Goal: Task Accomplishment & Management: Manage account settings

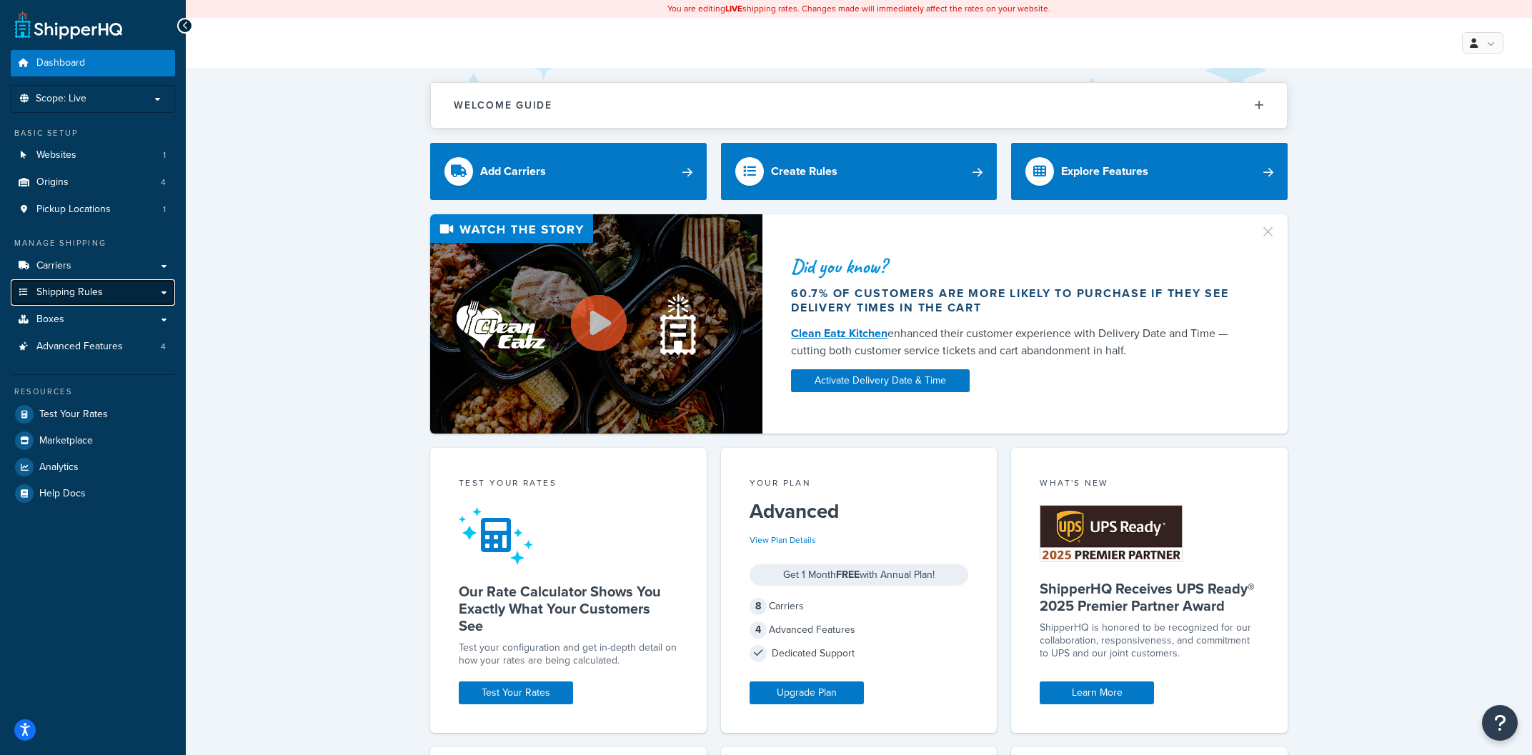
click at [156, 287] on link "Shipping Rules" at bounding box center [93, 292] width 164 height 26
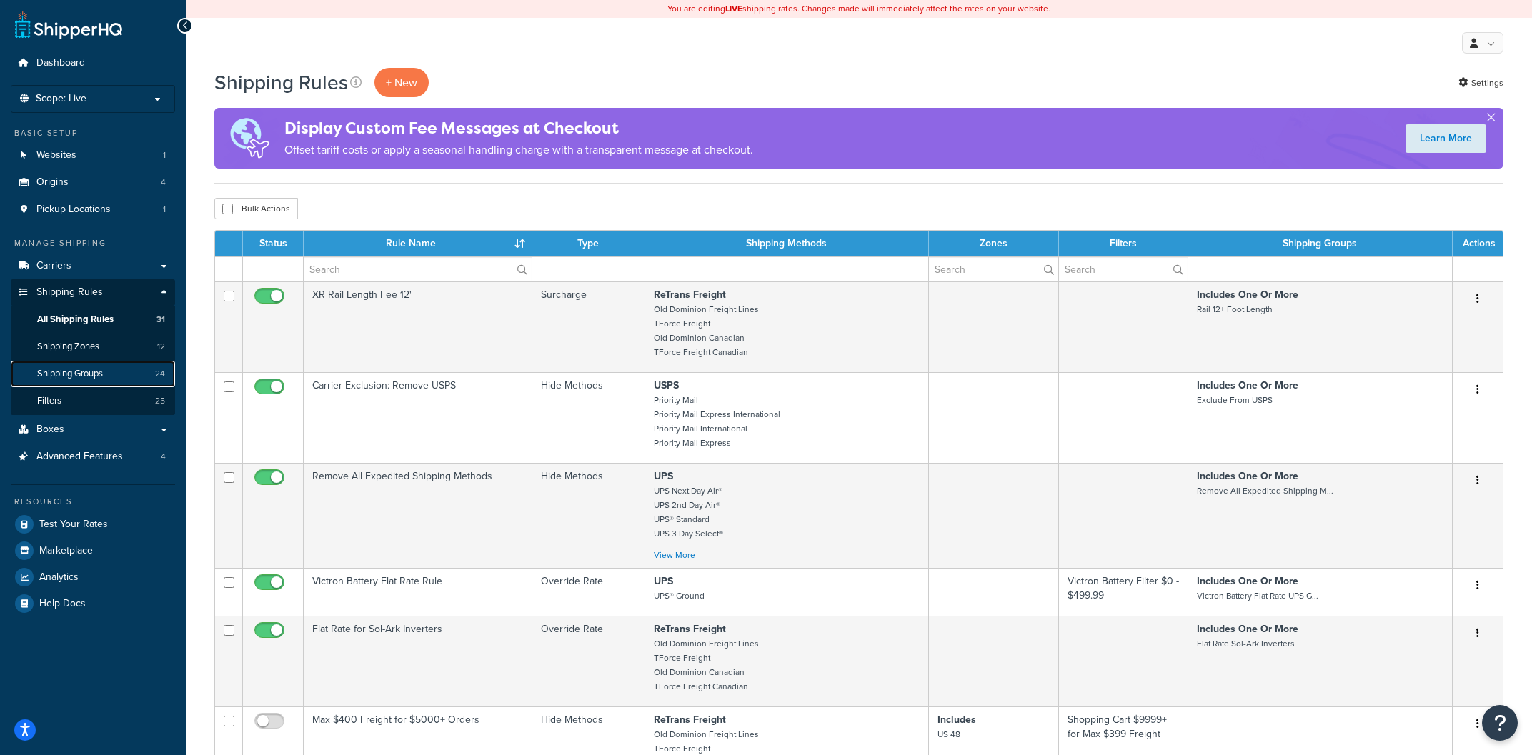
click at [114, 368] on link "Shipping Groups 24" at bounding box center [93, 374] width 164 height 26
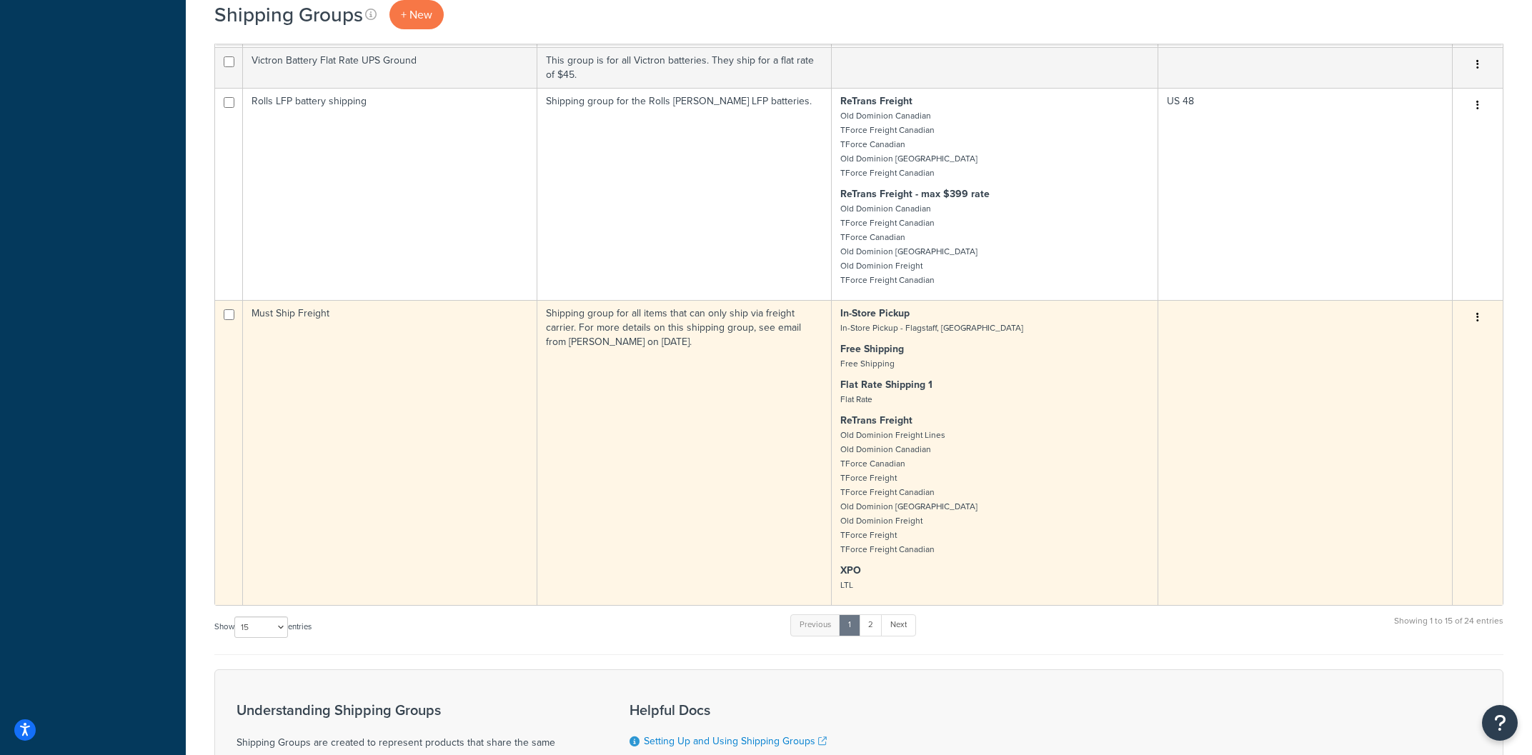
scroll to position [1049, 0]
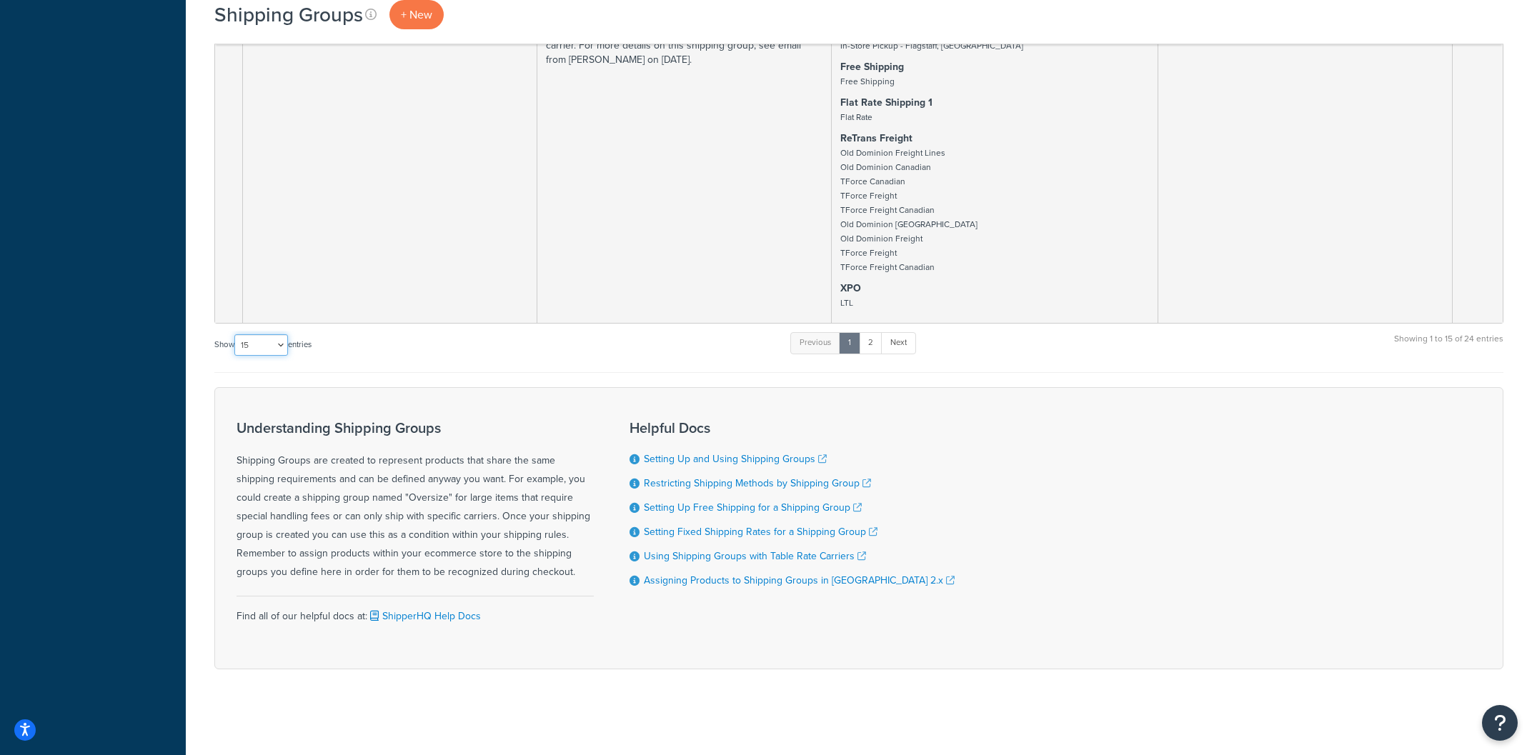
click at [234, 334] on select "10 15 25 50 100" at bounding box center [261, 344] width 54 height 21
select select "50"
click option "50" at bounding box center [0, 0] width 0 height 0
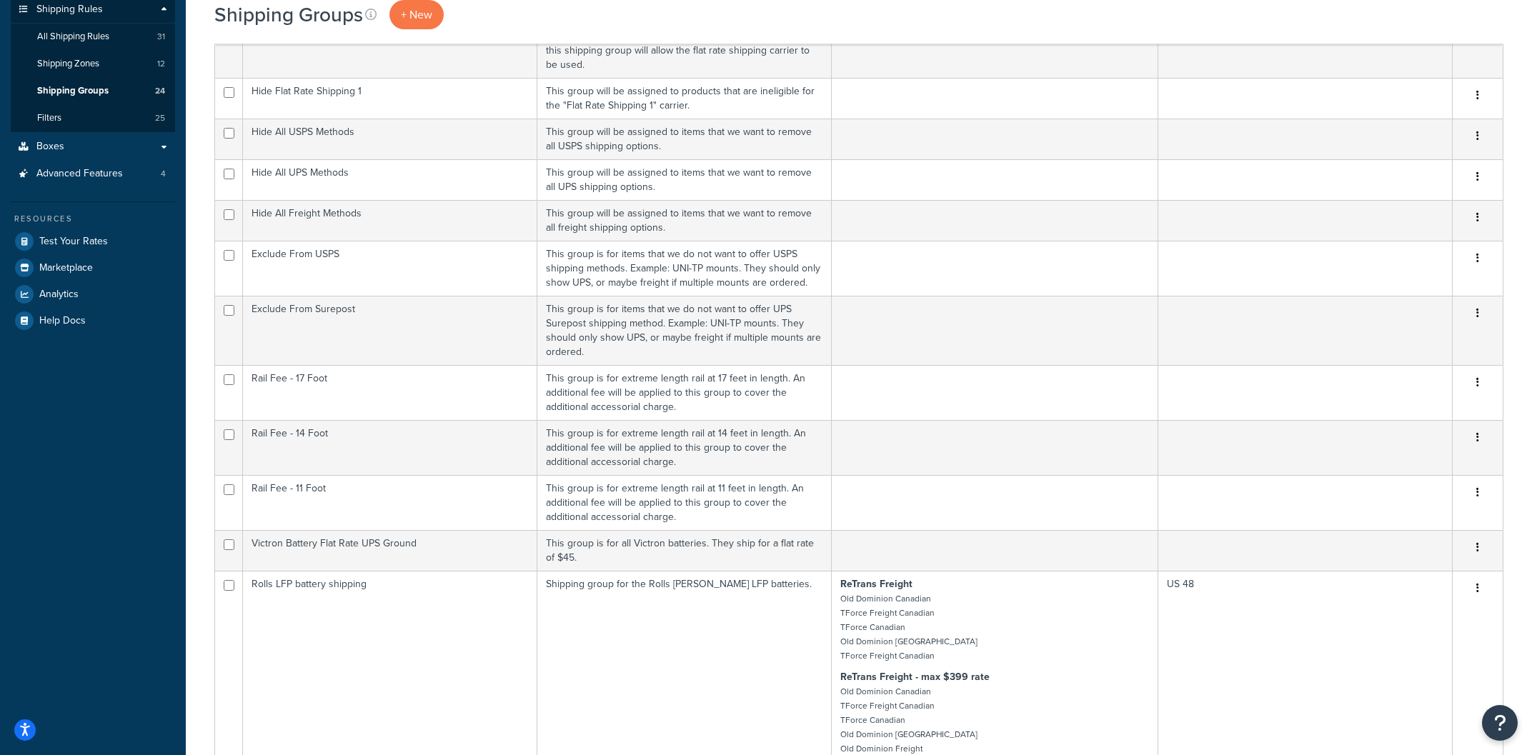
scroll to position [0, 0]
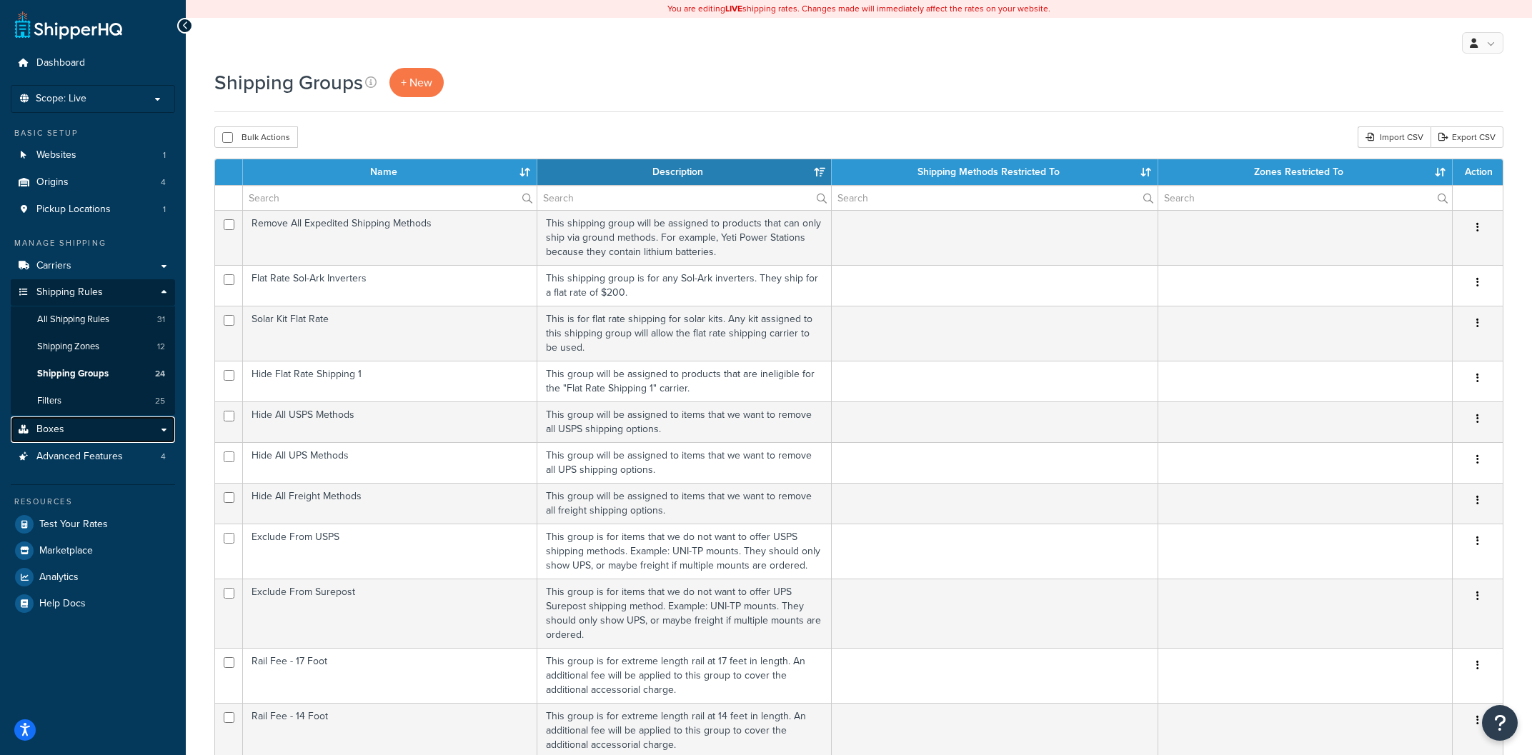
click at [159, 430] on link "Boxes" at bounding box center [93, 430] width 164 height 26
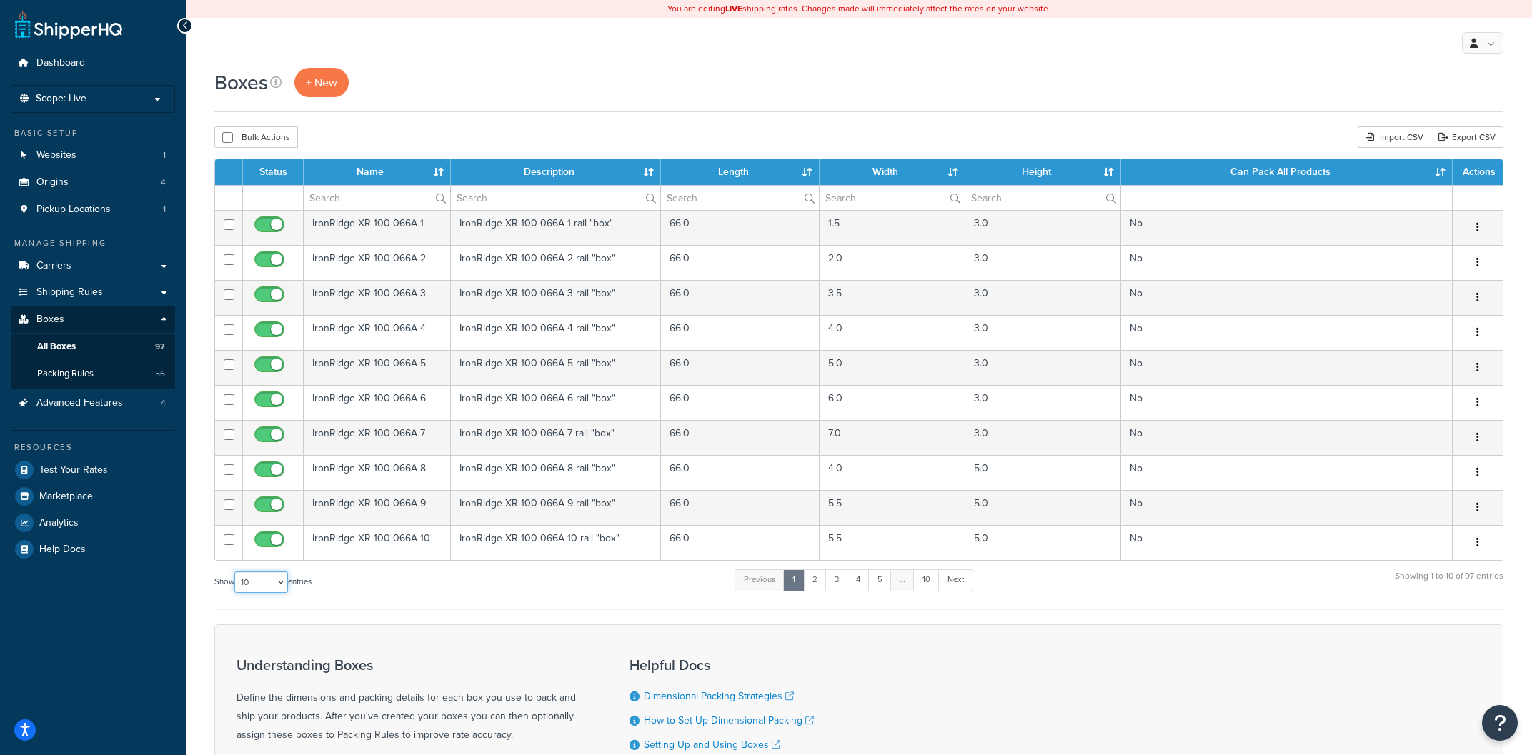
click at [234, 572] on select "10 15 25 50 100 1000" at bounding box center [261, 582] width 54 height 21
select select "1000"
click option "1000" at bounding box center [0, 0] width 0 height 0
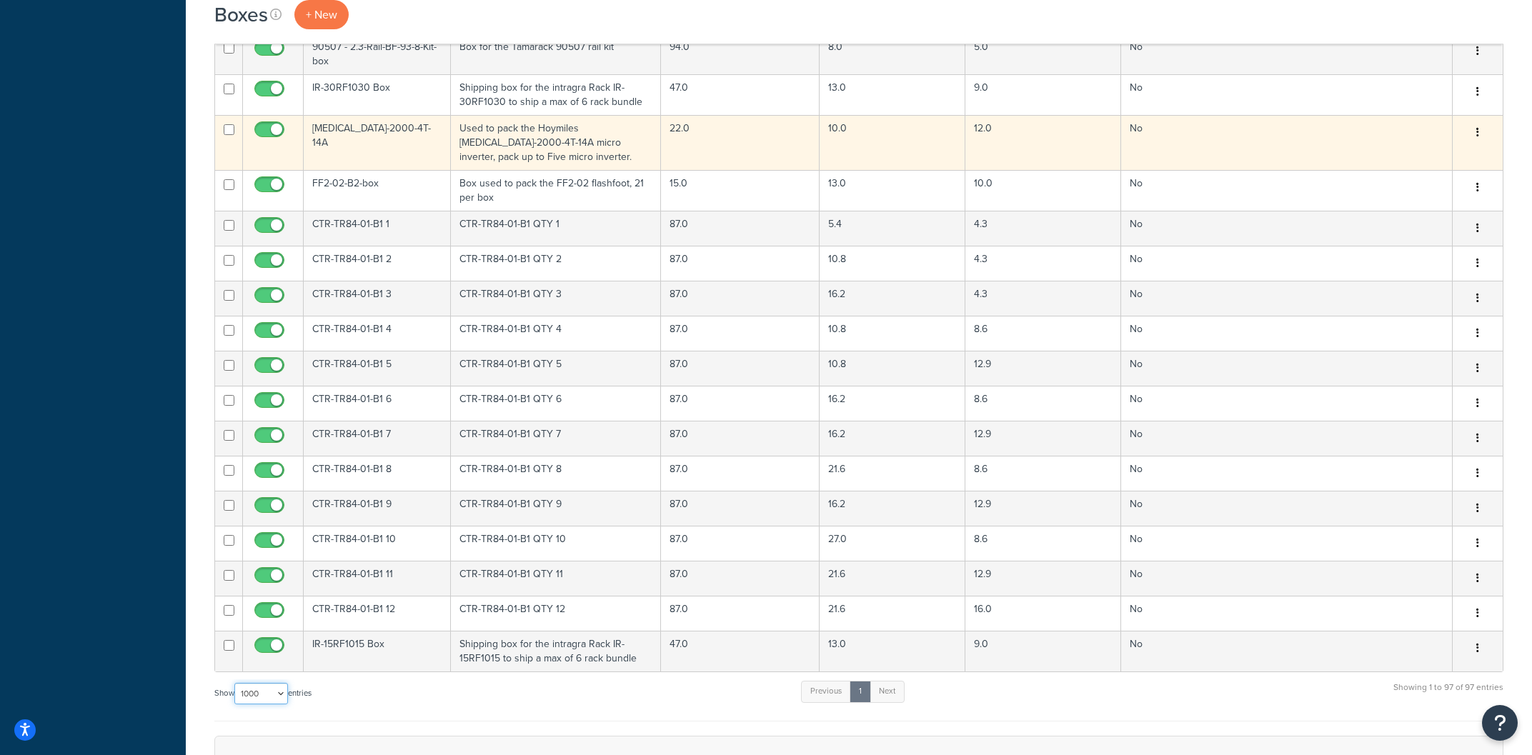
scroll to position [3064, 0]
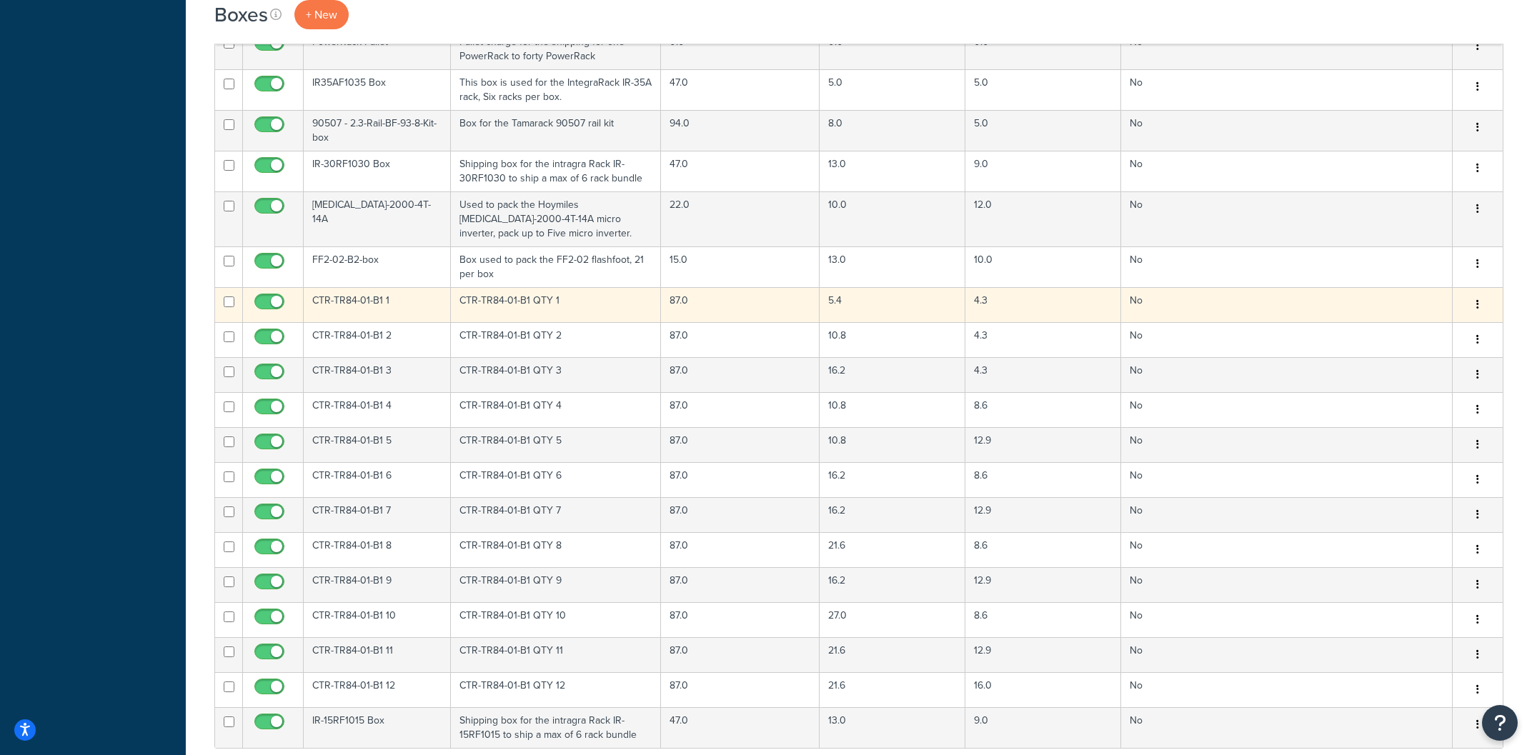
click at [327, 309] on td "CTR-TR84-01-B1 1" at bounding box center [377, 304] width 147 height 35
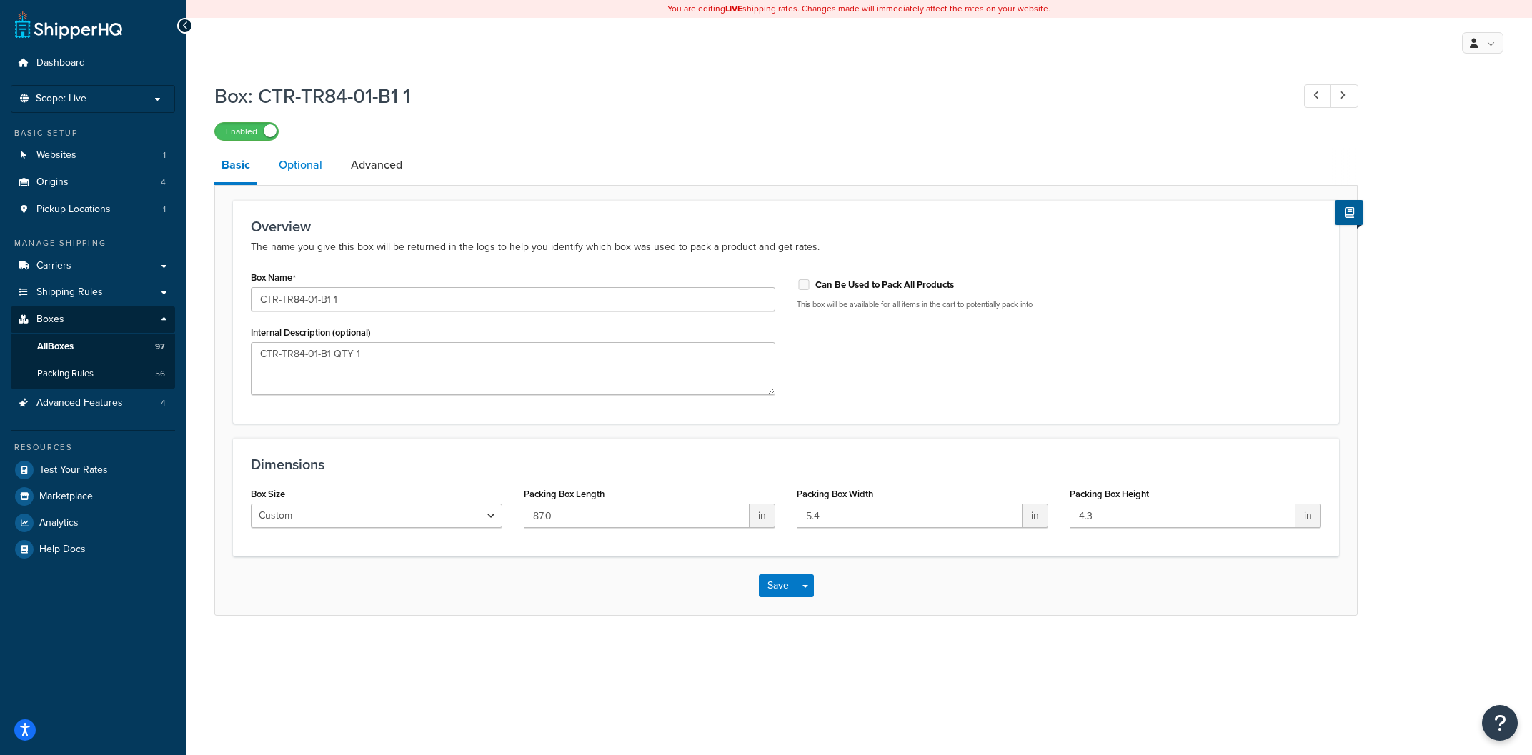
click at [292, 166] on link "Optional" at bounding box center [301, 165] width 58 height 34
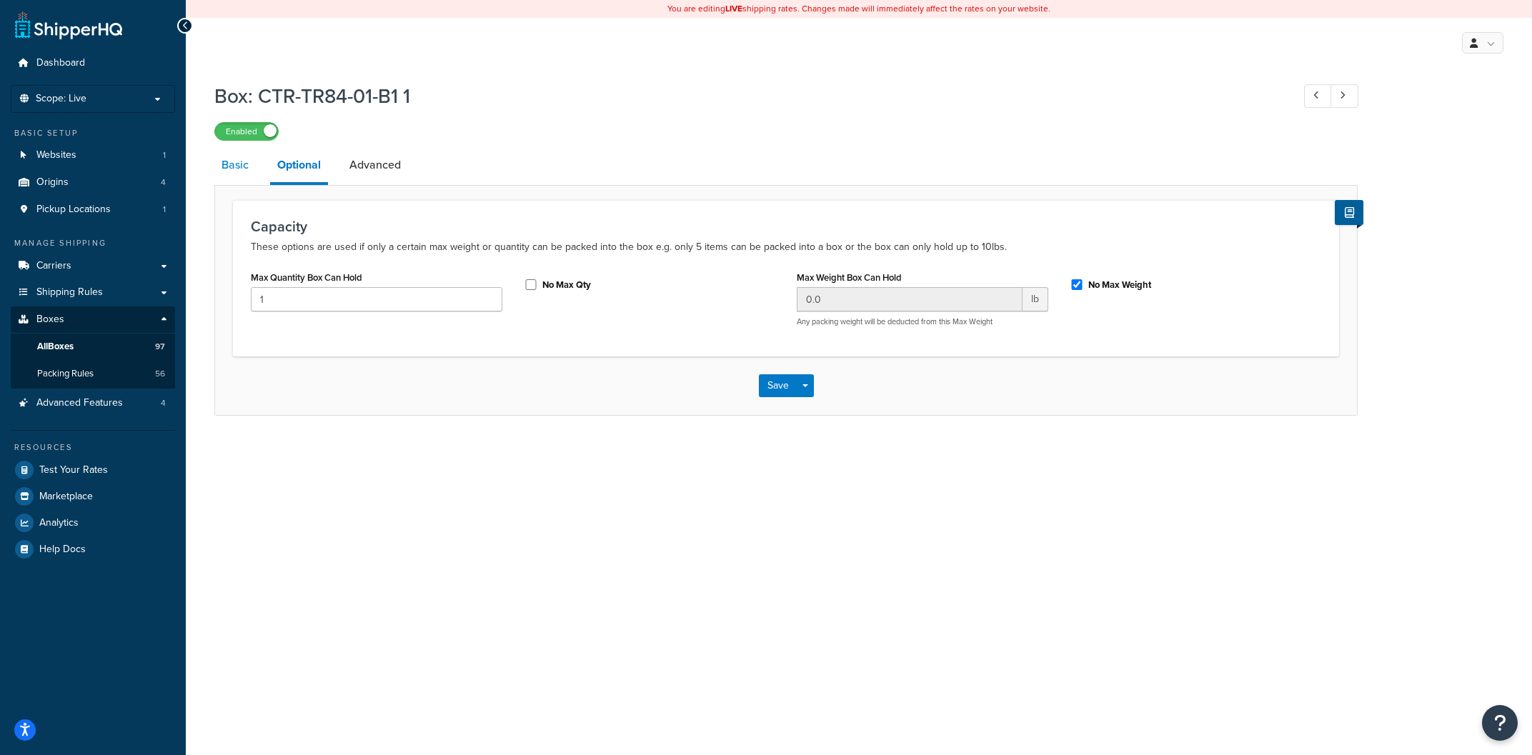
click at [232, 160] on link "Basic" at bounding box center [234, 165] width 41 height 34
click at [95, 348] on link "All Boxes 97" at bounding box center [93, 347] width 164 height 26
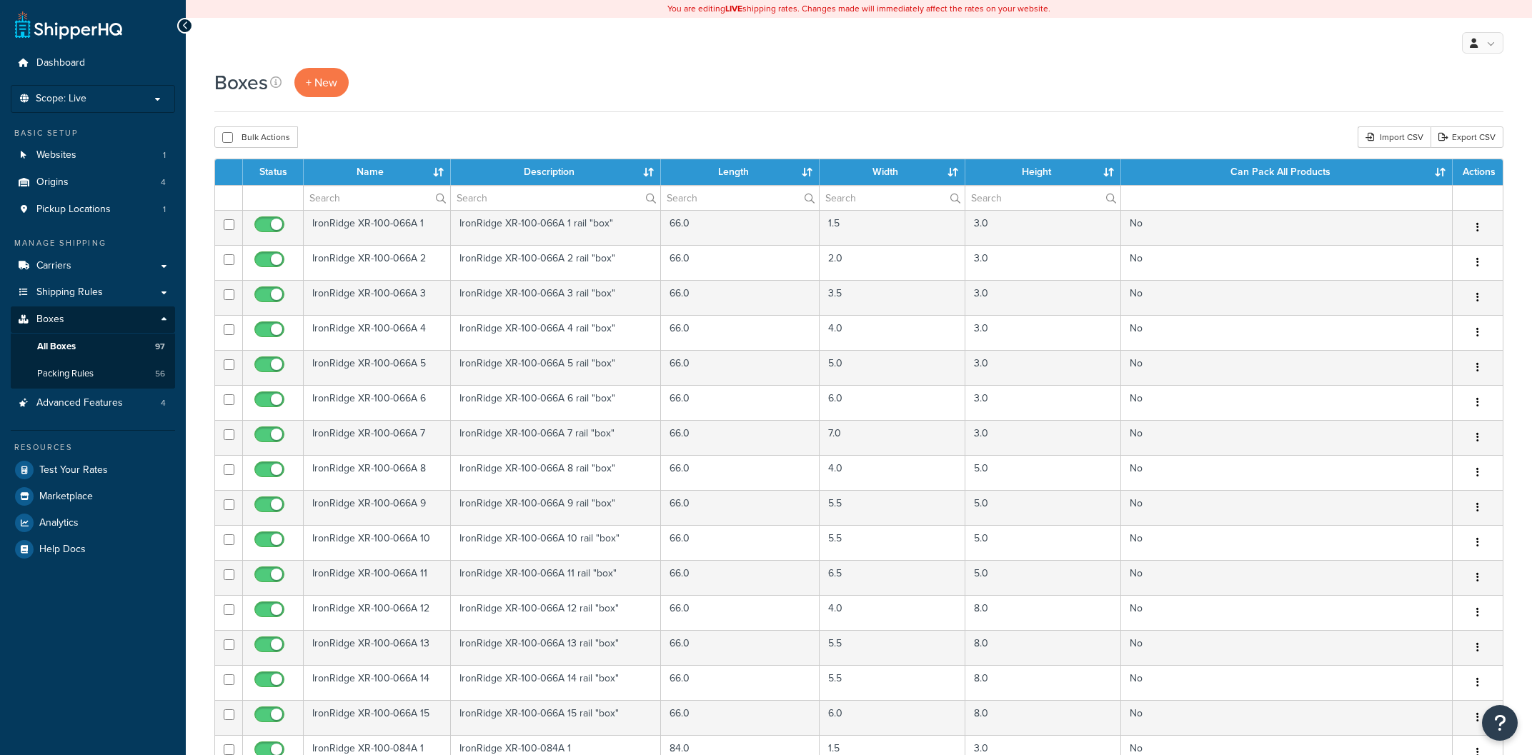
select select "1000"
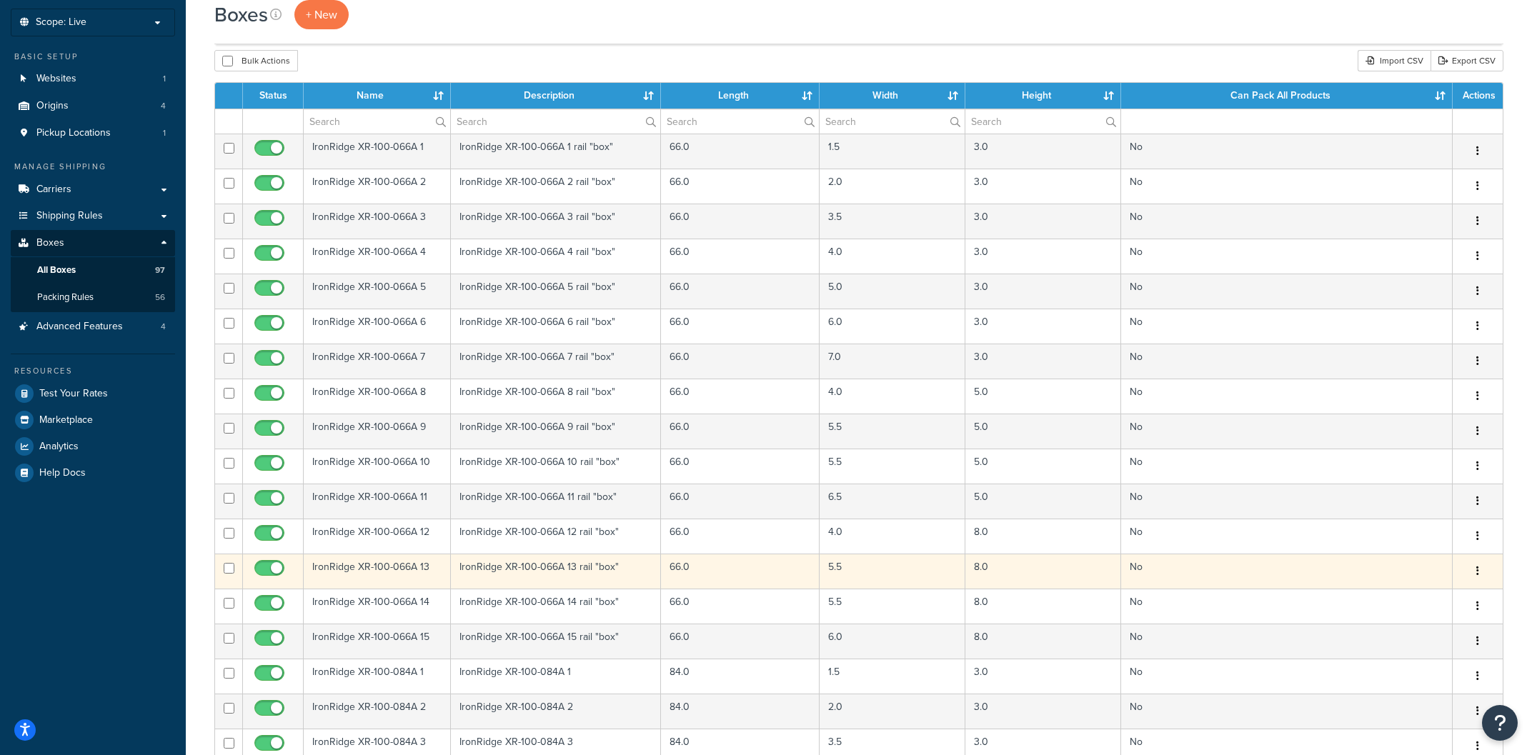
scroll to position [153, 0]
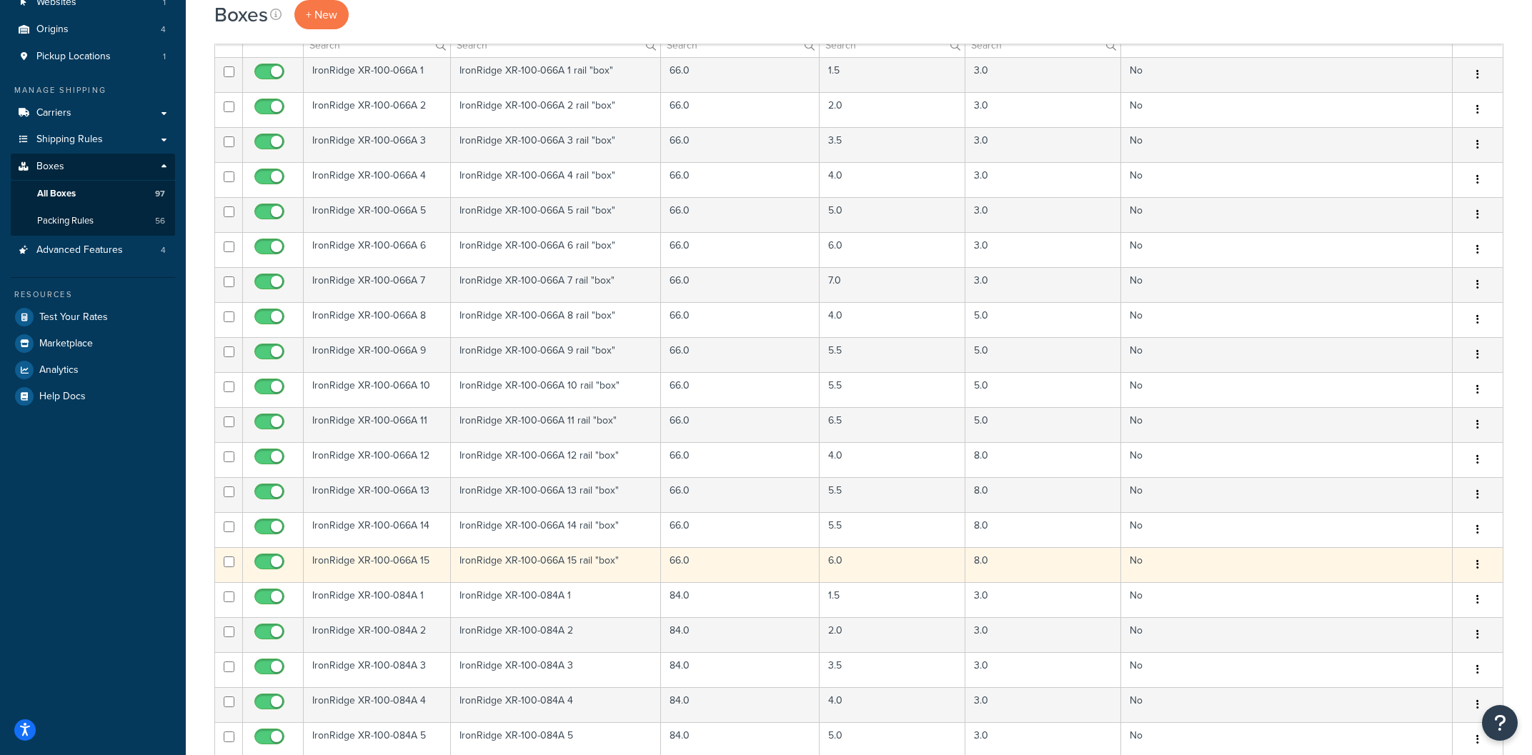
click at [228, 559] on input "checkbox" at bounding box center [229, 562] width 11 height 11
checkbox input "true"
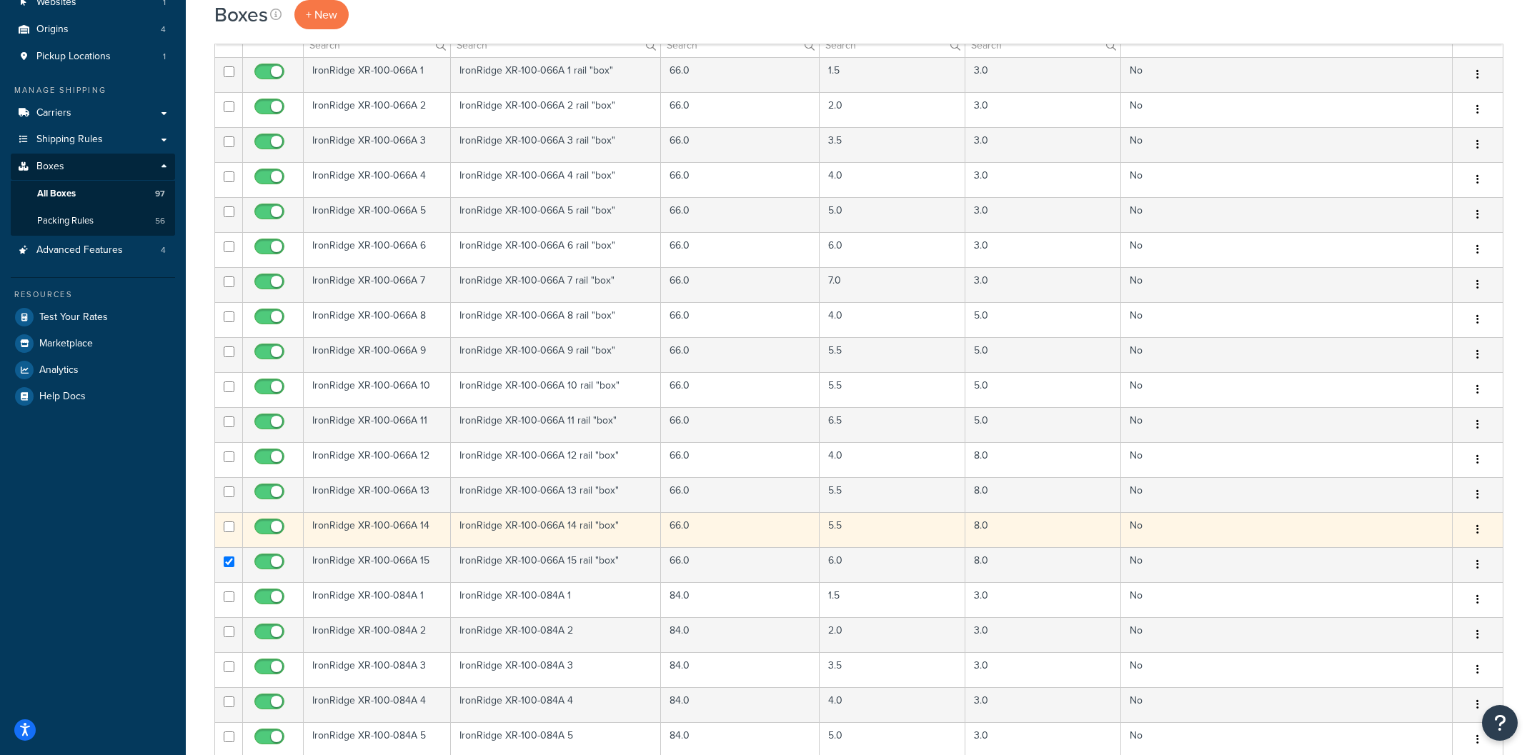
click at [223, 524] on td at bounding box center [229, 529] width 28 height 35
checkbox input "true"
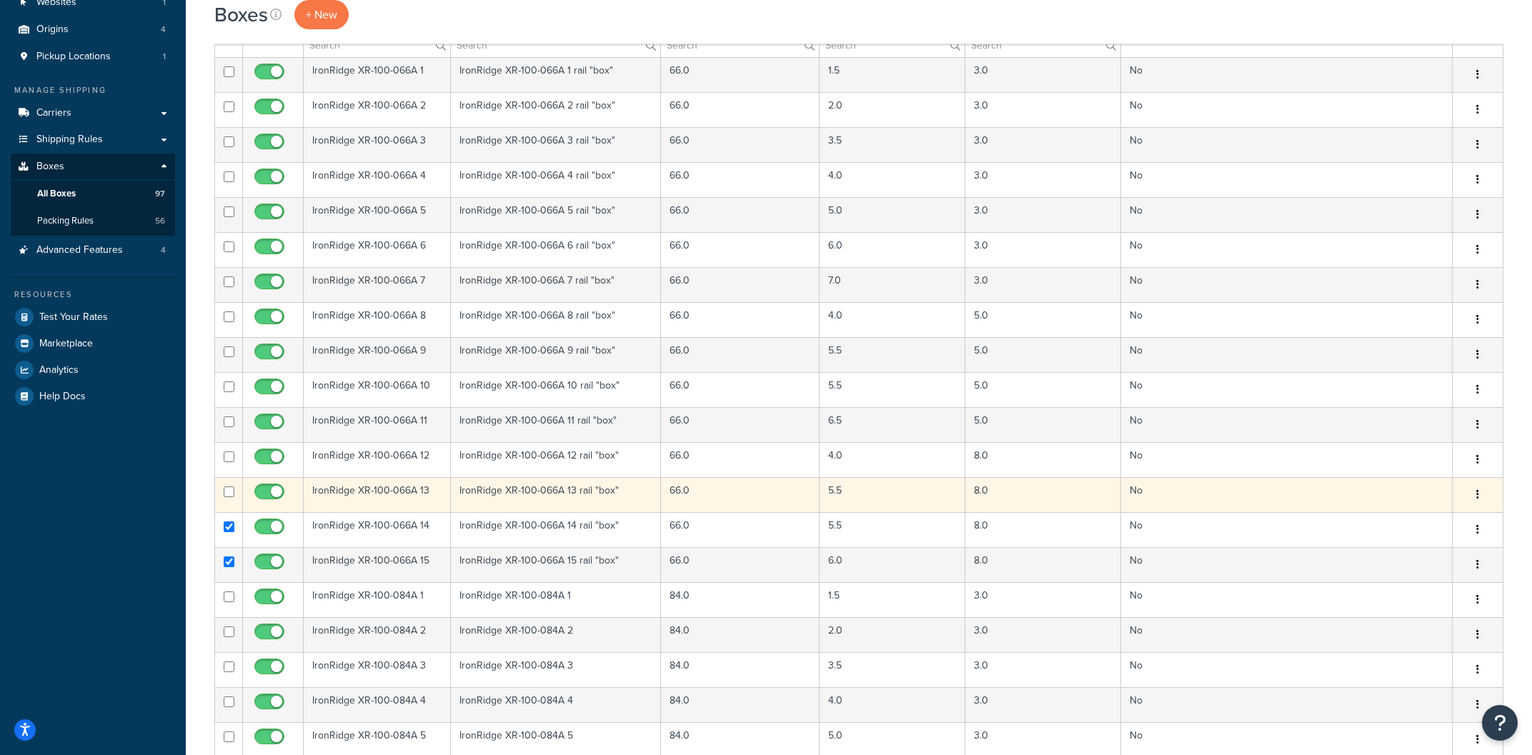
click at [227, 487] on td at bounding box center [229, 494] width 28 height 35
checkbox input "true"
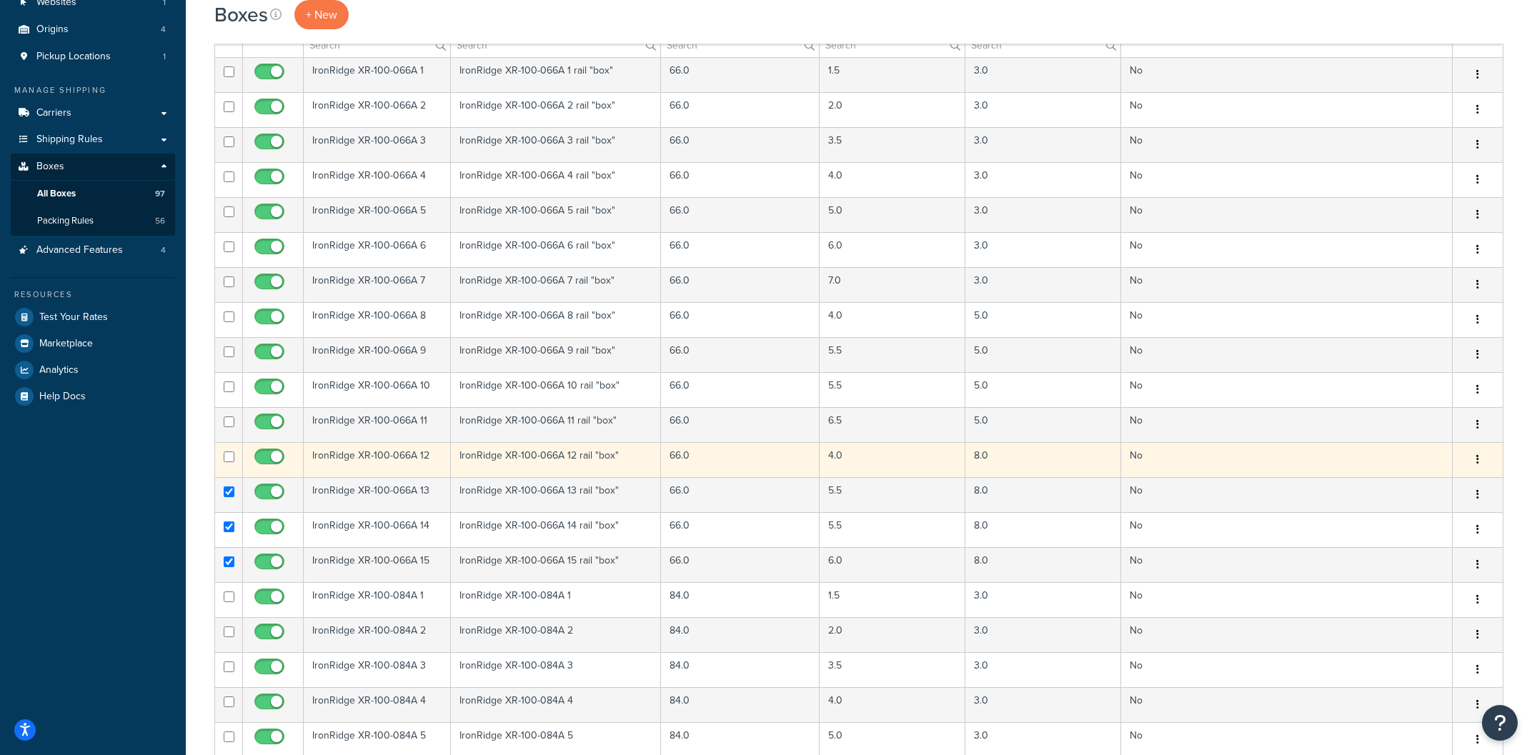
click at [227, 455] on input "checkbox" at bounding box center [229, 457] width 11 height 11
checkbox input "true"
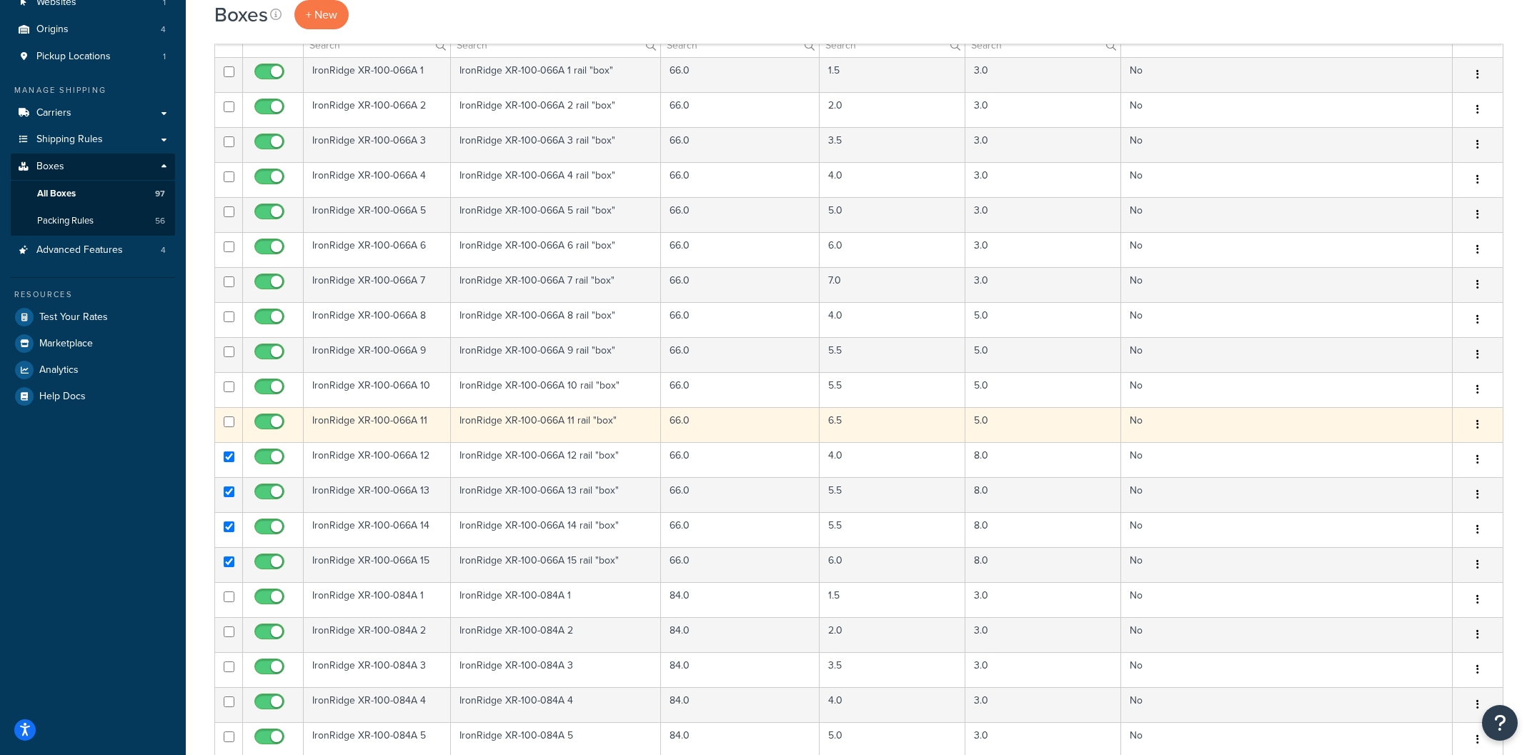
click at [224, 422] on input "checkbox" at bounding box center [229, 422] width 11 height 11
checkbox input "true"
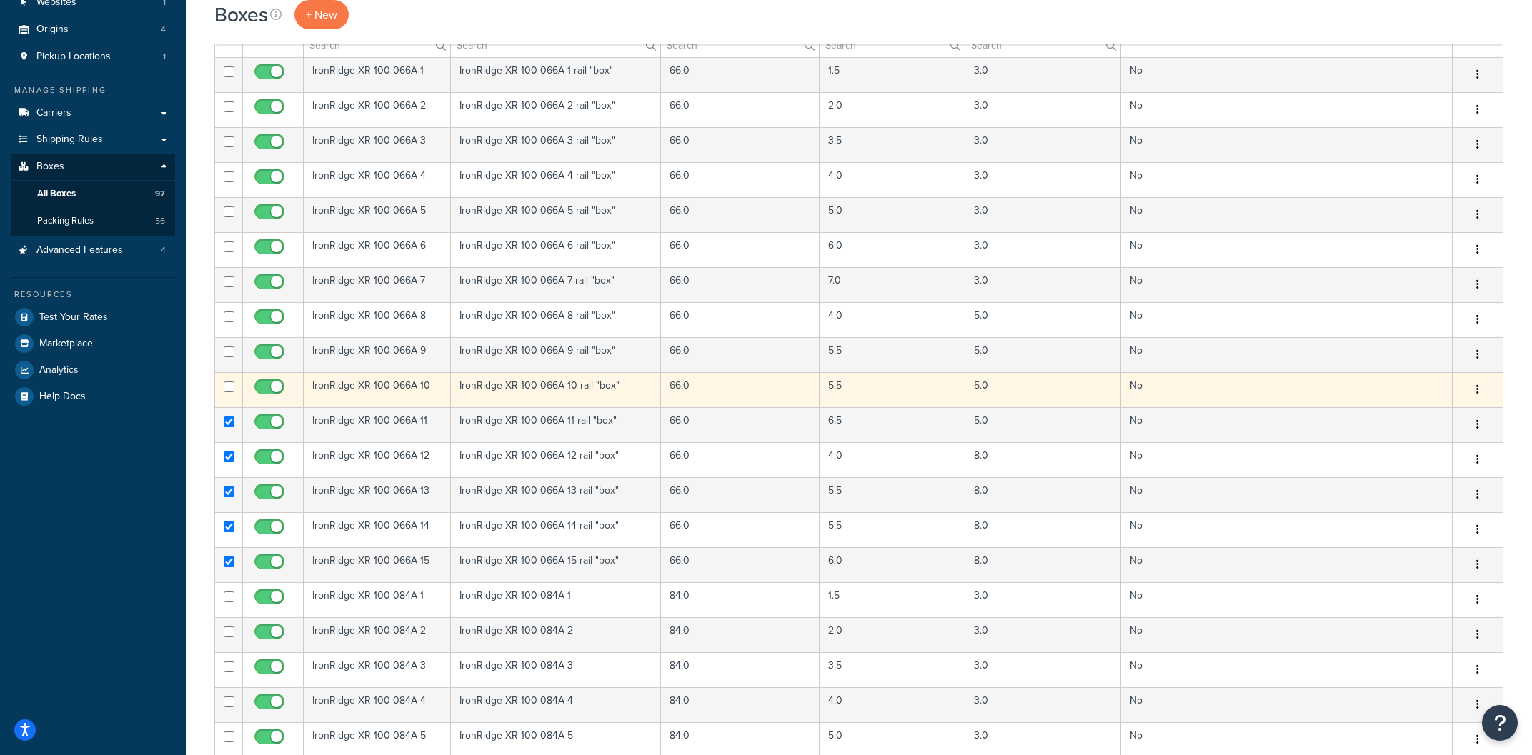
click at [227, 392] on input "checkbox" at bounding box center [229, 387] width 11 height 11
checkbox input "true"
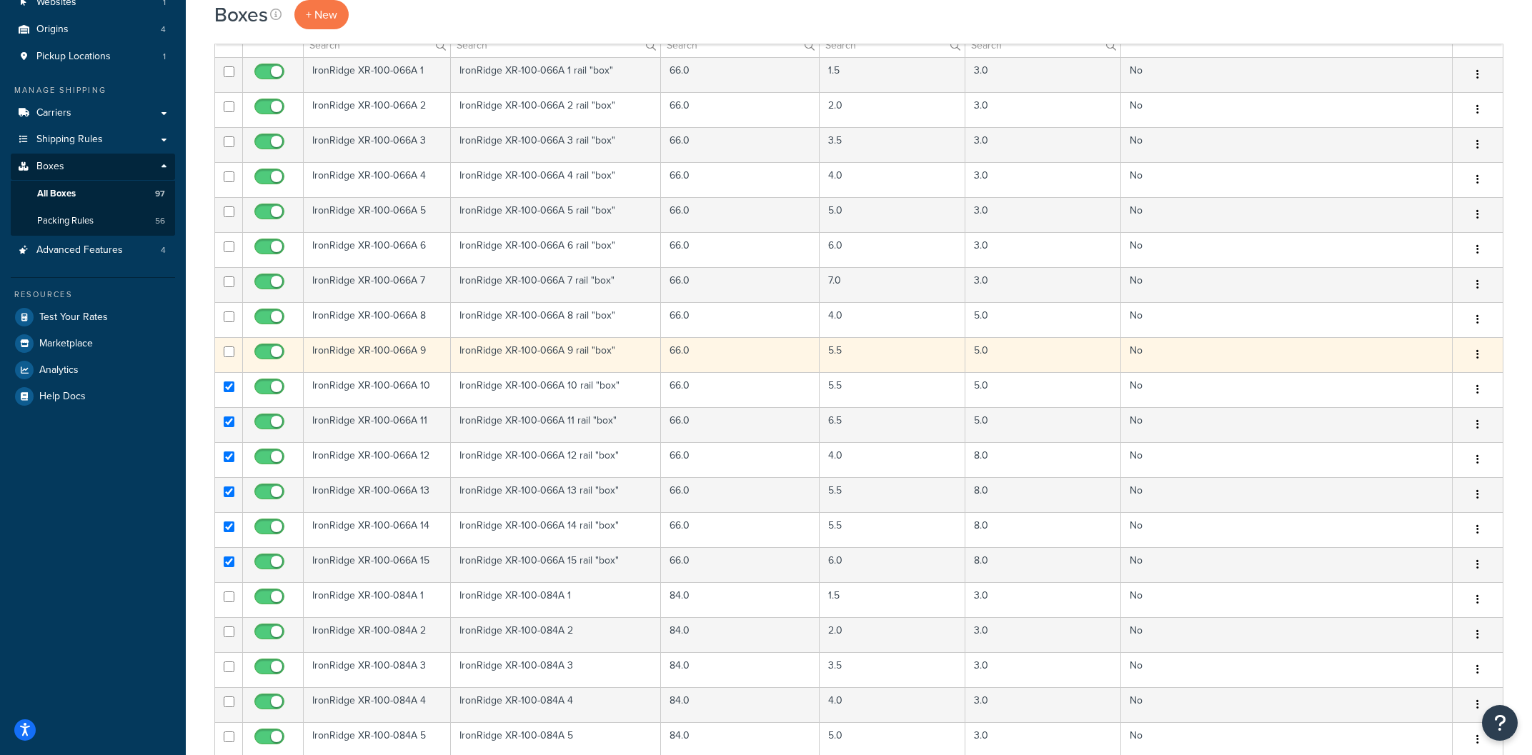
click at [230, 355] on input "checkbox" at bounding box center [229, 352] width 11 height 11
checkbox input "true"
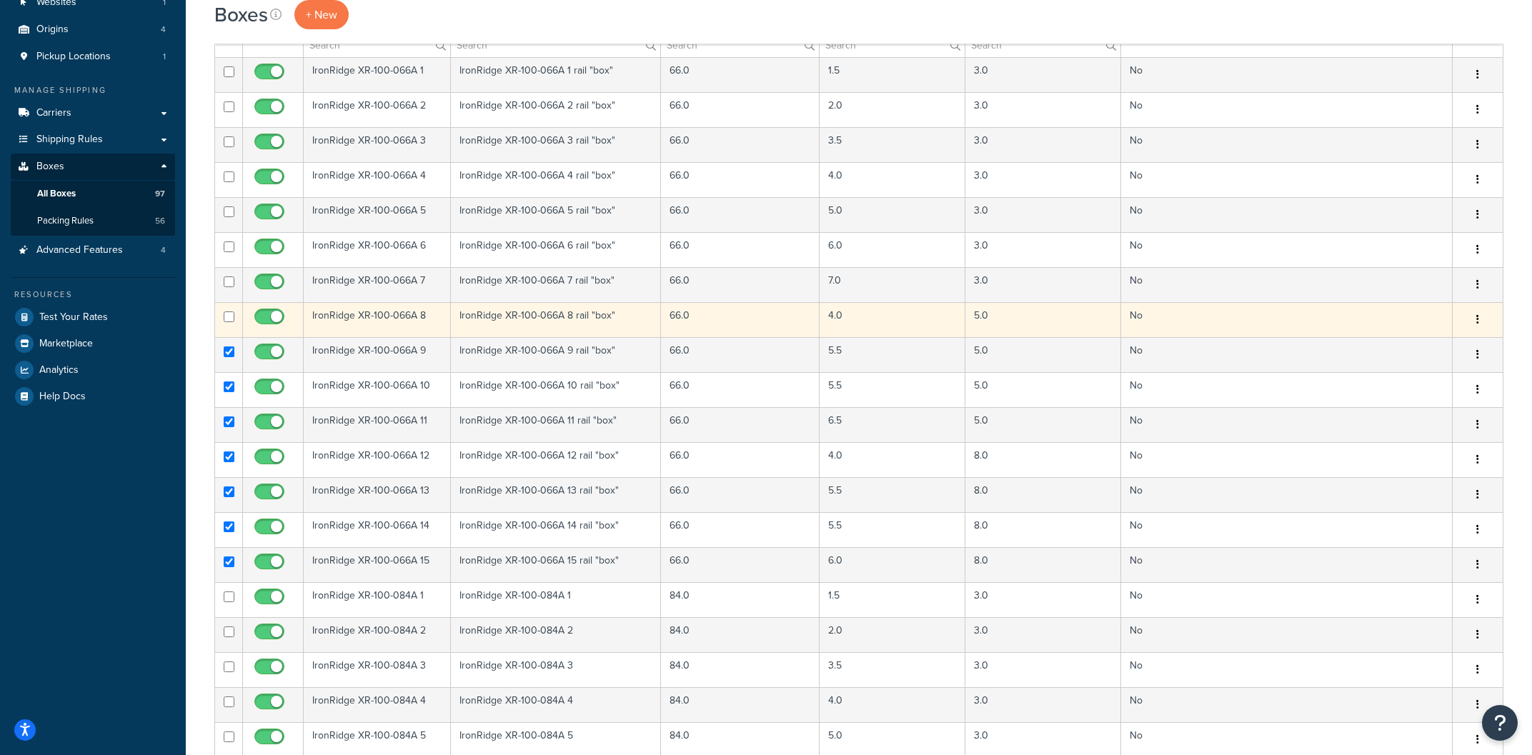
click at [225, 314] on input "checkbox" at bounding box center [229, 317] width 11 height 11
checkbox input "true"
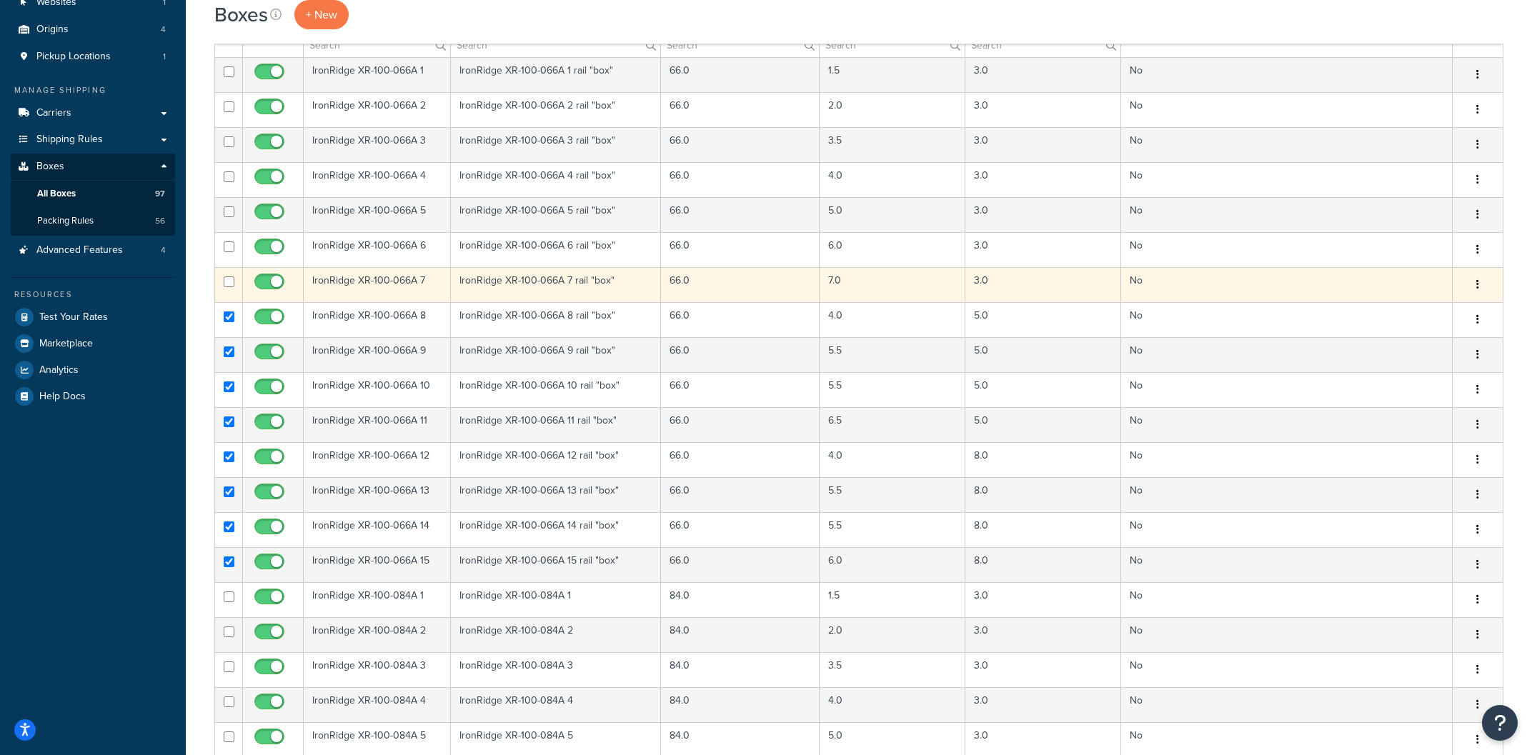
click at [227, 282] on input "checkbox" at bounding box center [229, 282] width 11 height 11
checkbox input "true"
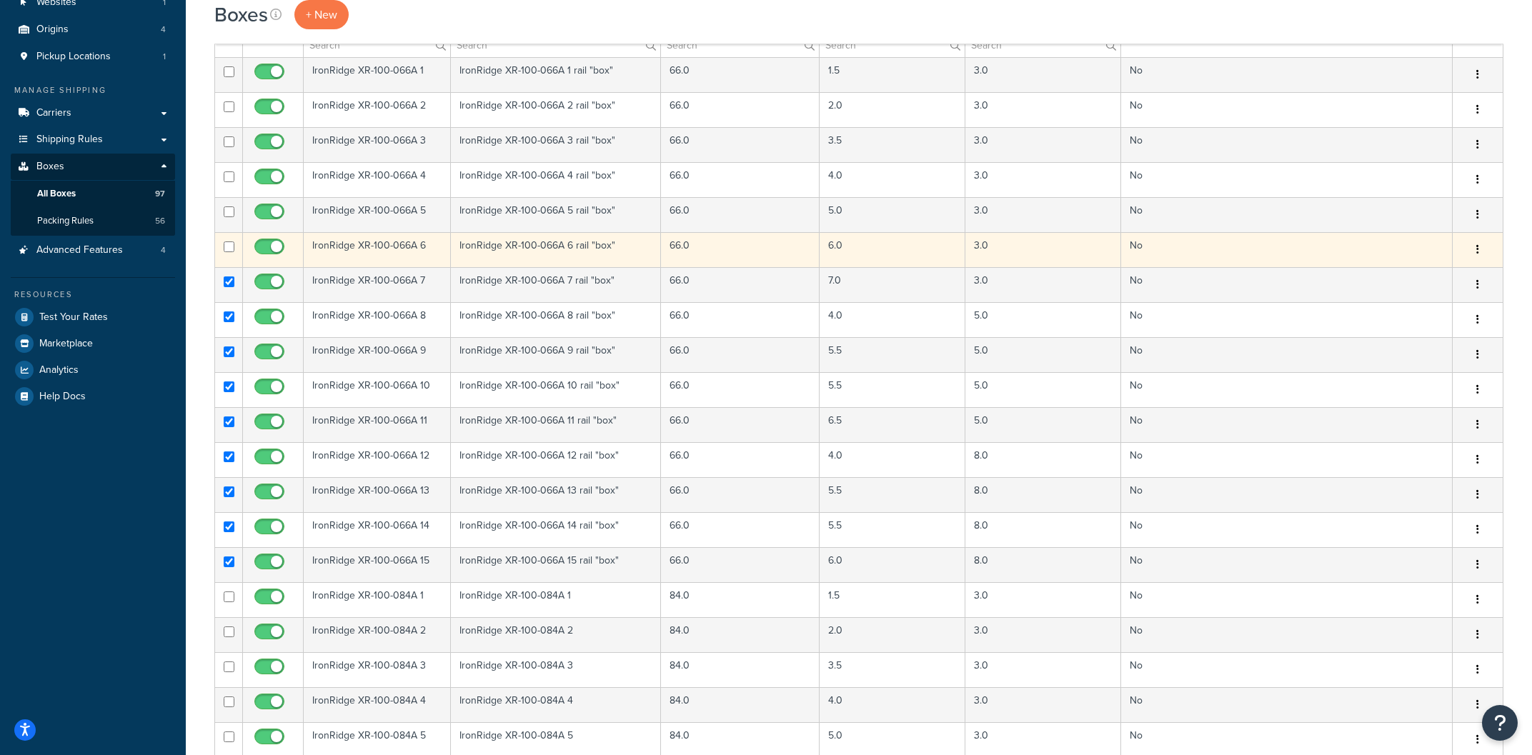
click at [233, 242] on input "checkbox" at bounding box center [229, 247] width 11 height 11
checkbox input "true"
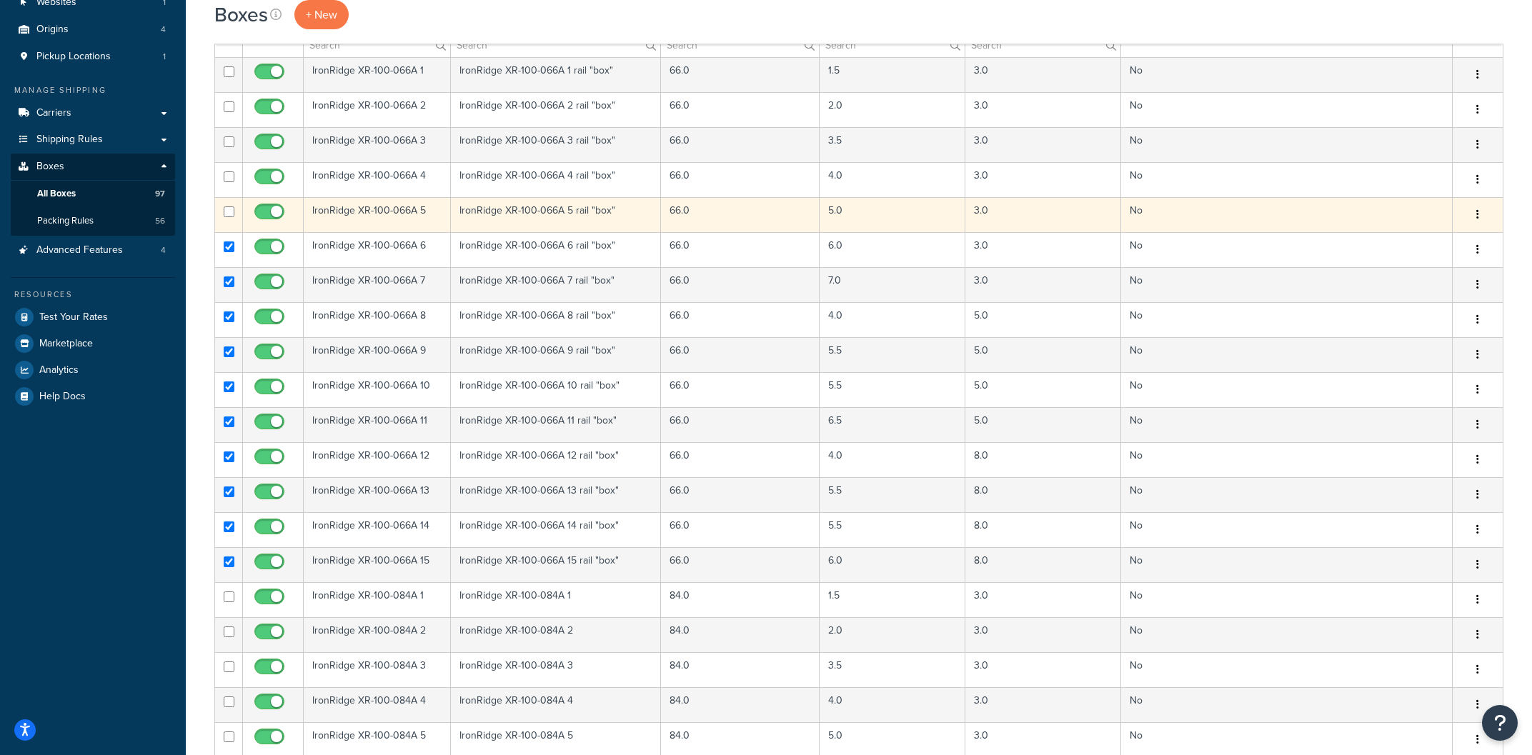
click at [227, 206] on td at bounding box center [229, 214] width 28 height 35
checkbox input "true"
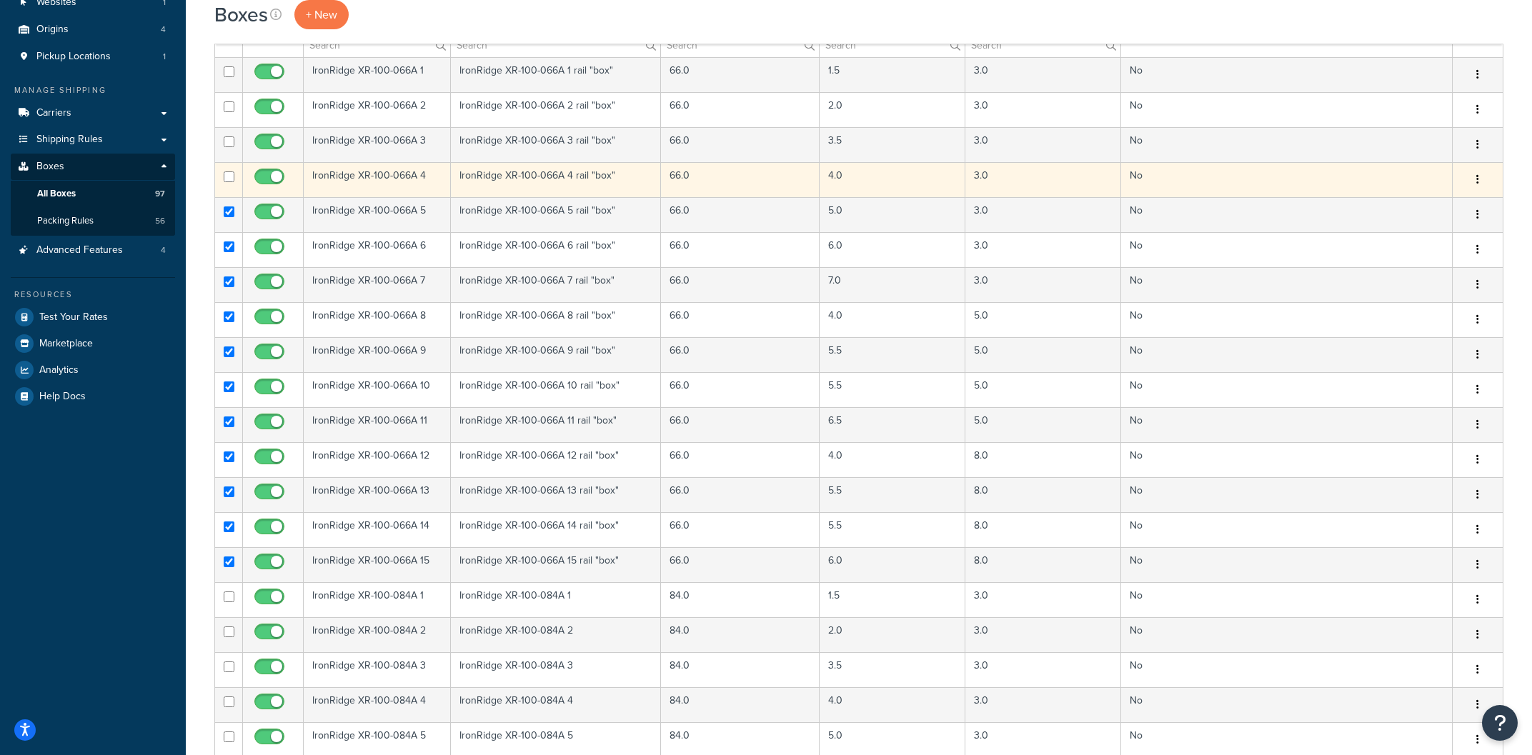
click at [231, 172] on input "checkbox" at bounding box center [229, 176] width 11 height 11
checkbox input "true"
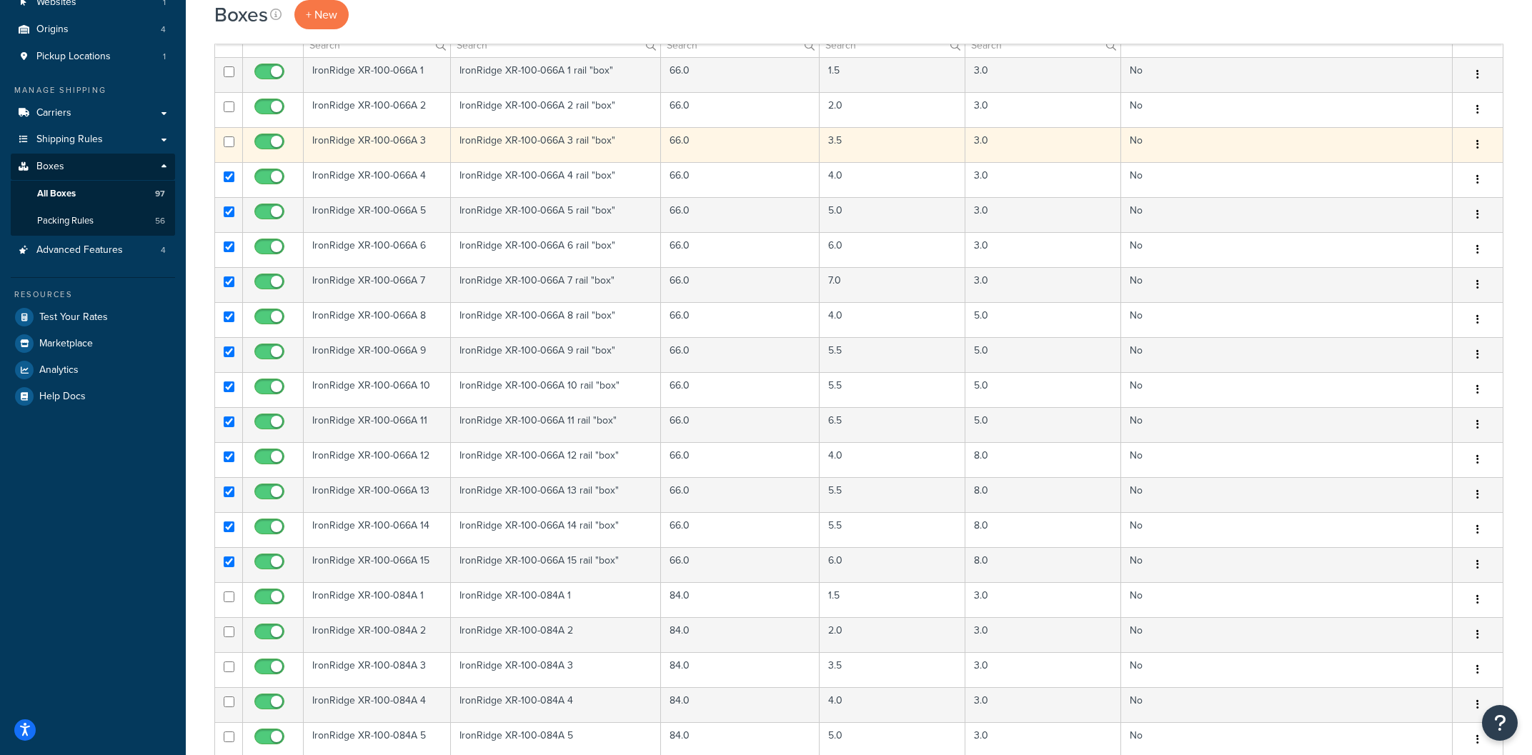
click at [232, 145] on input "checkbox" at bounding box center [229, 141] width 11 height 11
checkbox input "true"
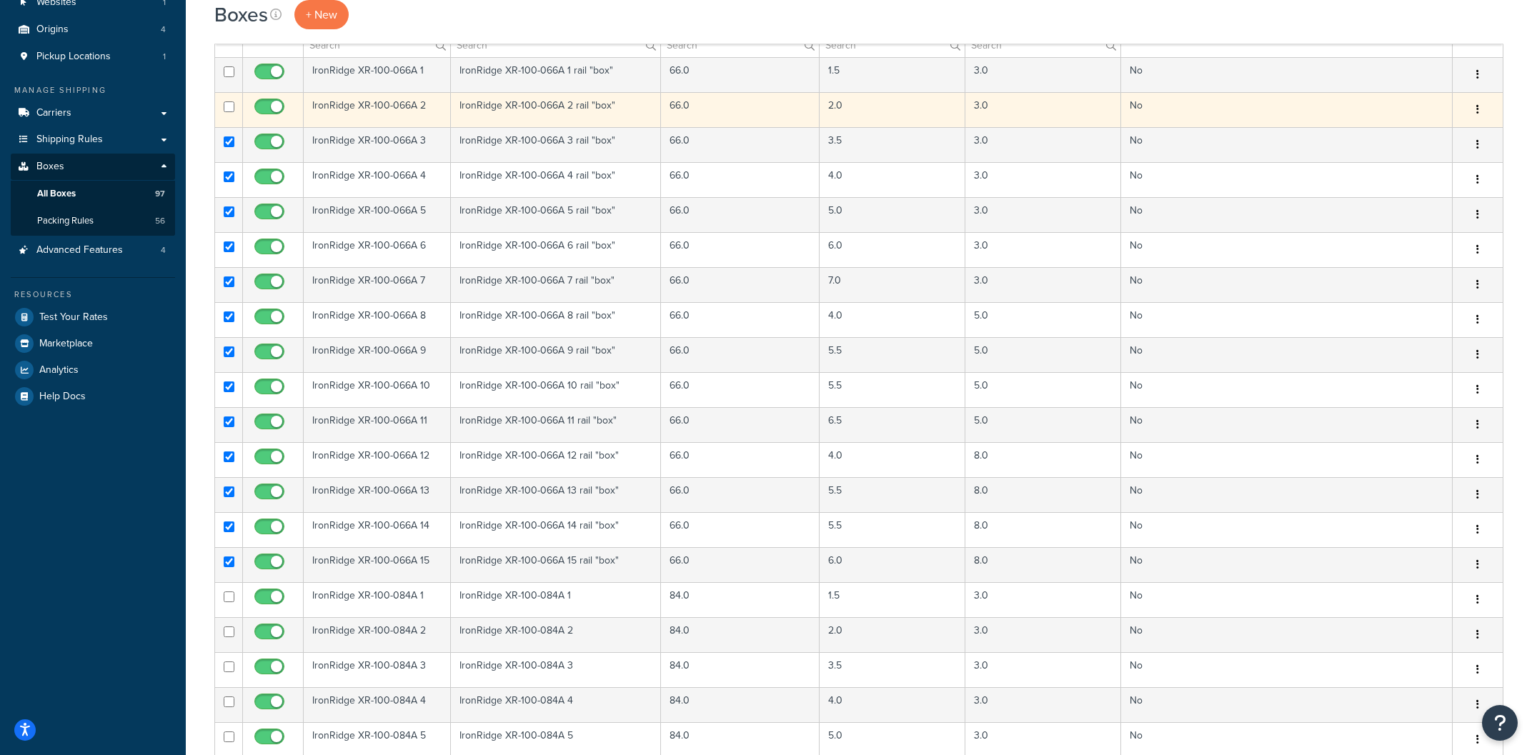
click at [227, 108] on input "checkbox" at bounding box center [229, 106] width 11 height 11
checkbox input "true"
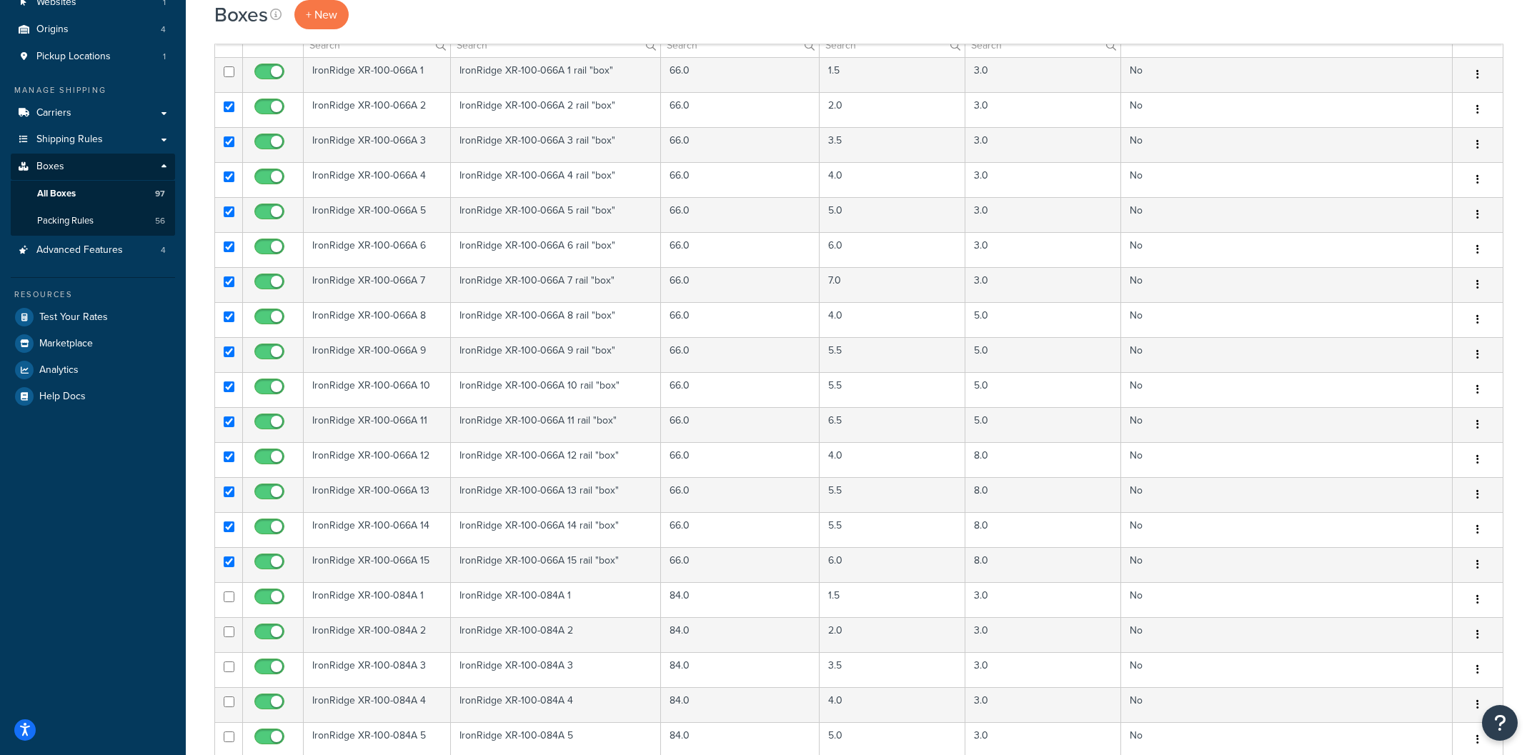
scroll to position [76, 0]
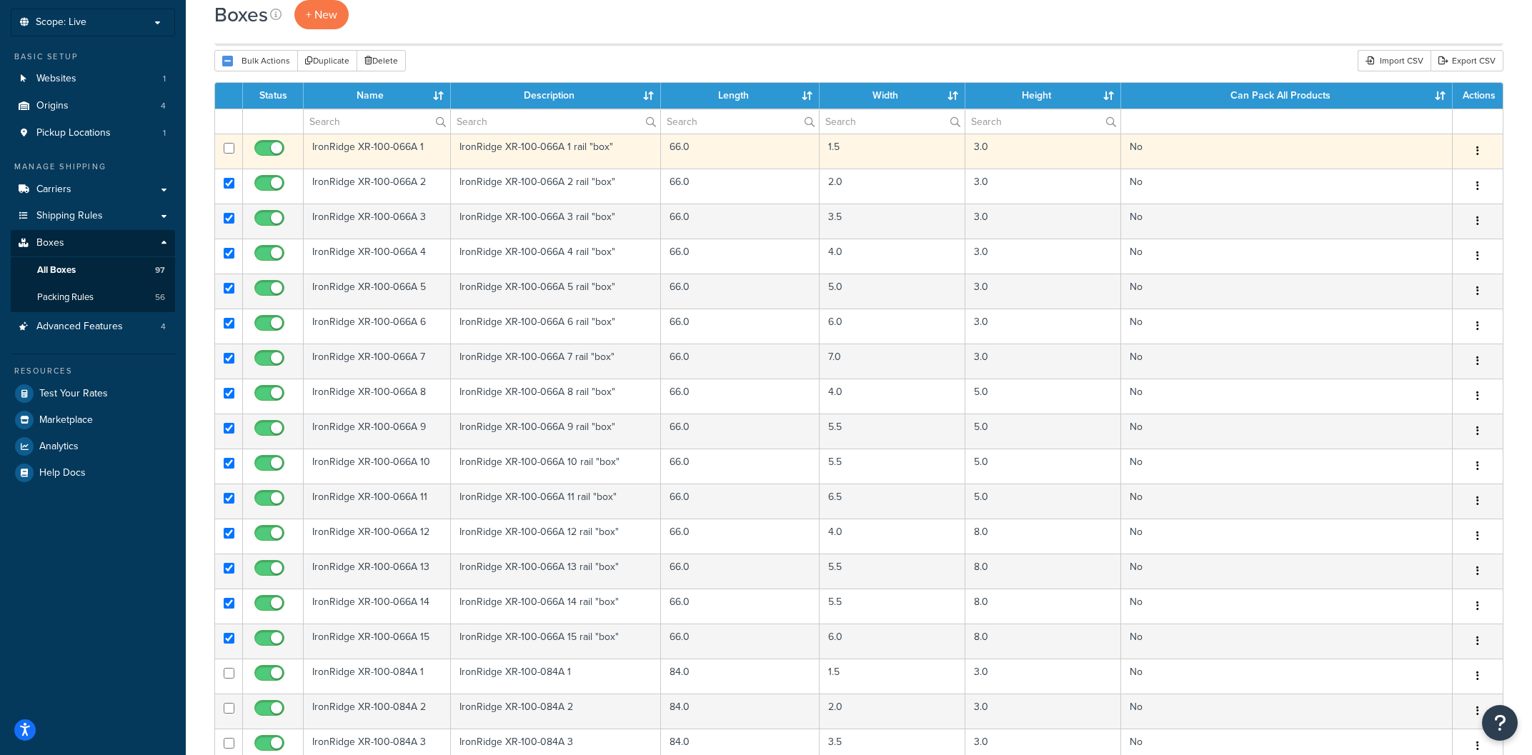
click at [227, 142] on td at bounding box center [229, 151] width 28 height 35
checkbox input "true"
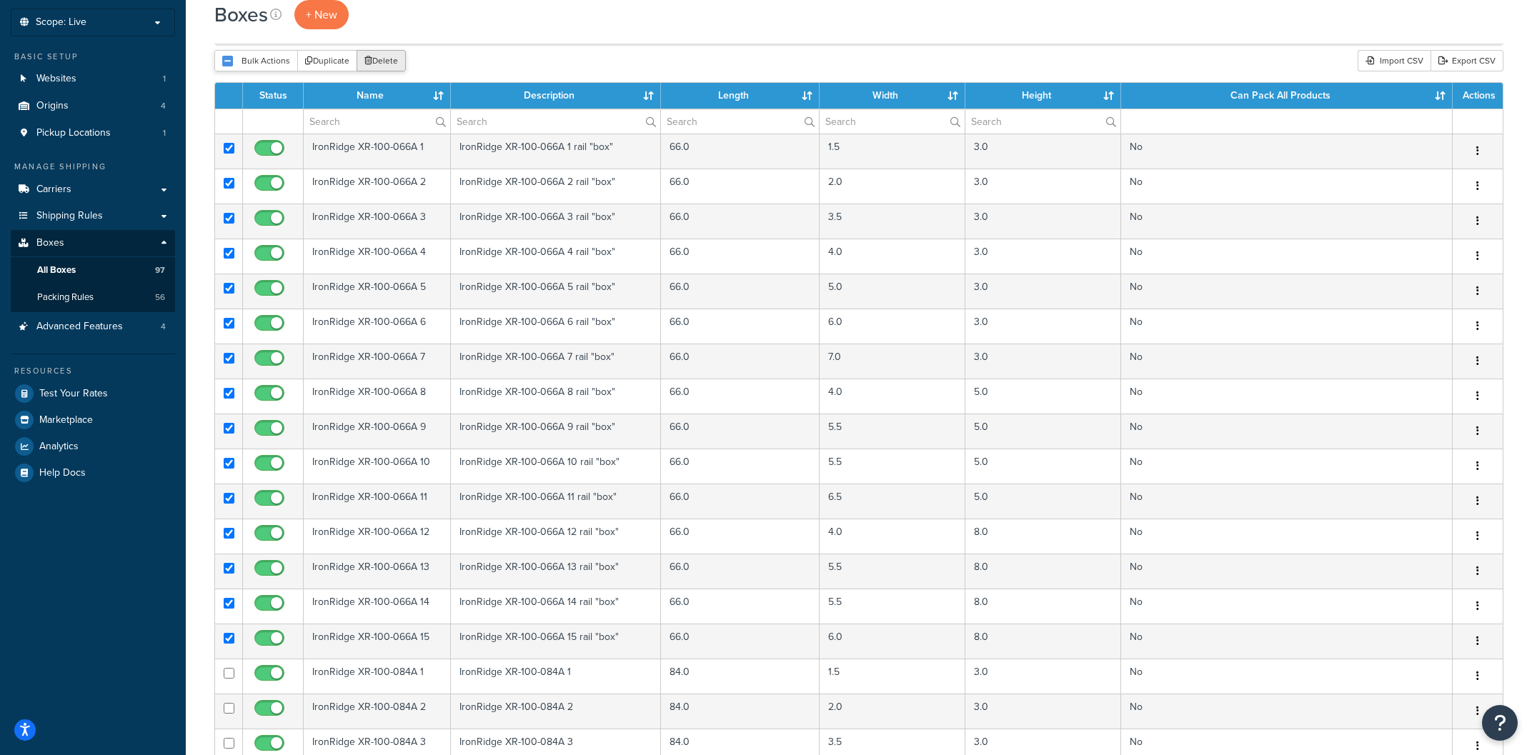
click at [387, 57] on button "Delete" at bounding box center [381, 60] width 49 height 21
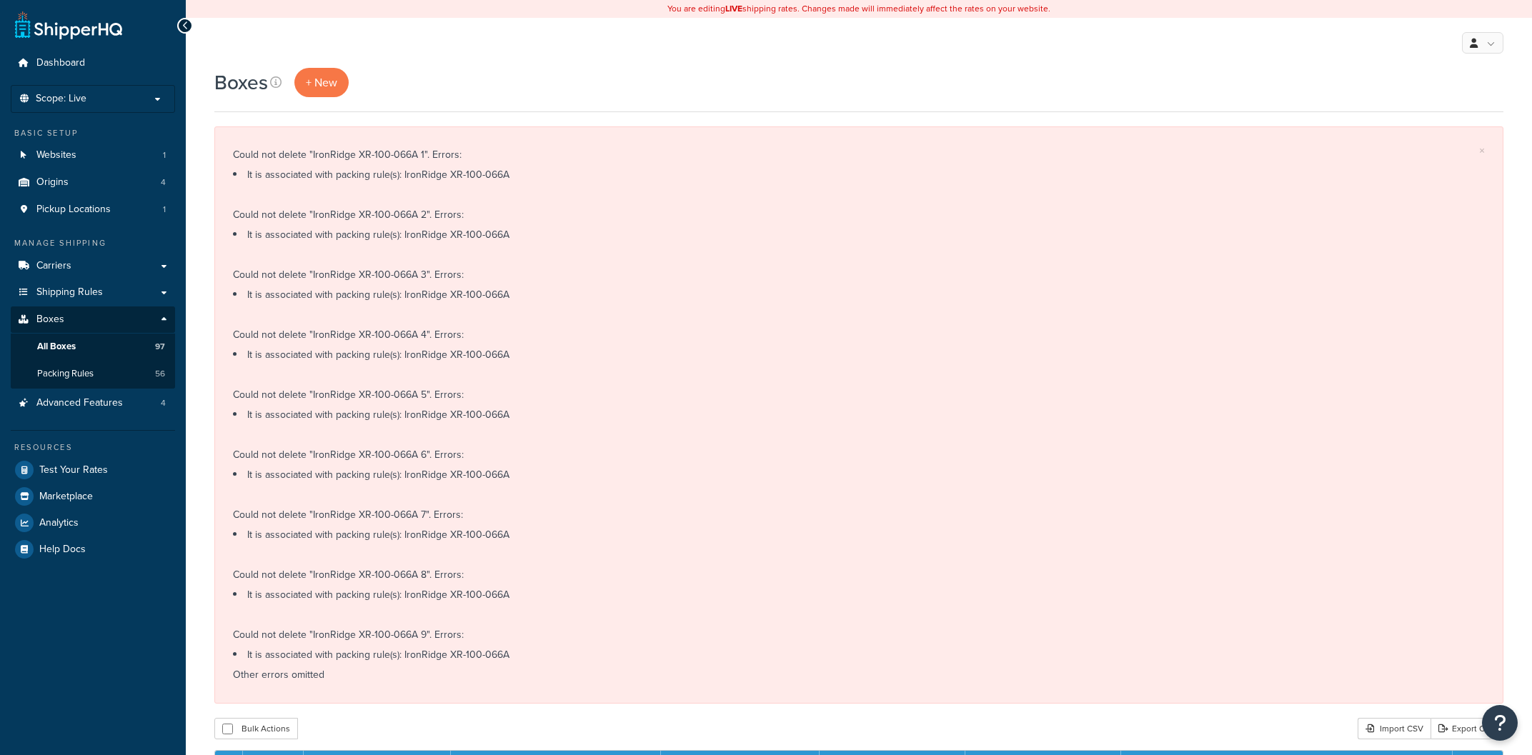
select select "1000"
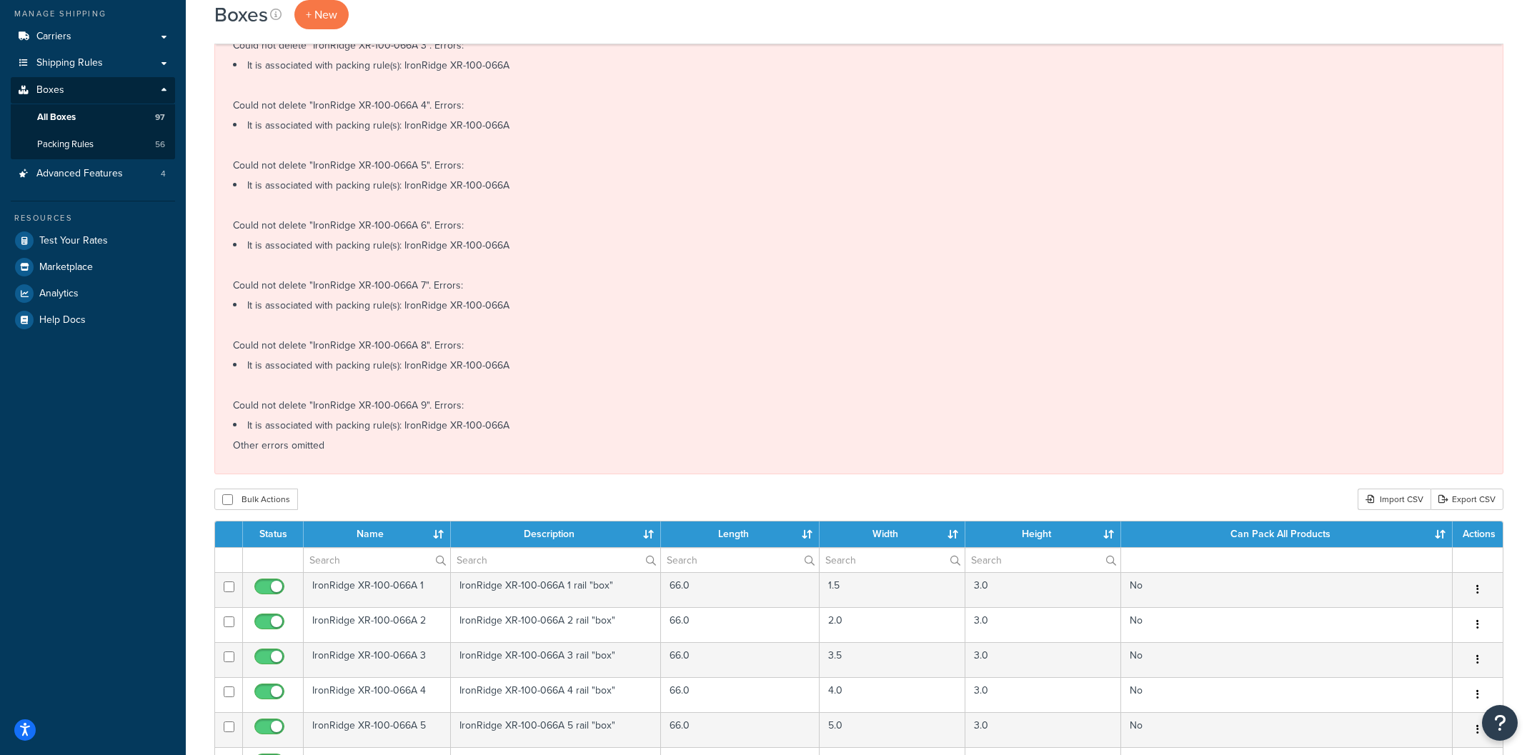
scroll to position [76, 0]
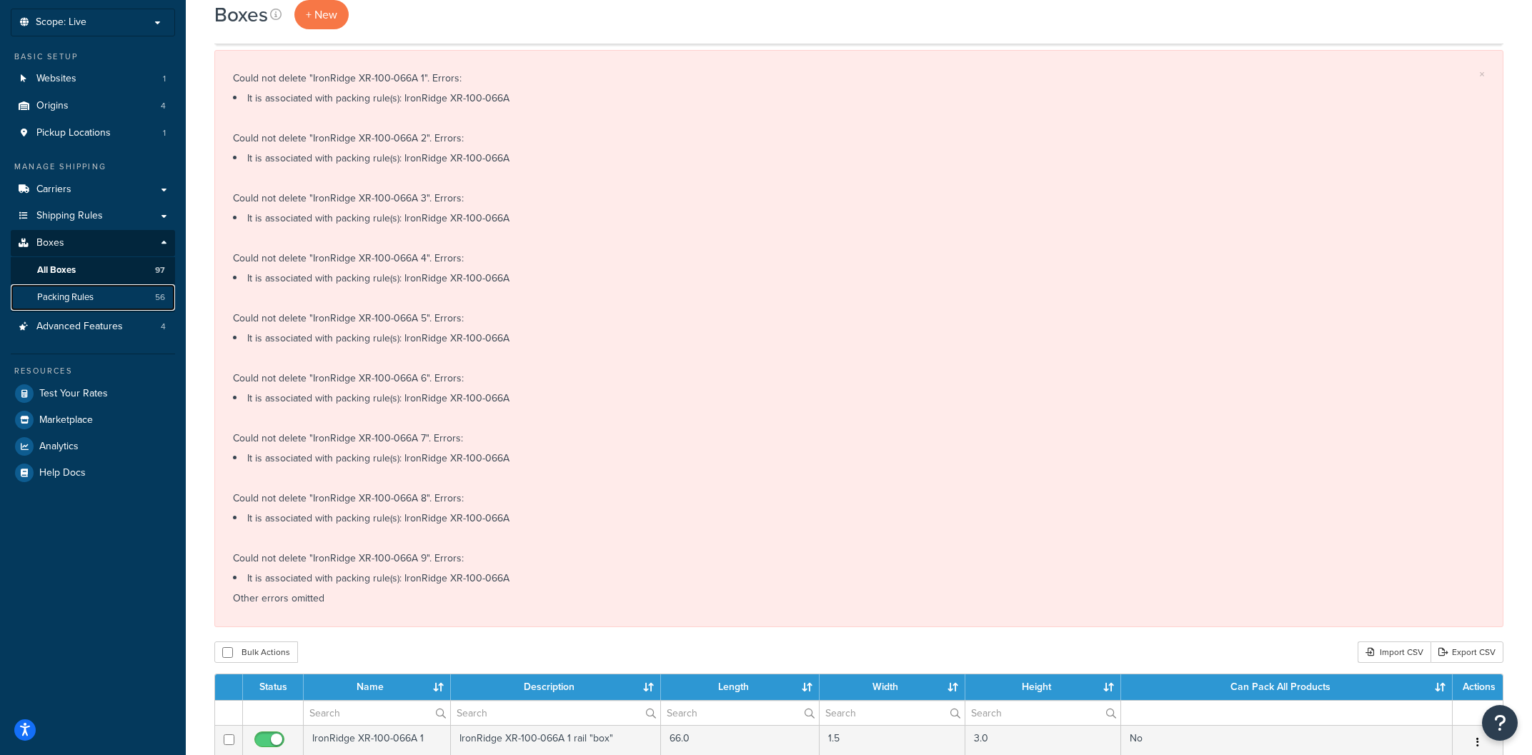
click at [82, 294] on span "Packing Rules" at bounding box center [65, 298] width 56 height 12
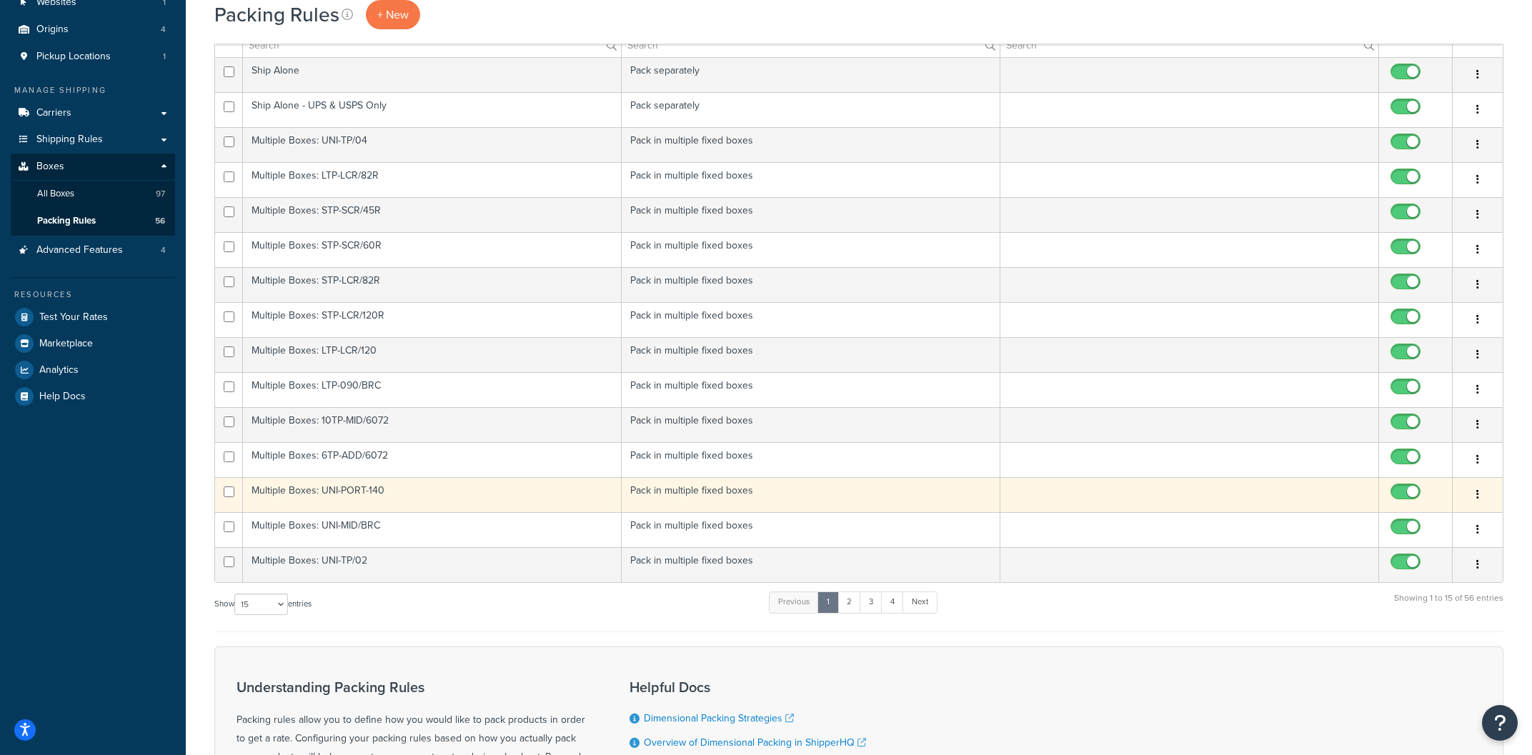
scroll to position [229, 0]
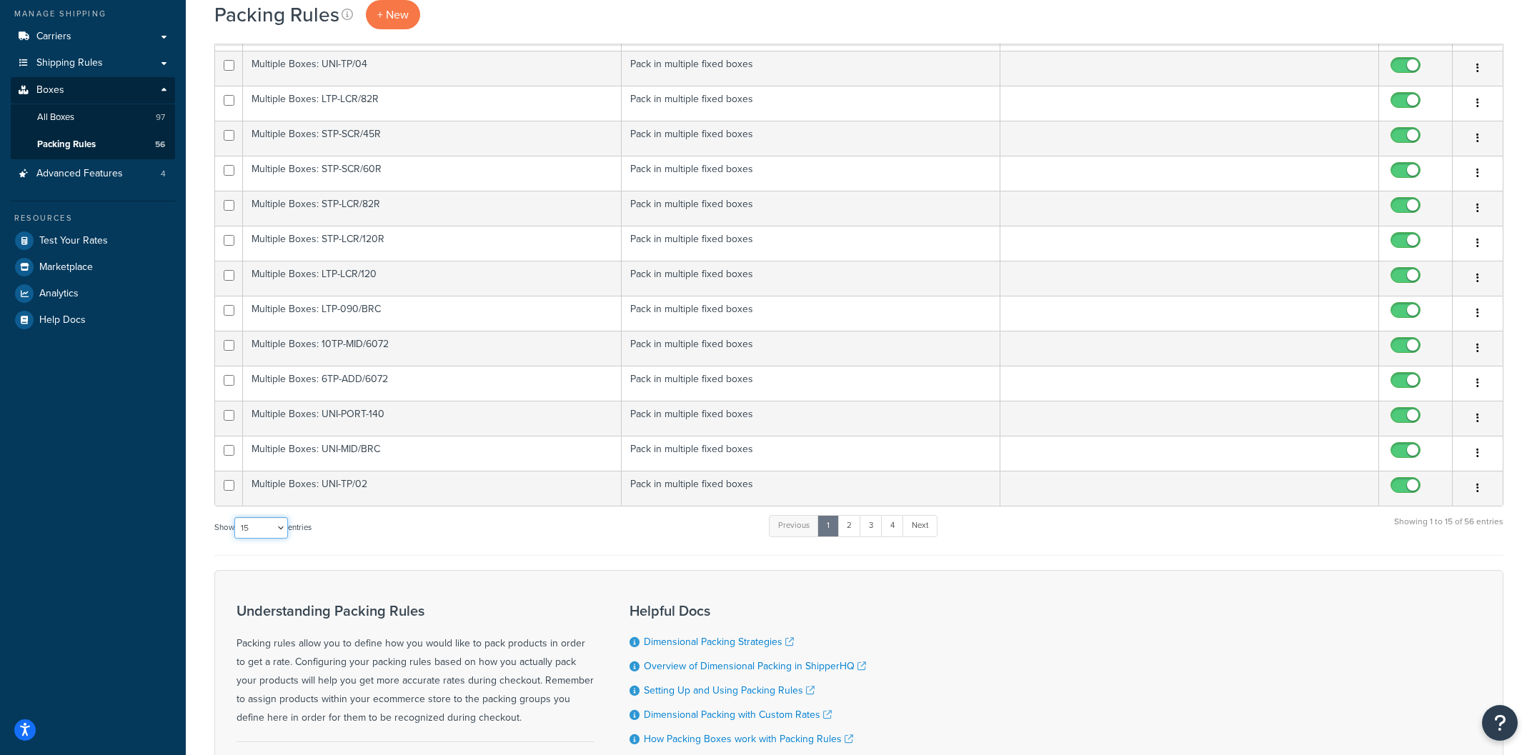
click at [234, 517] on select "10 15 25 50 100" at bounding box center [261, 527] width 54 height 21
select select "100"
click option "100" at bounding box center [0, 0] width 0 height 0
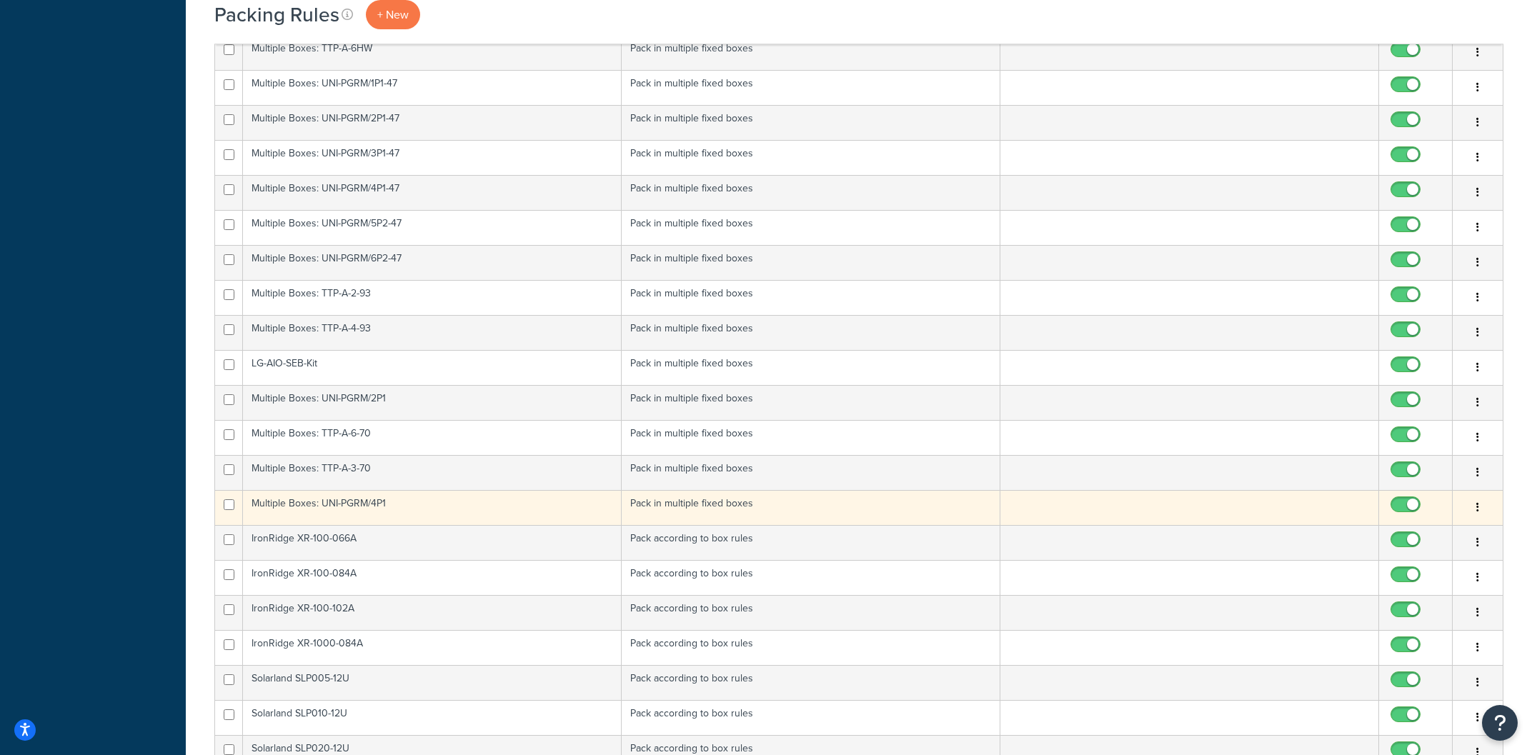
scroll to position [1302, 0]
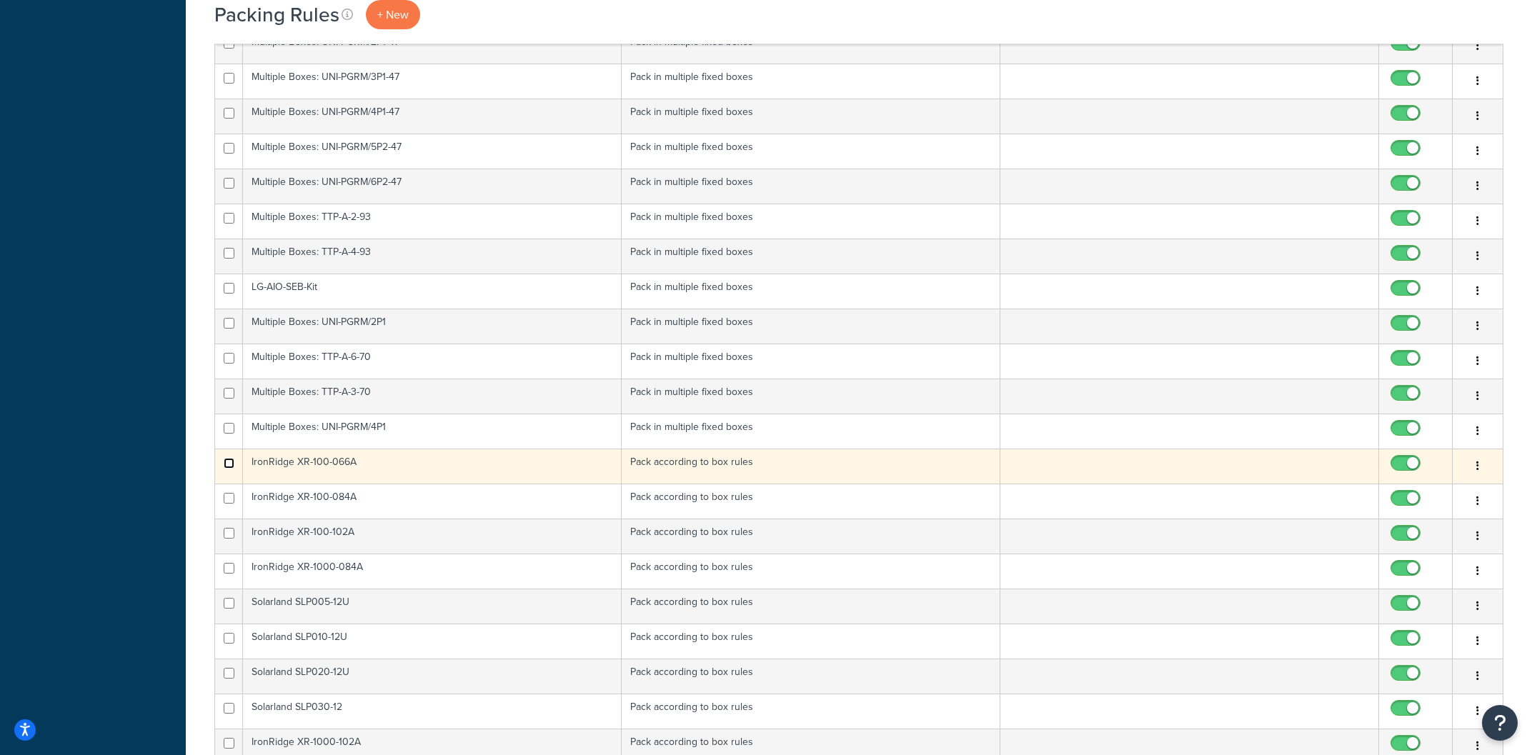
click at [228, 469] on input "checkbox" at bounding box center [229, 463] width 11 height 11
checkbox input "true"
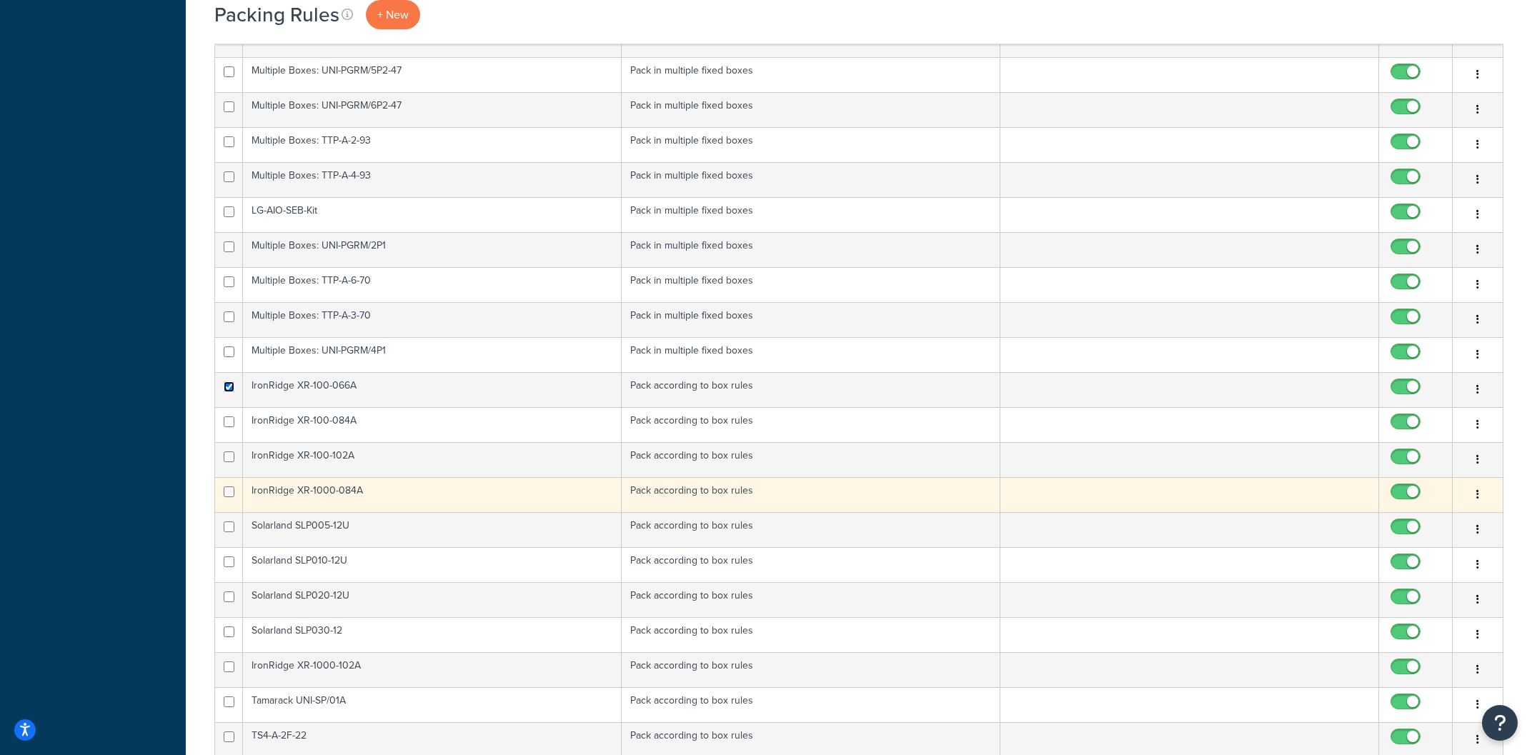
scroll to position [1455, 0]
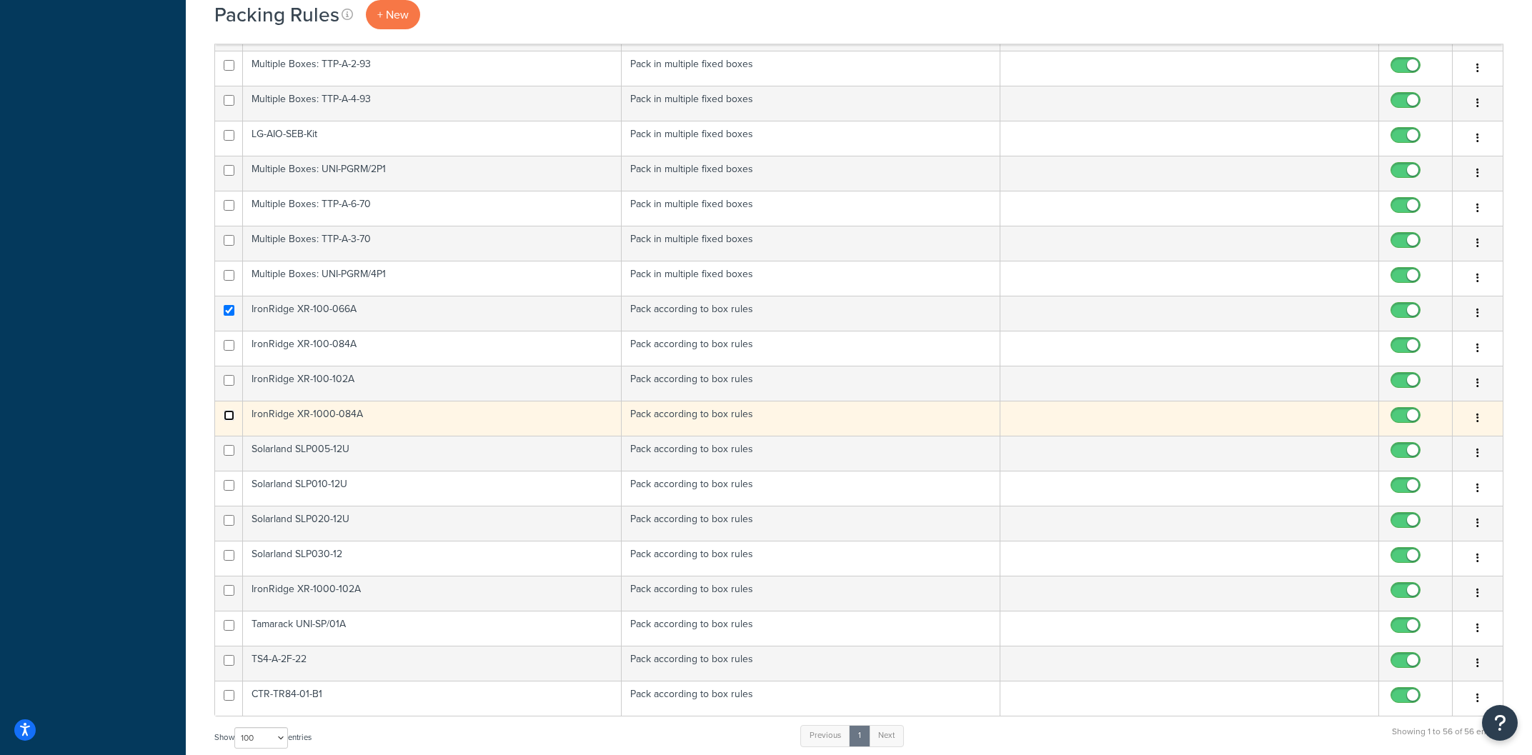
click at [226, 418] on input "checkbox" at bounding box center [229, 415] width 11 height 11
checkbox input "true"
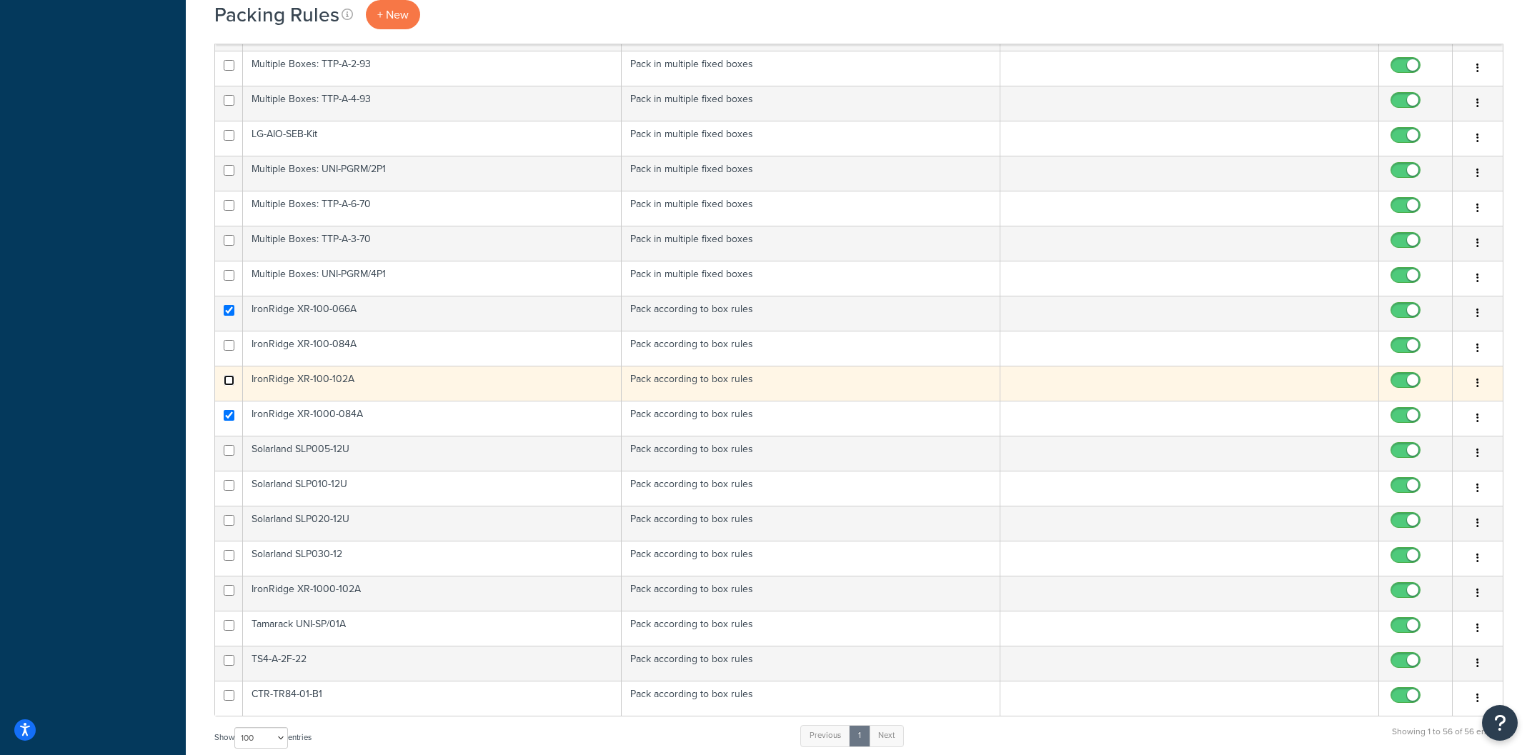
click at [232, 381] on input "checkbox" at bounding box center [229, 380] width 11 height 11
checkbox input "true"
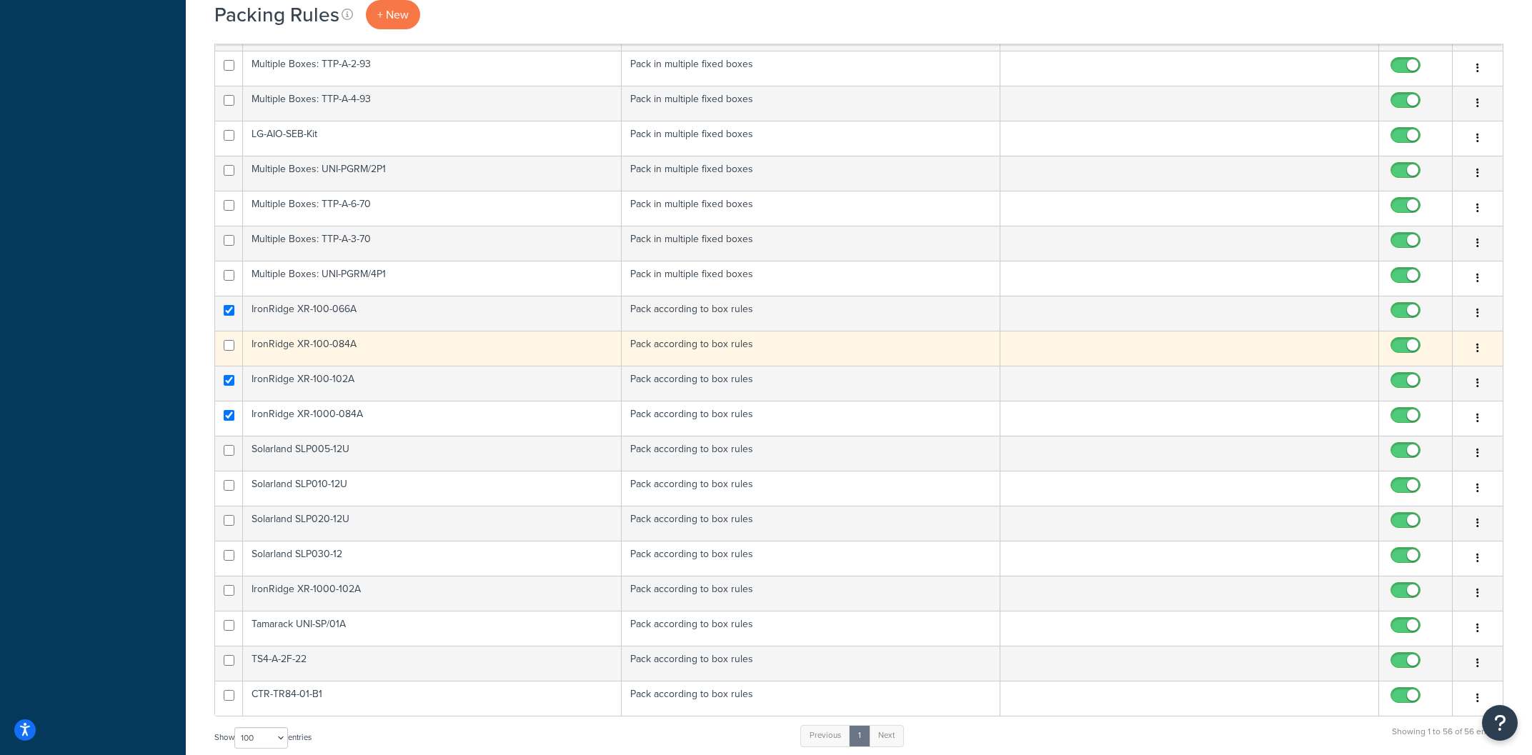
click at [227, 338] on td at bounding box center [229, 348] width 28 height 35
checkbox input "true"
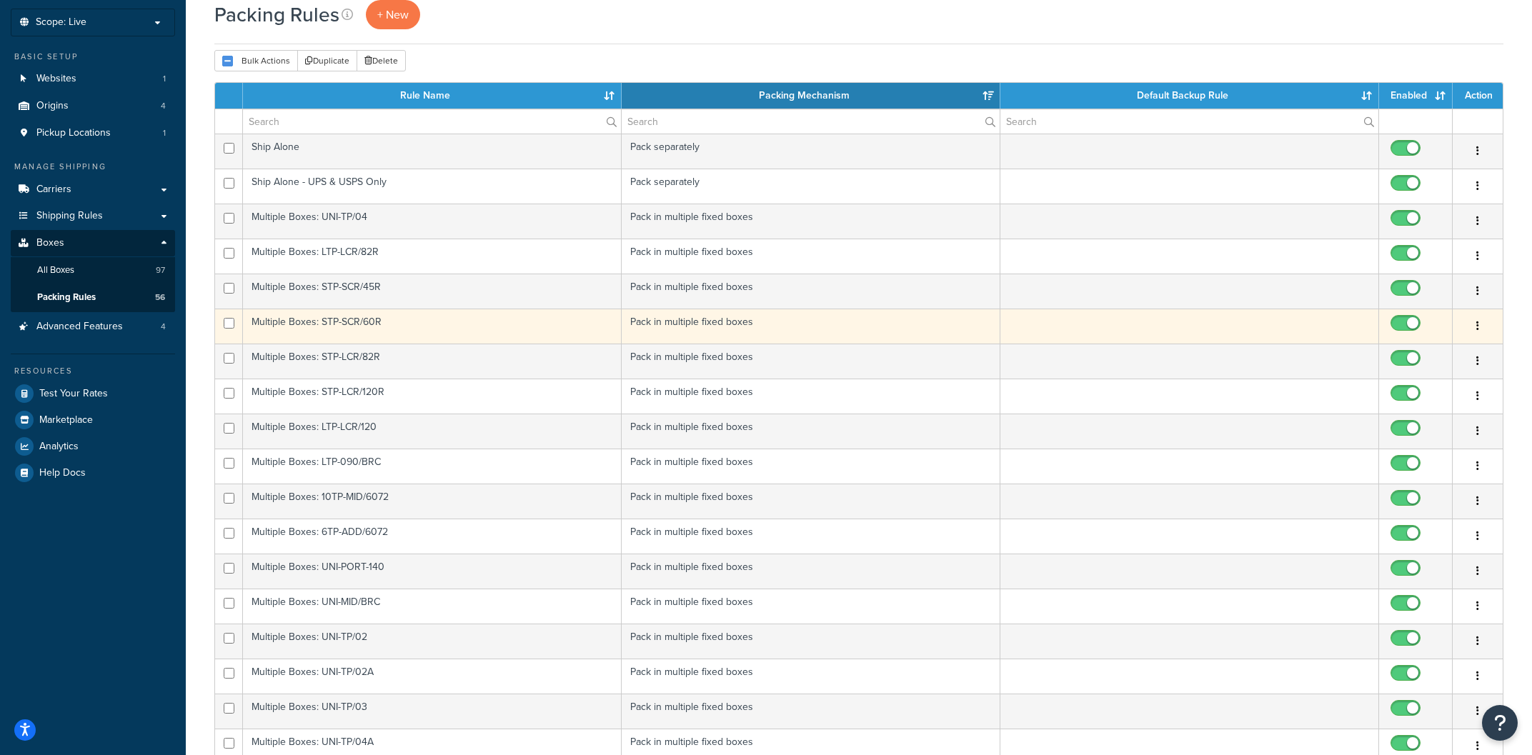
scroll to position [0, 0]
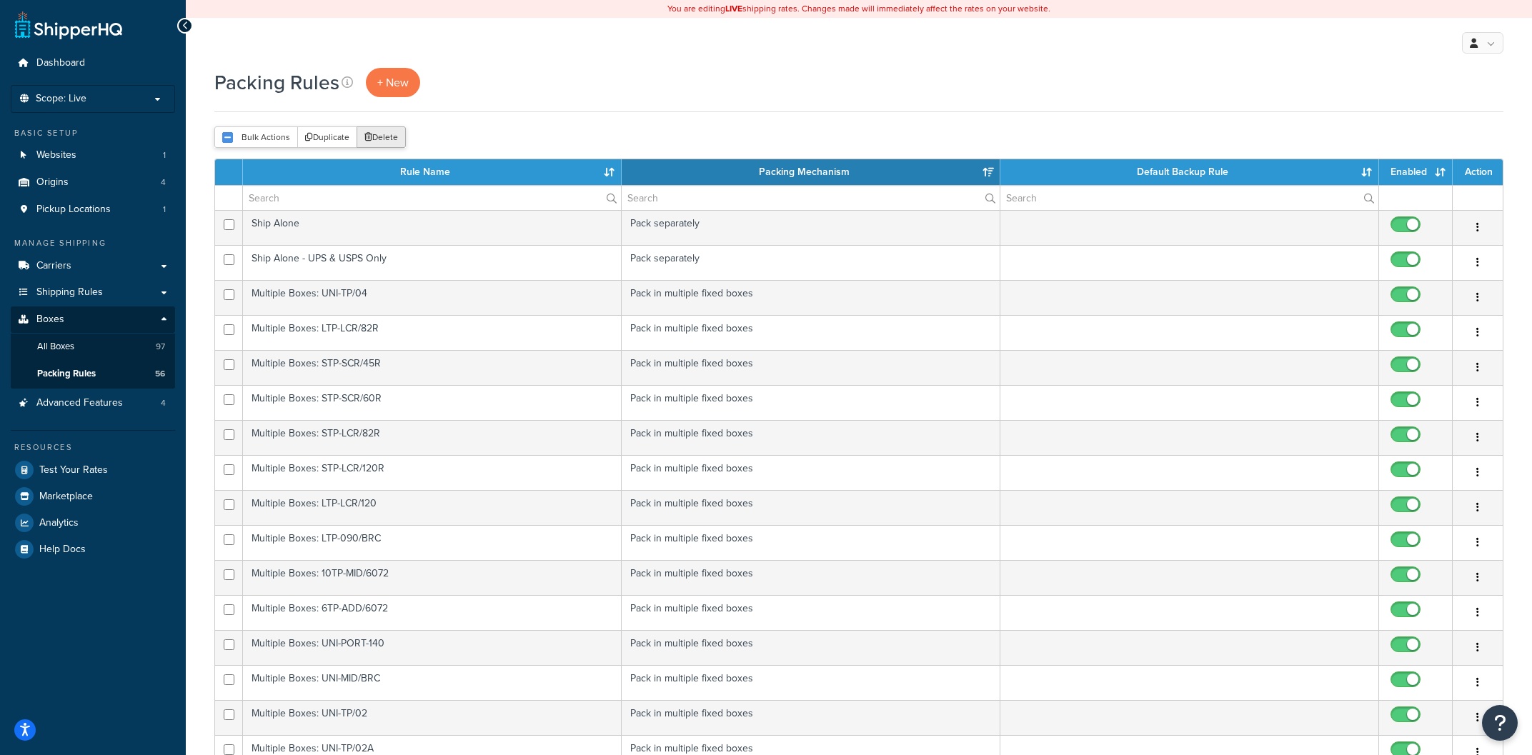
click at [384, 138] on button "Delete" at bounding box center [381, 136] width 49 height 21
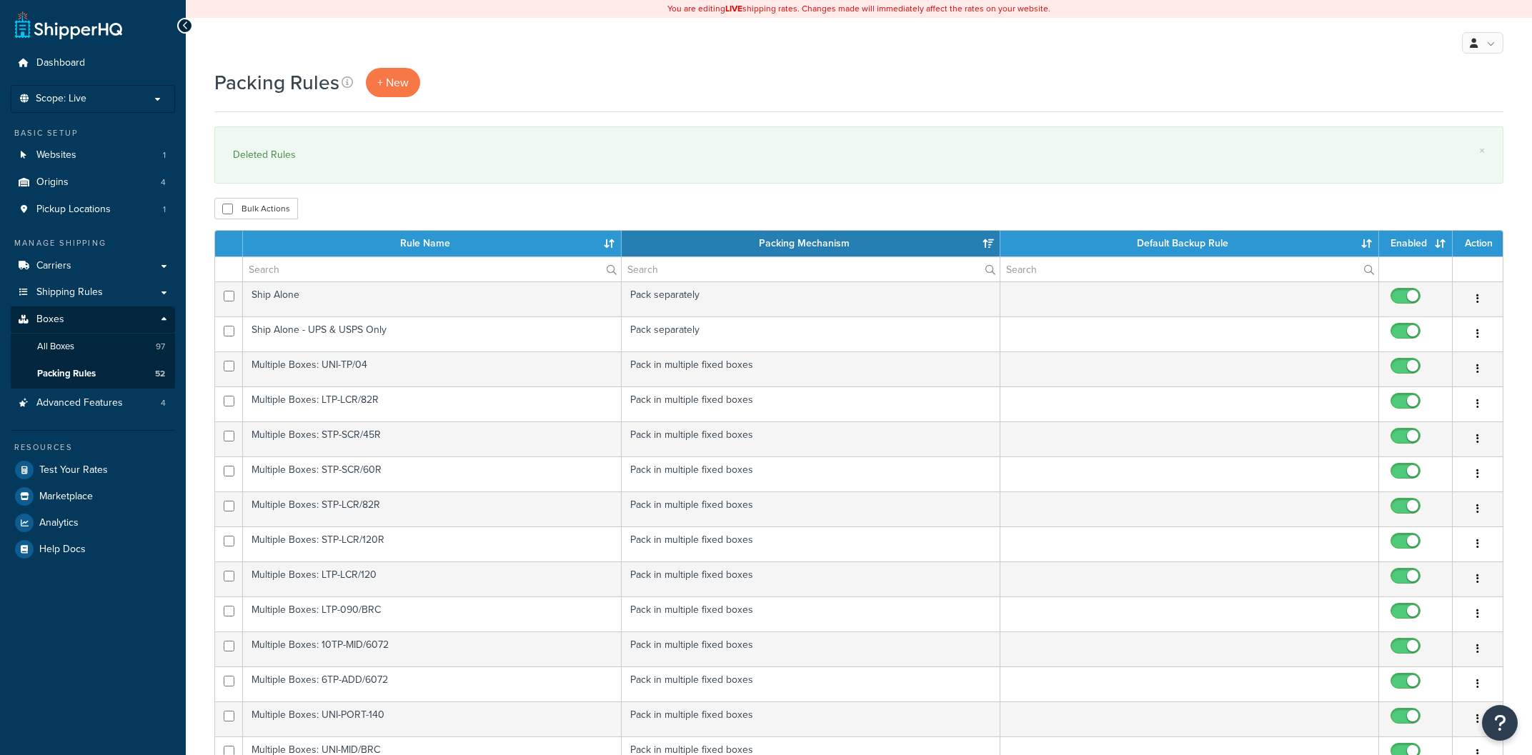
select select "15"
click at [73, 347] on span "All Boxes" at bounding box center [55, 347] width 37 height 12
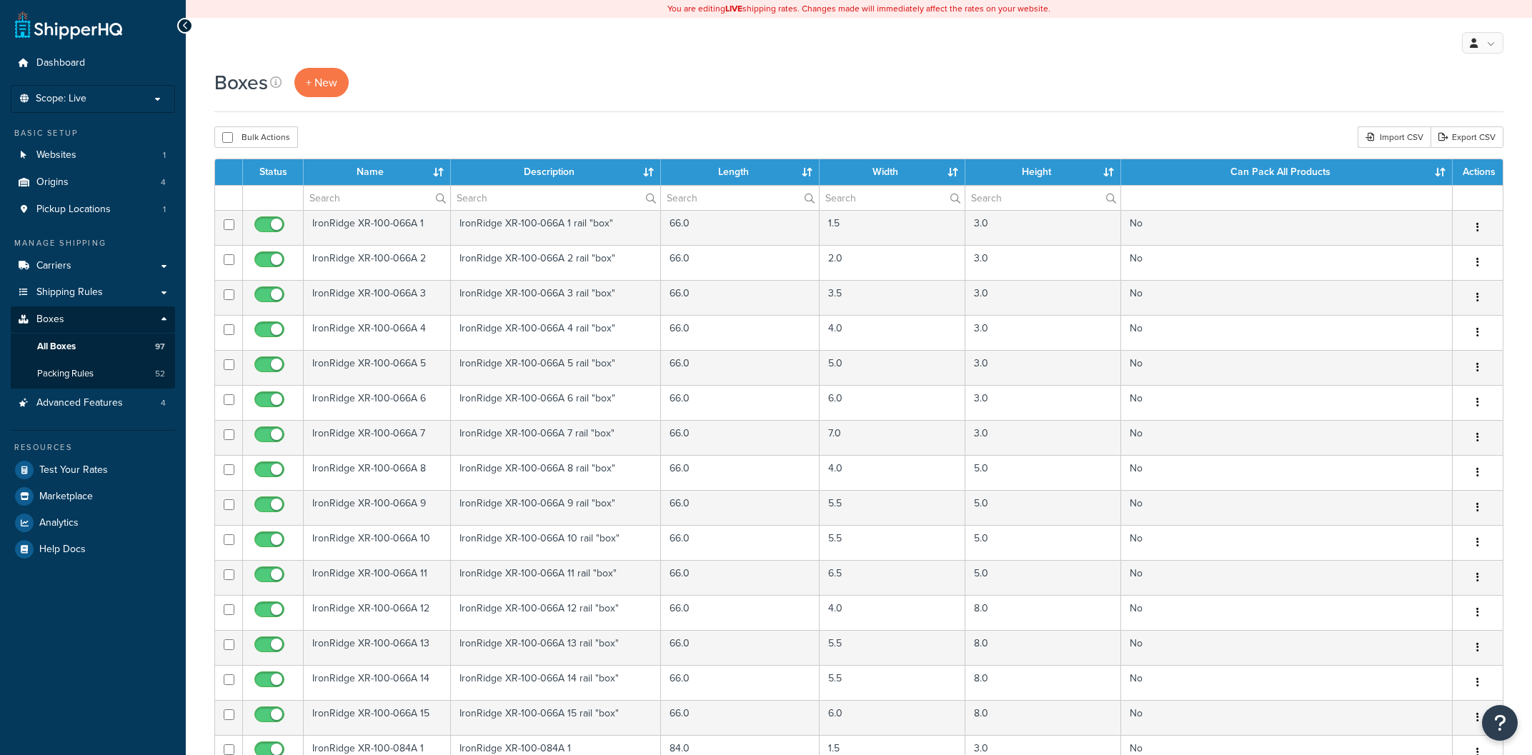
select select "1000"
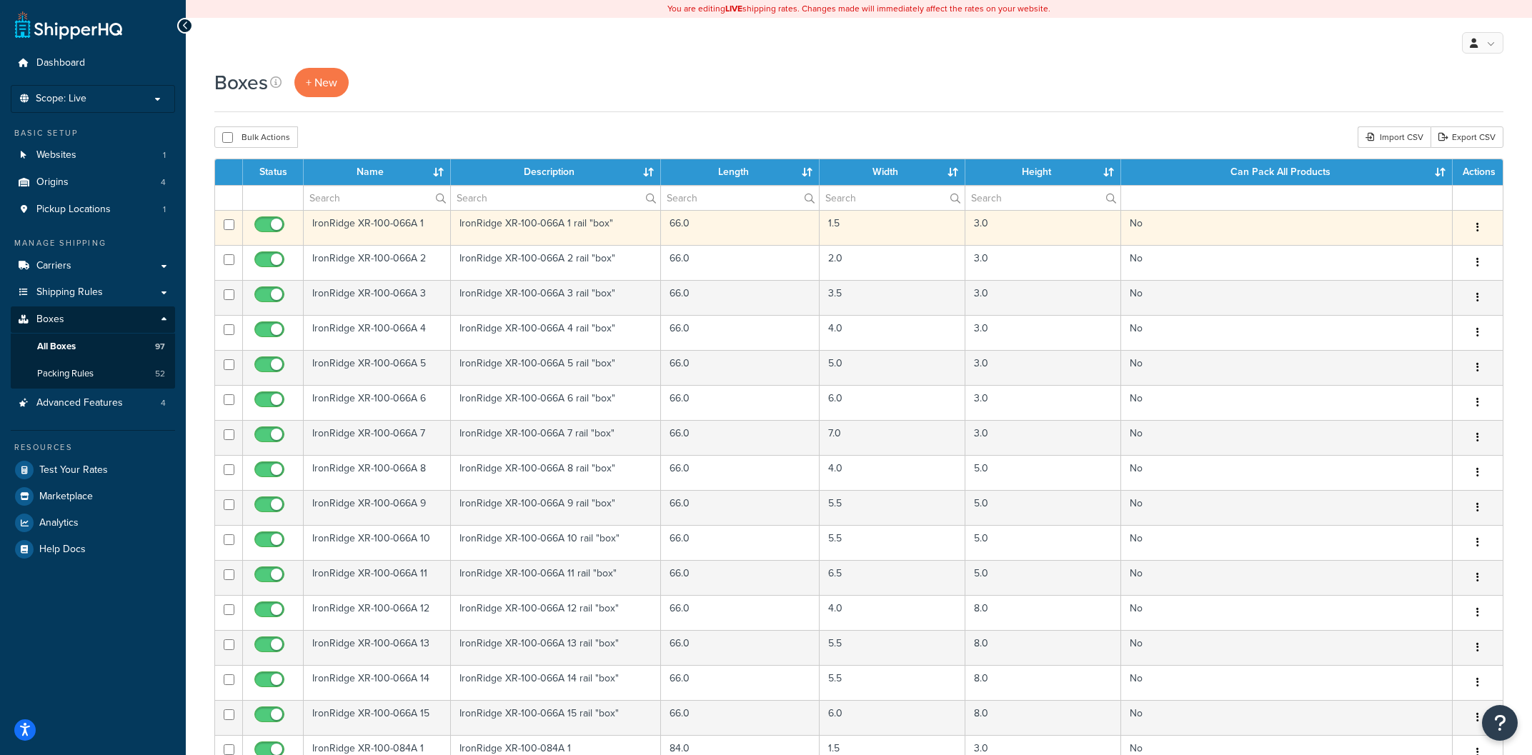
click at [228, 225] on input "checkbox" at bounding box center [229, 224] width 11 height 11
checkbox input "true"
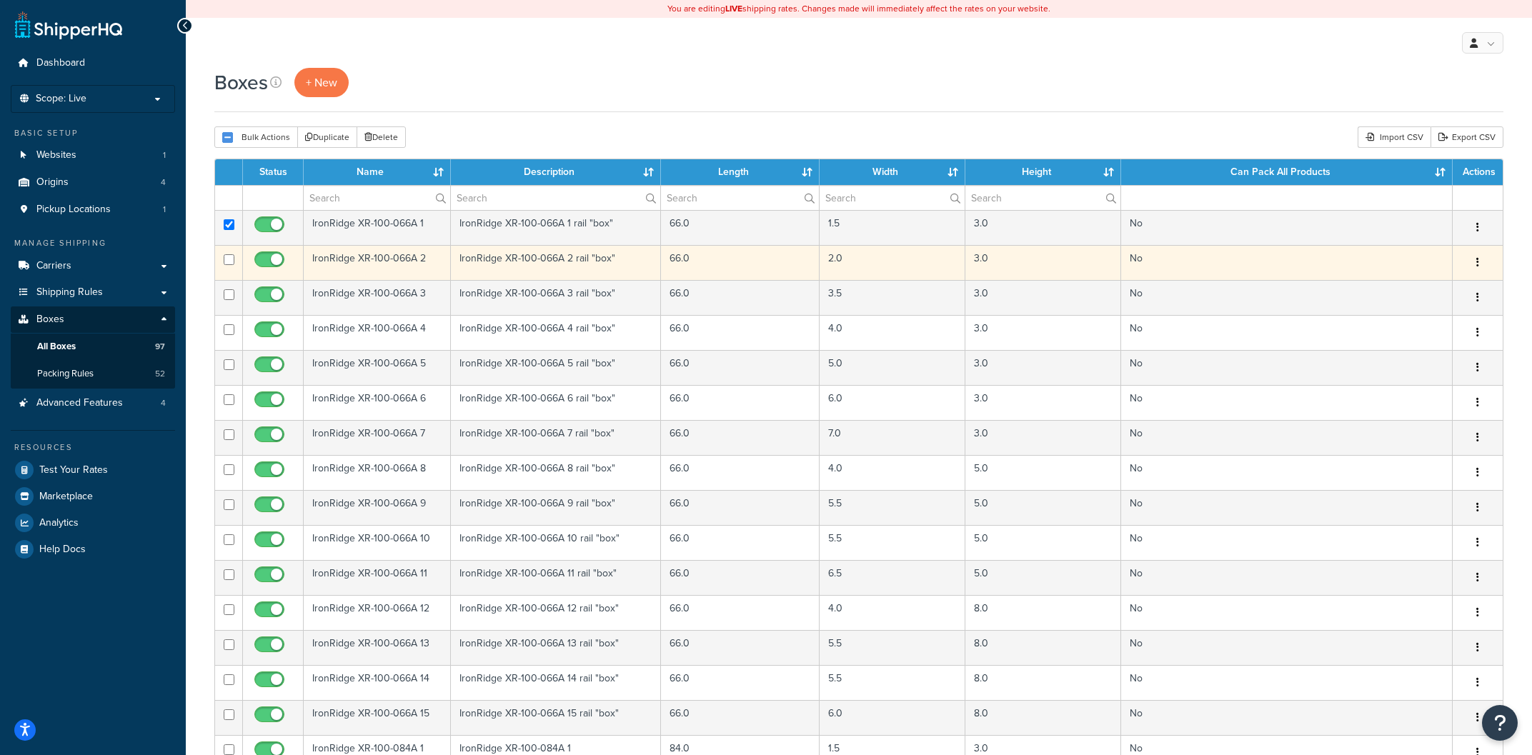
click at [228, 262] on input "checkbox" at bounding box center [229, 259] width 11 height 11
checkbox input "true"
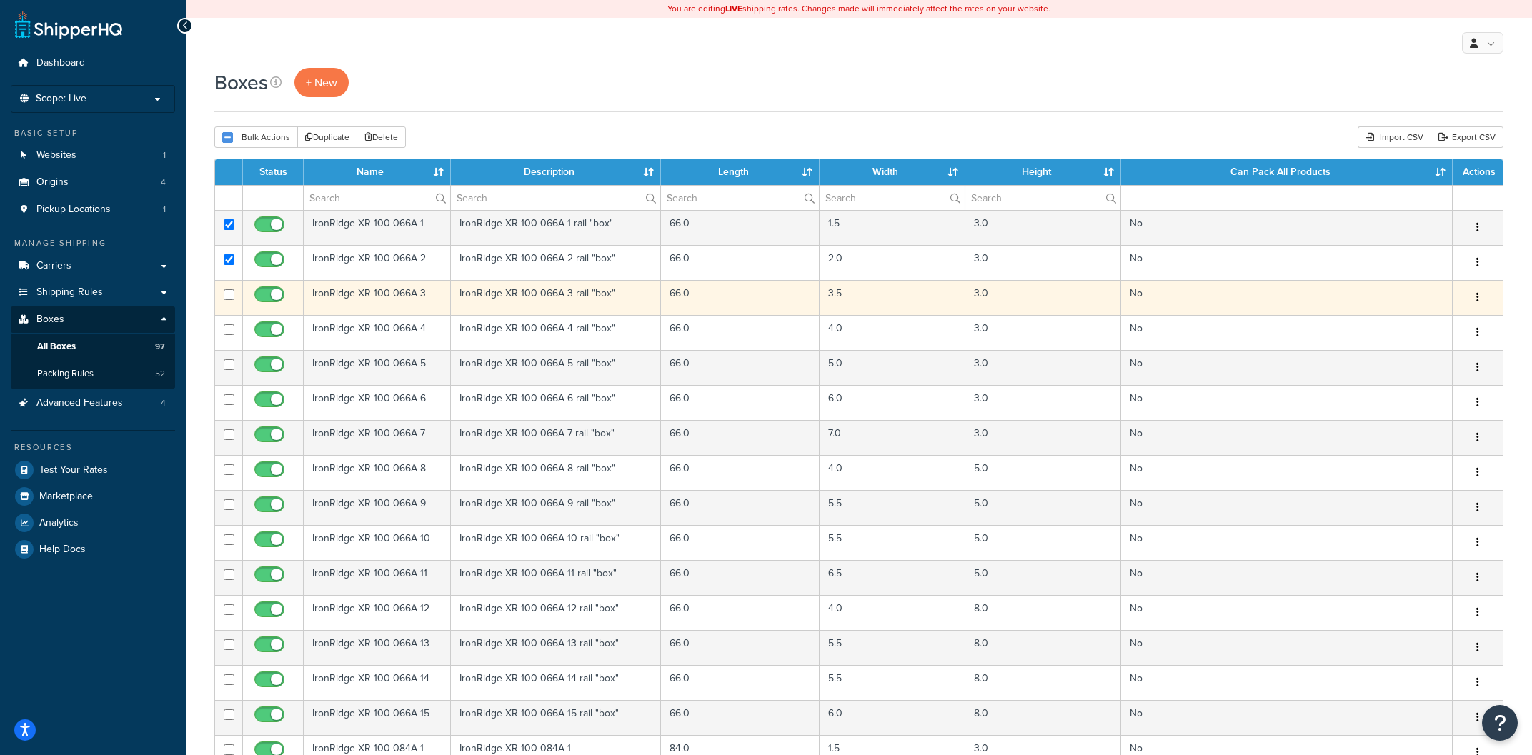
click at [231, 292] on input "checkbox" at bounding box center [229, 294] width 11 height 11
checkbox input "true"
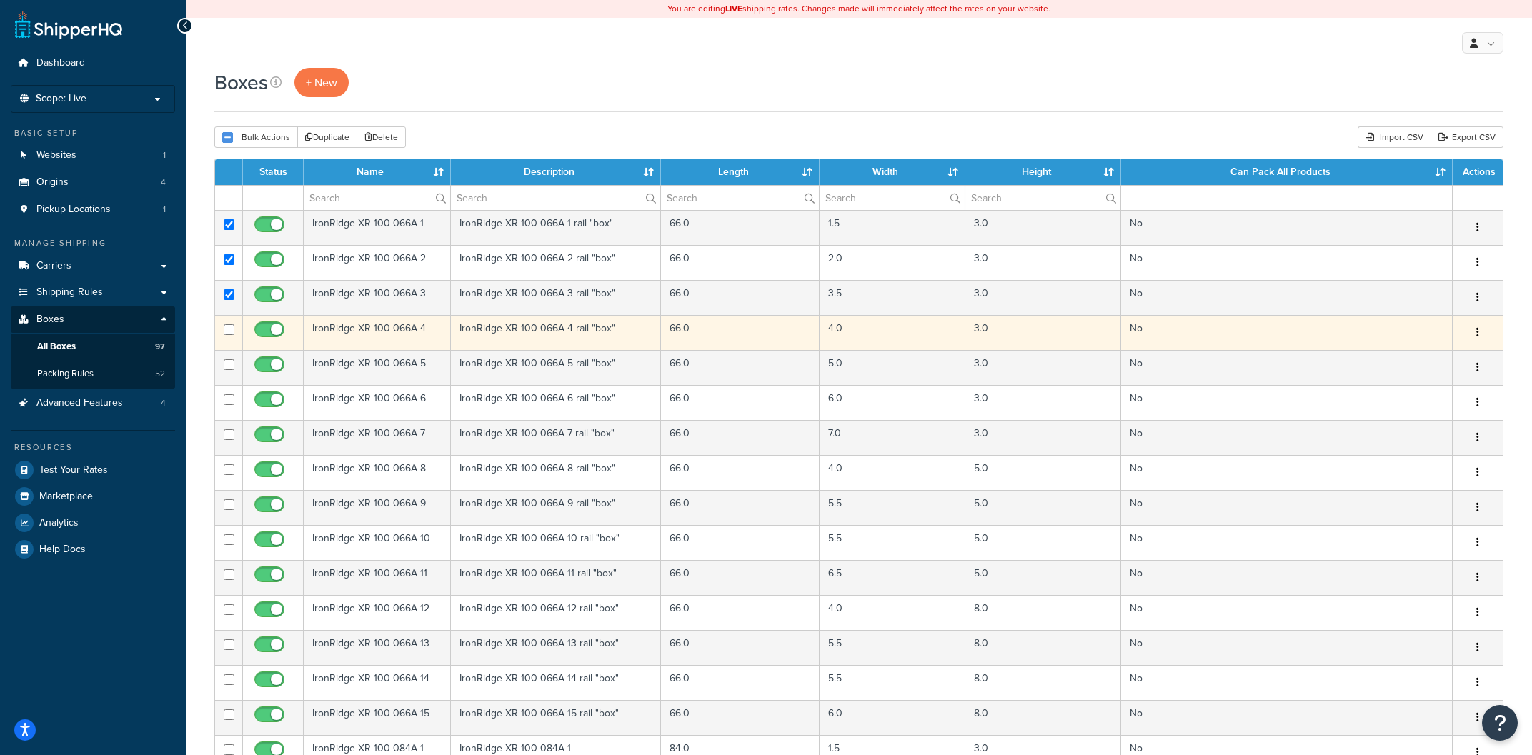
click at [231, 329] on input "checkbox" at bounding box center [229, 329] width 11 height 11
checkbox input "true"
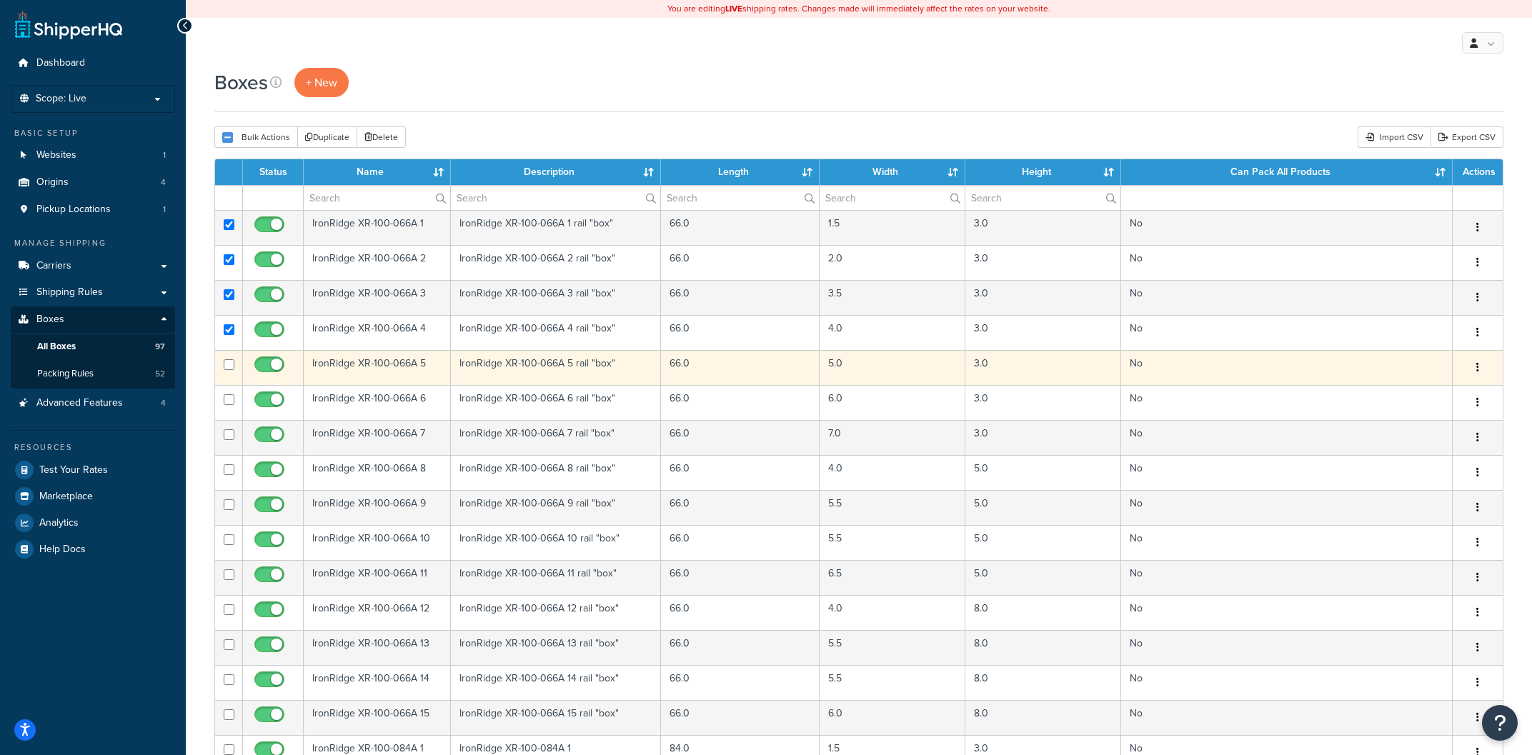
click at [226, 367] on input "checkbox" at bounding box center [229, 364] width 11 height 11
checkbox input "true"
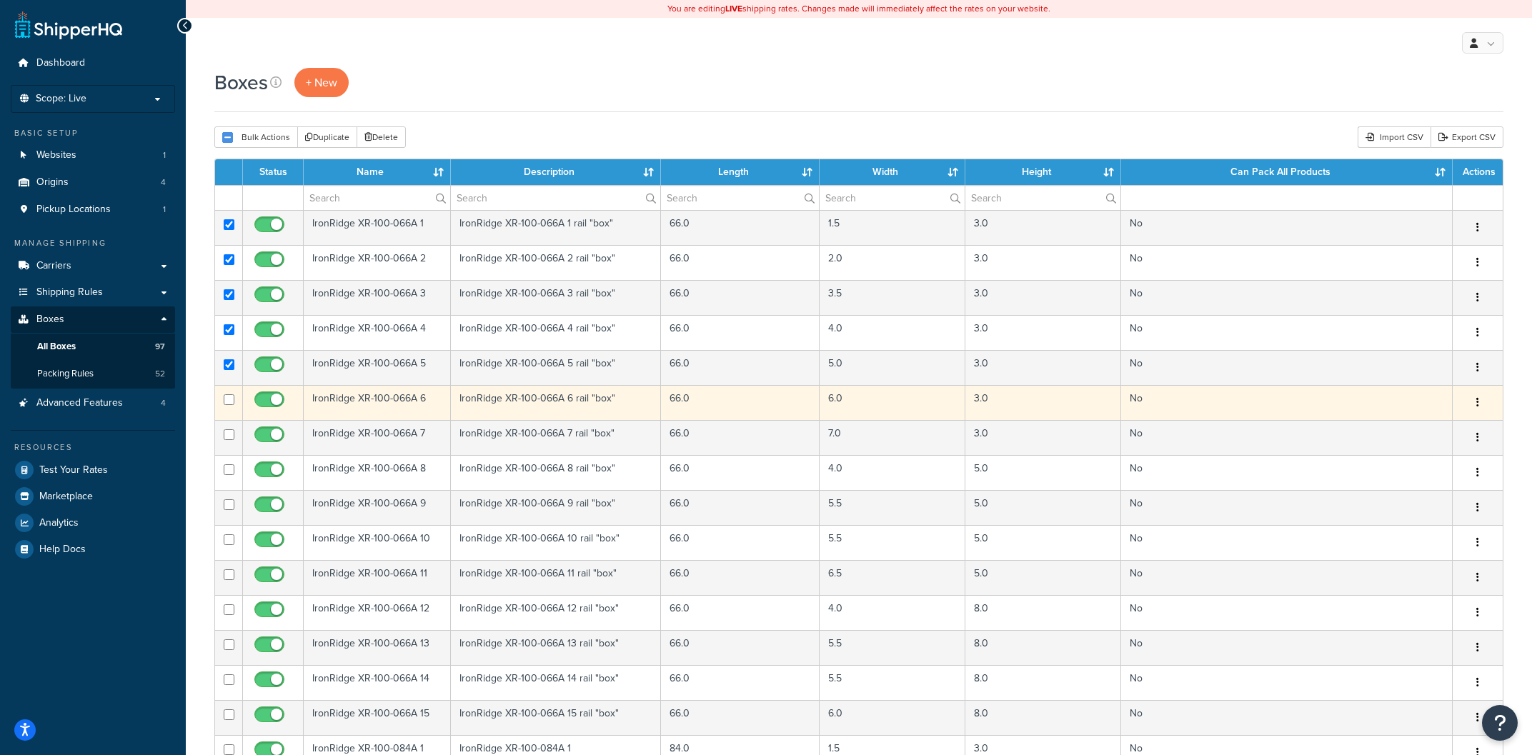
click at [232, 399] on input "checkbox" at bounding box center [229, 399] width 11 height 11
checkbox input "true"
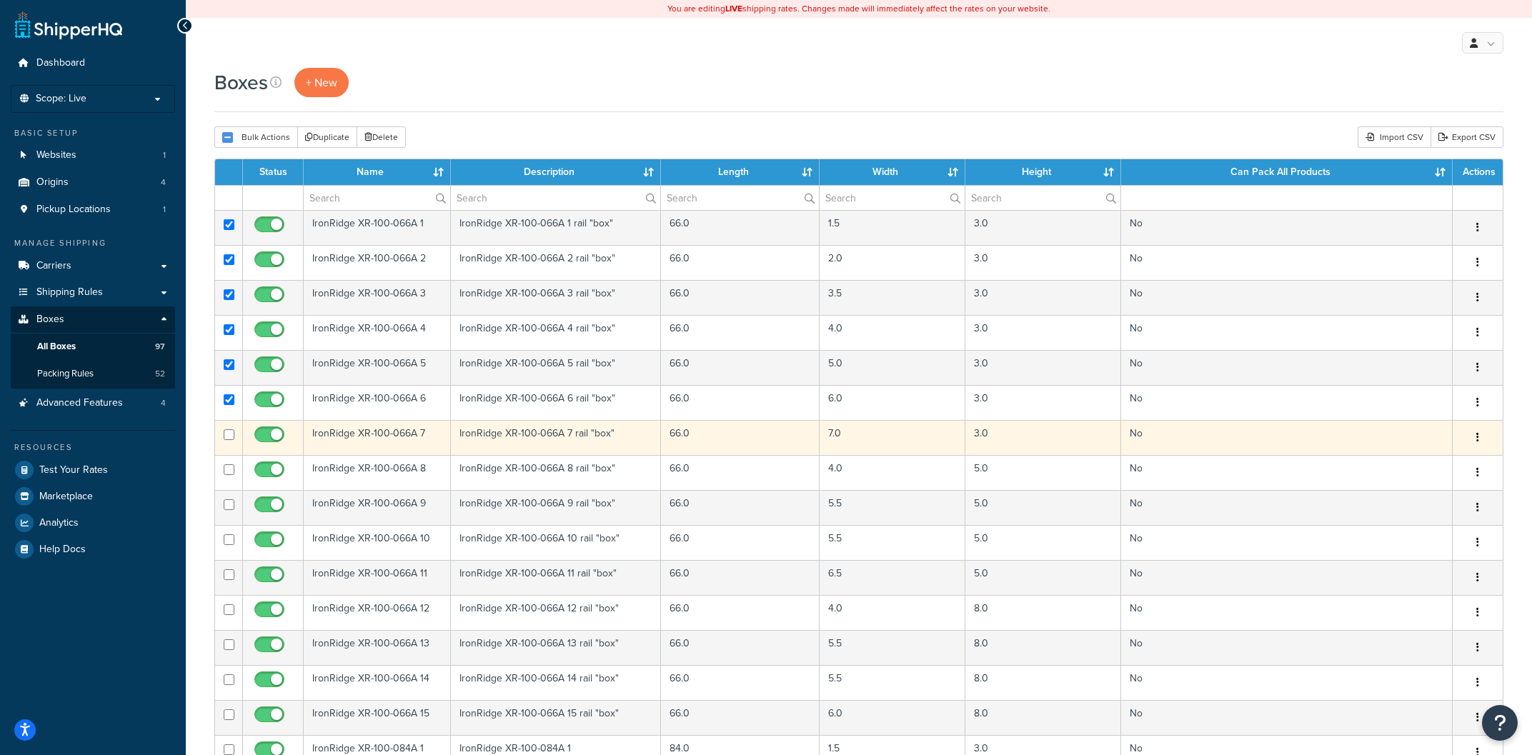
click at [227, 438] on input "checkbox" at bounding box center [229, 434] width 11 height 11
checkbox input "true"
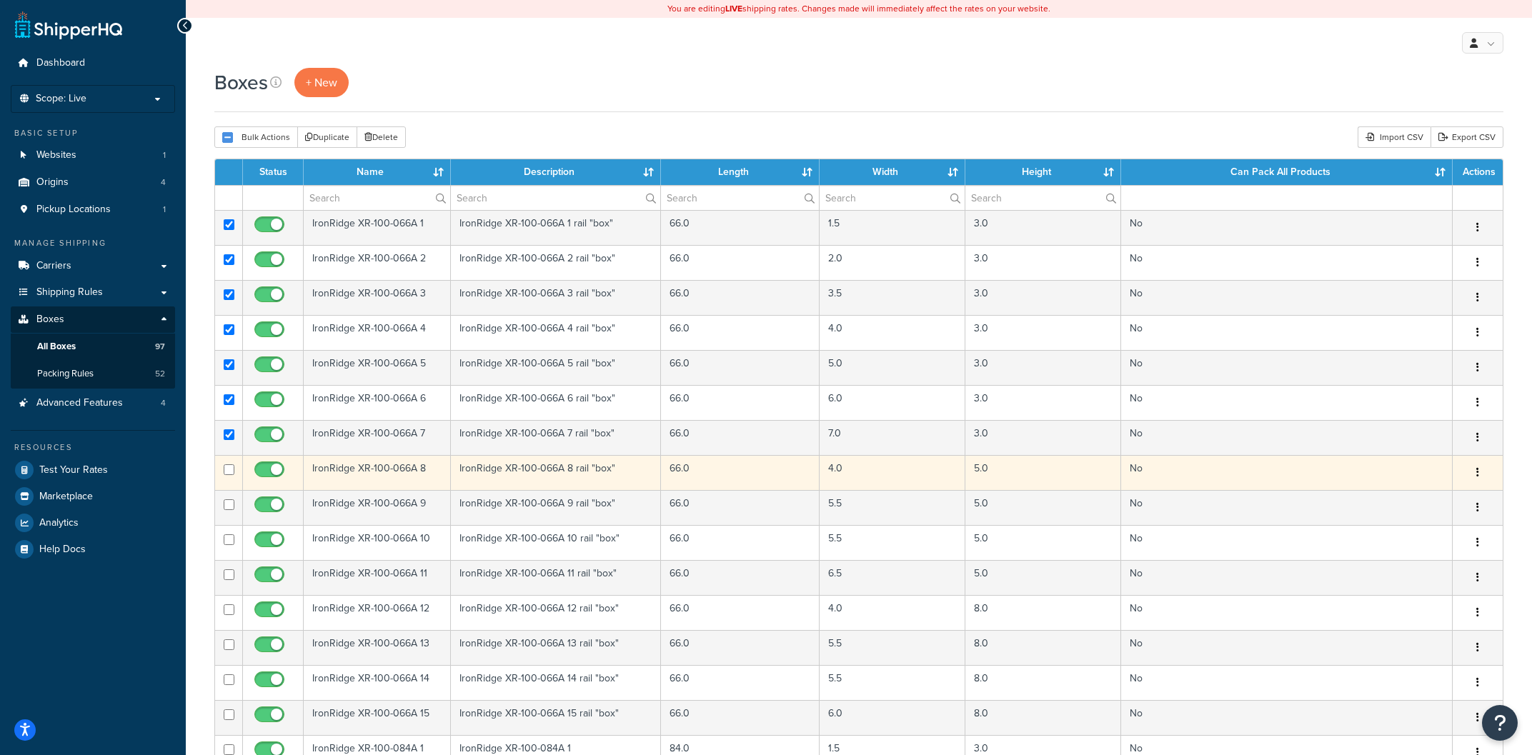
click at [232, 467] on input "checkbox" at bounding box center [229, 469] width 11 height 11
checkbox input "true"
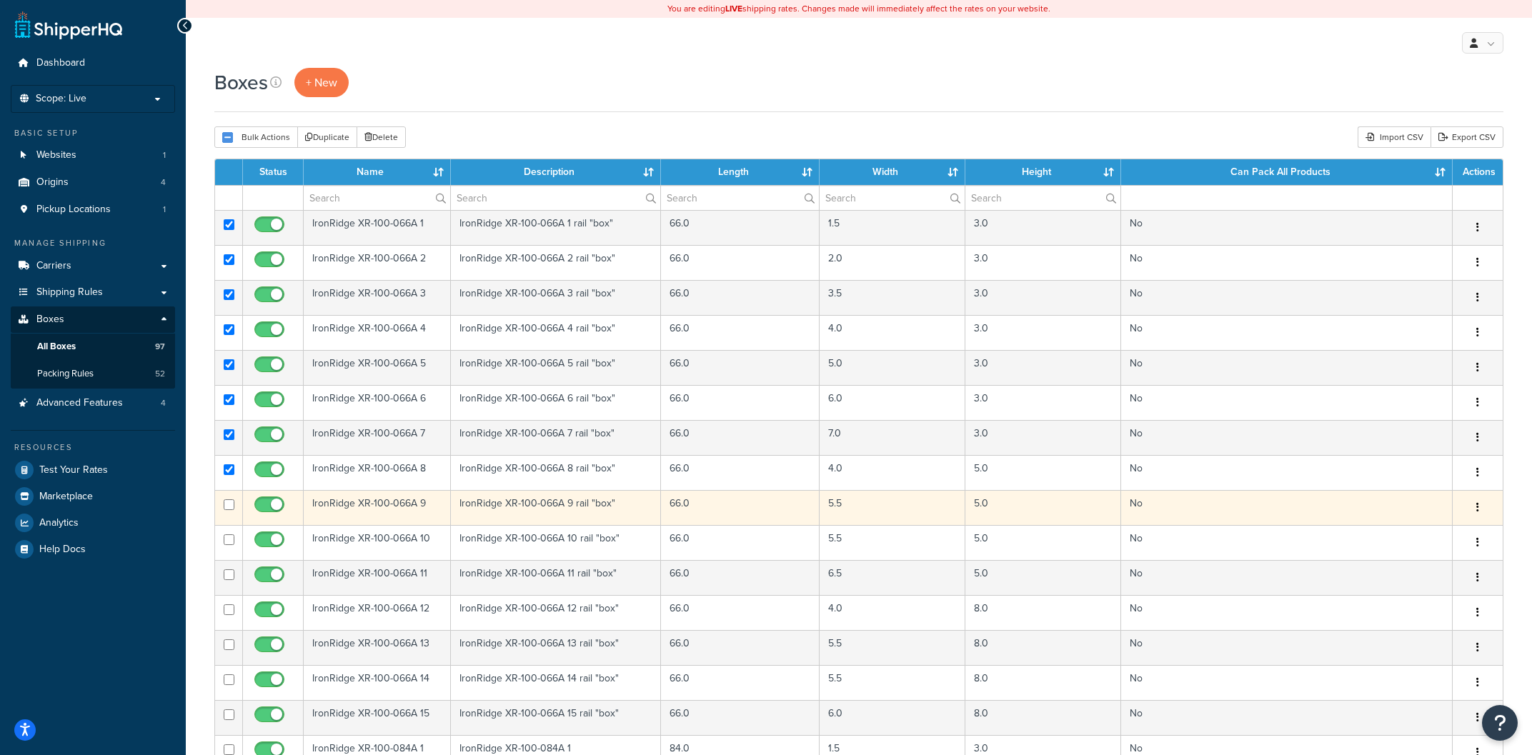
click at [233, 504] on input "checkbox" at bounding box center [229, 504] width 11 height 11
checkbox input "true"
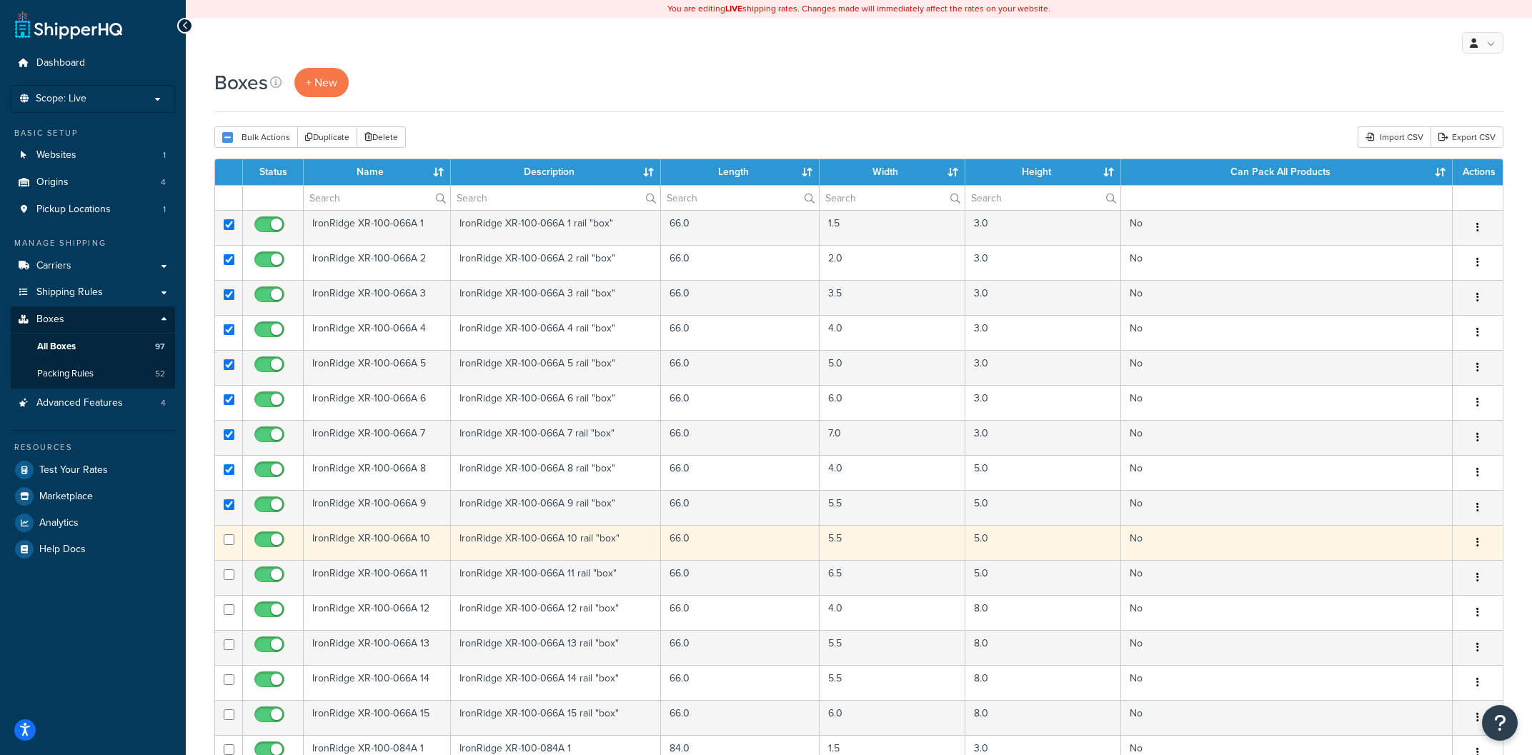
click at [230, 541] on input "checkbox" at bounding box center [229, 539] width 11 height 11
checkbox input "true"
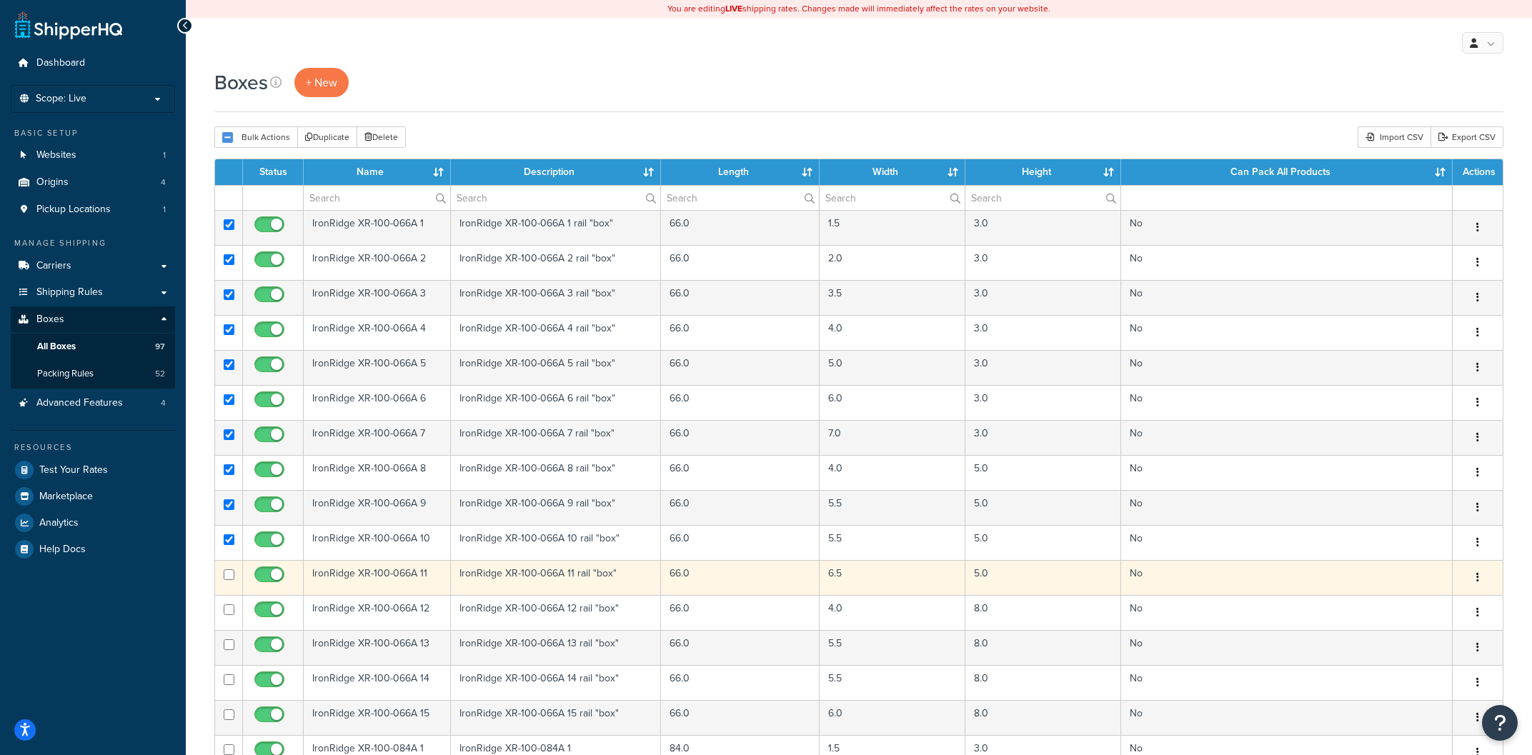
click at [234, 576] on td at bounding box center [229, 577] width 28 height 35
checkbox input "true"
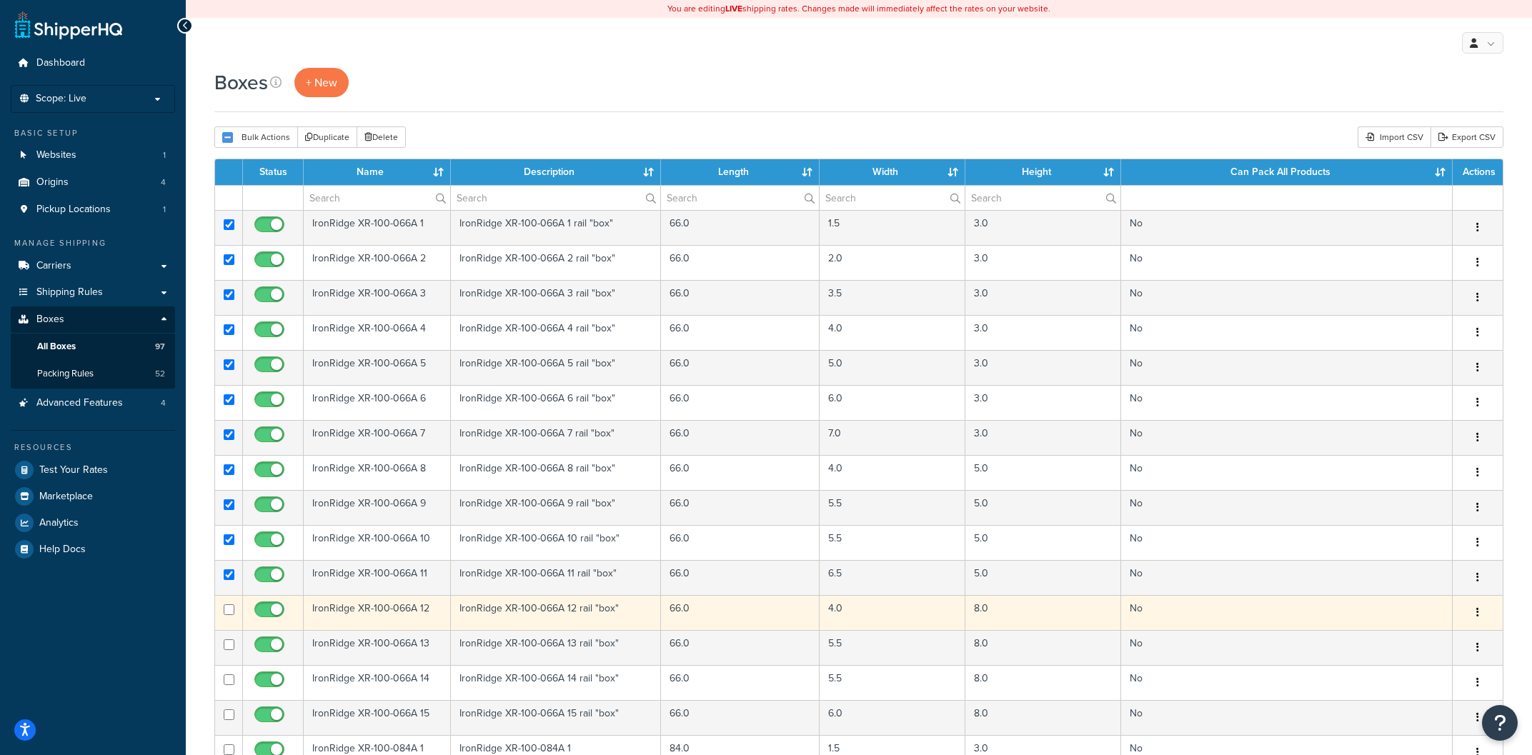
click at [233, 609] on input "checkbox" at bounding box center [229, 609] width 11 height 11
checkbox input "true"
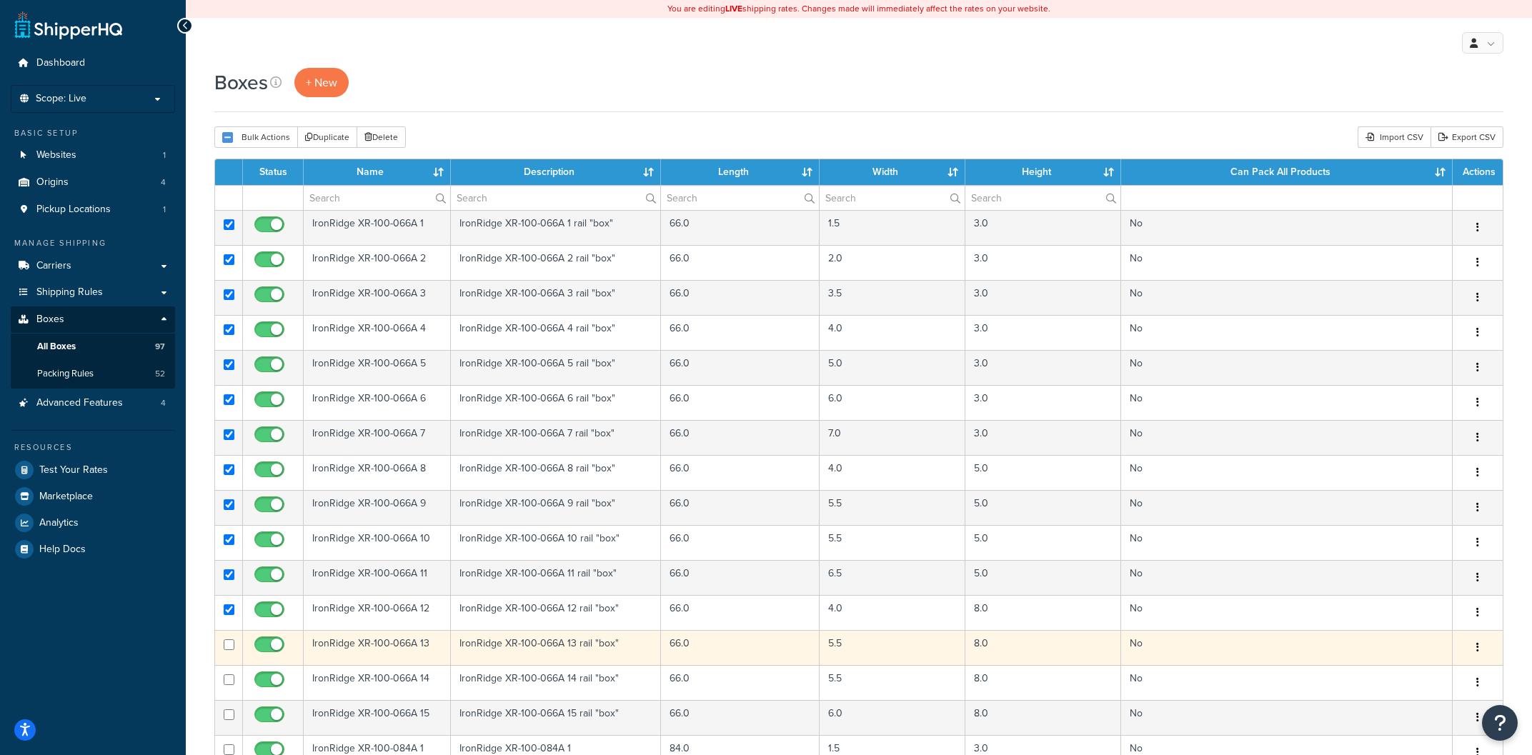
click at [232, 650] on input "checkbox" at bounding box center [229, 645] width 11 height 11
checkbox input "true"
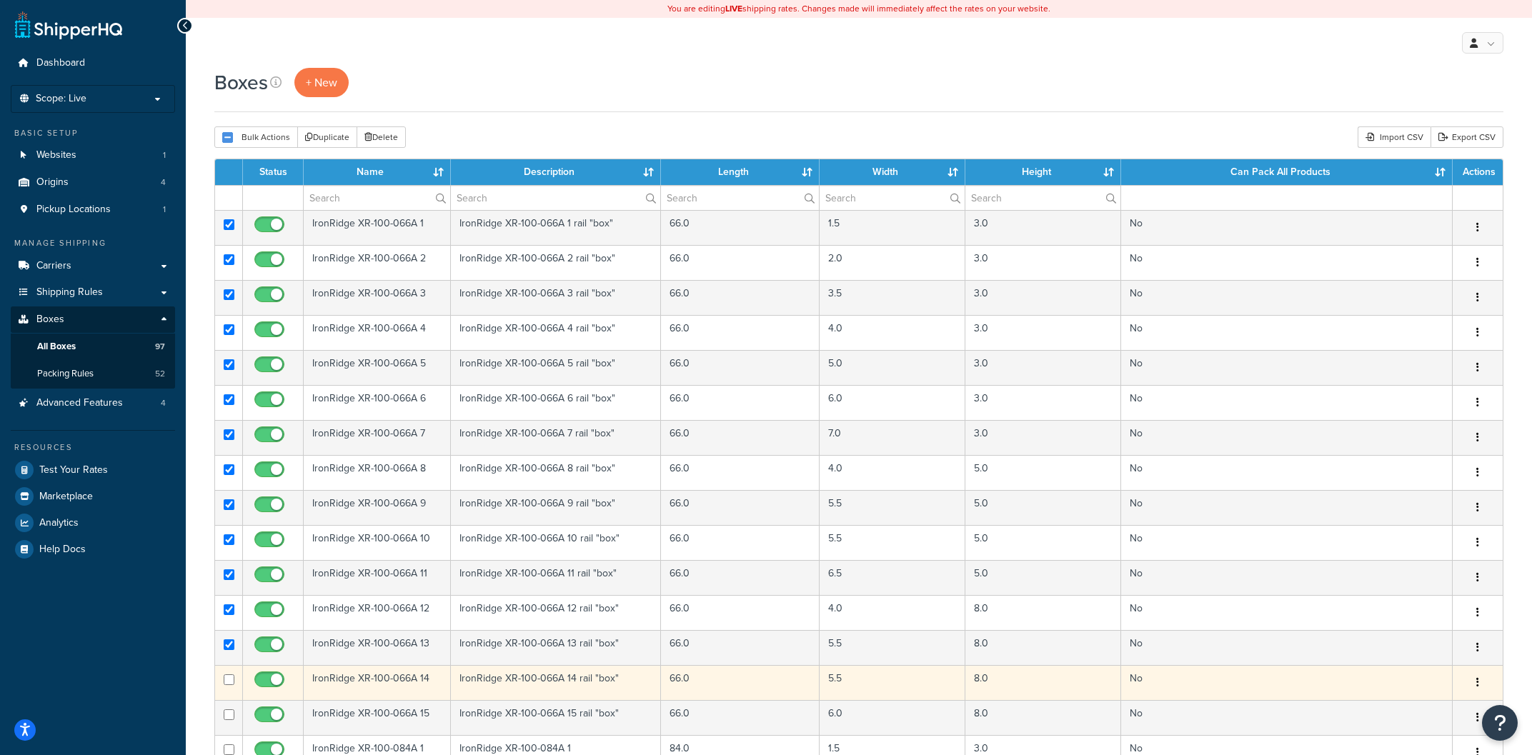
click at [227, 682] on input "checkbox" at bounding box center [229, 680] width 11 height 11
checkbox input "true"
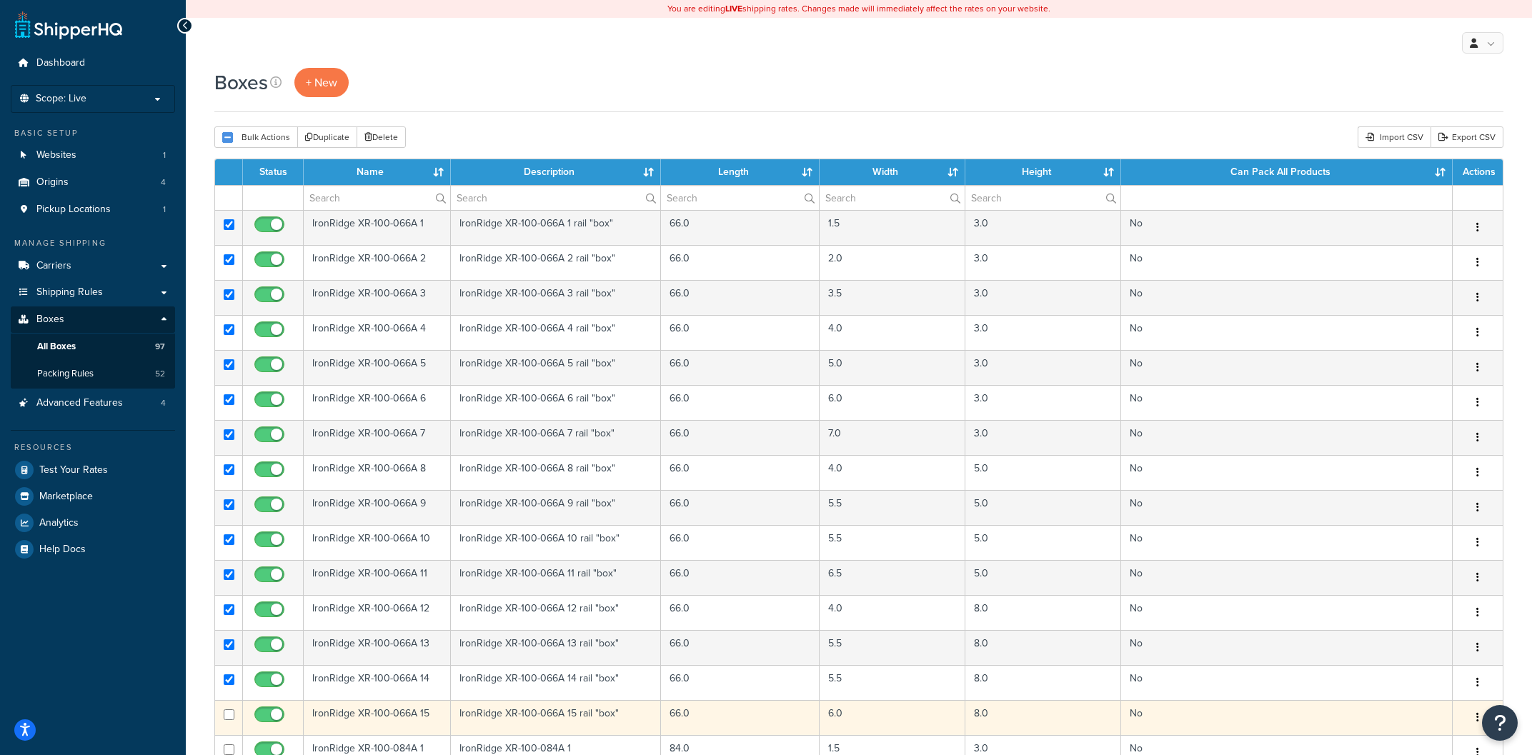
click at [230, 718] on input "checkbox" at bounding box center [229, 715] width 11 height 11
checkbox input "true"
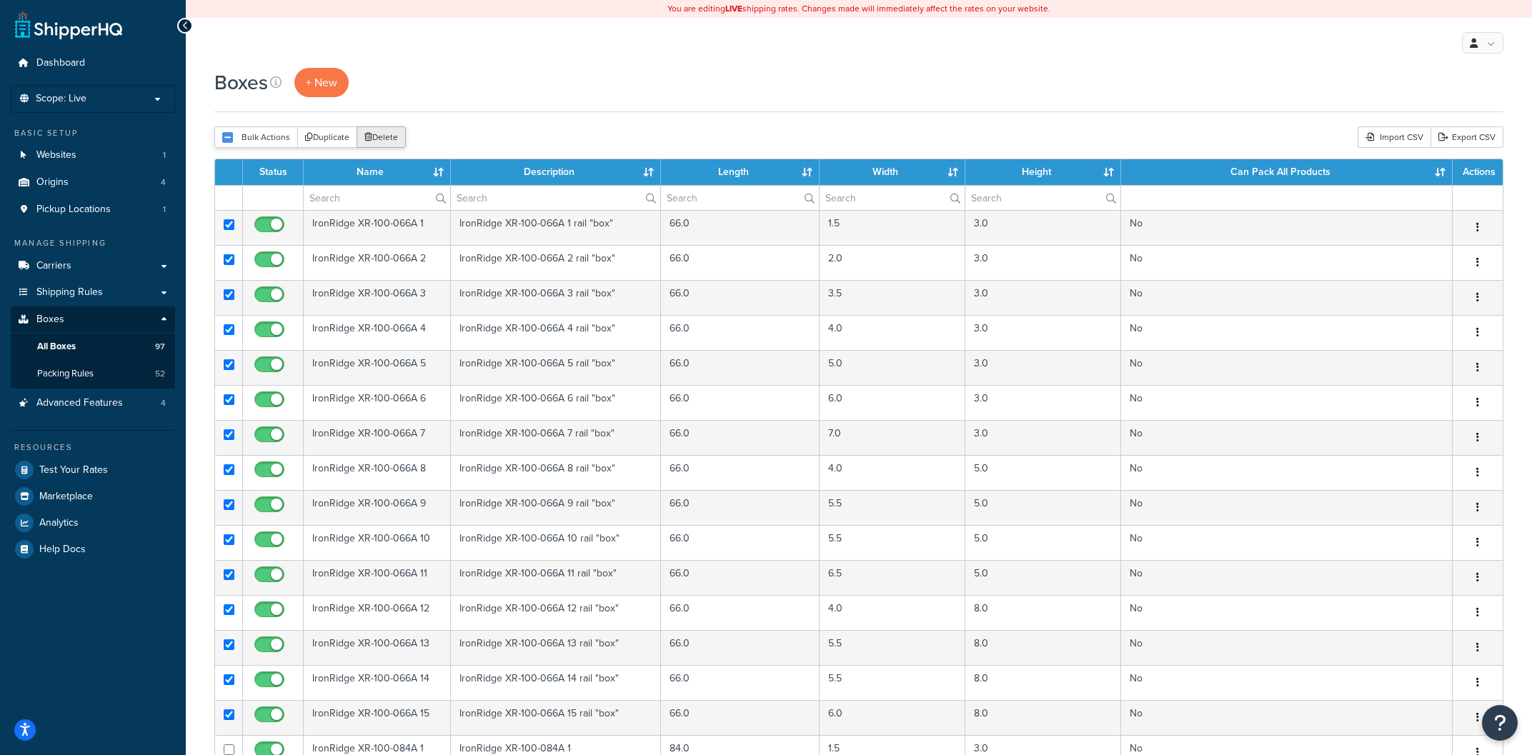
click at [379, 143] on button "Delete" at bounding box center [381, 136] width 49 height 21
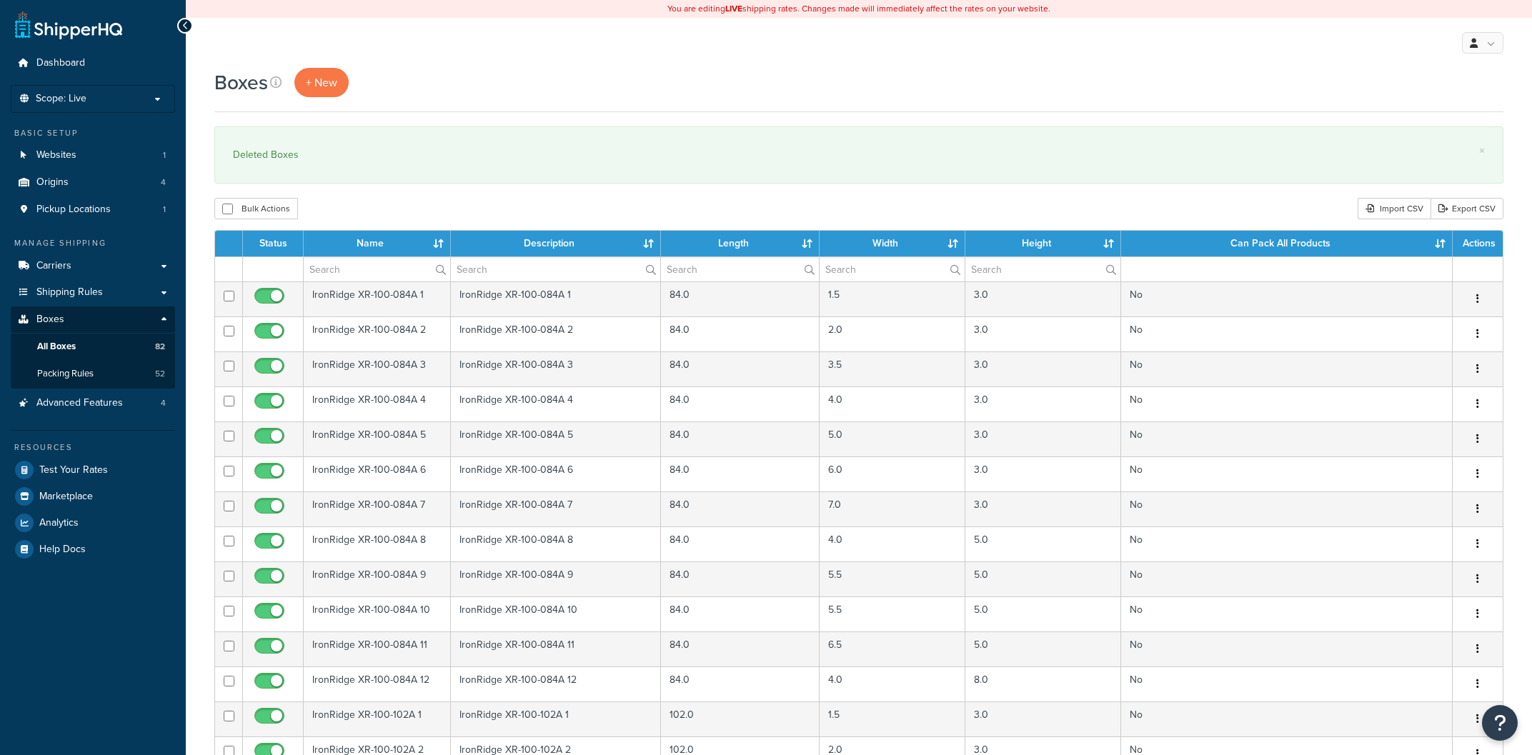
select select "1000"
click at [317, 86] on span "+ New" at bounding box center [321, 82] width 31 height 16
